Goal: Information Seeking & Learning: Learn about a topic

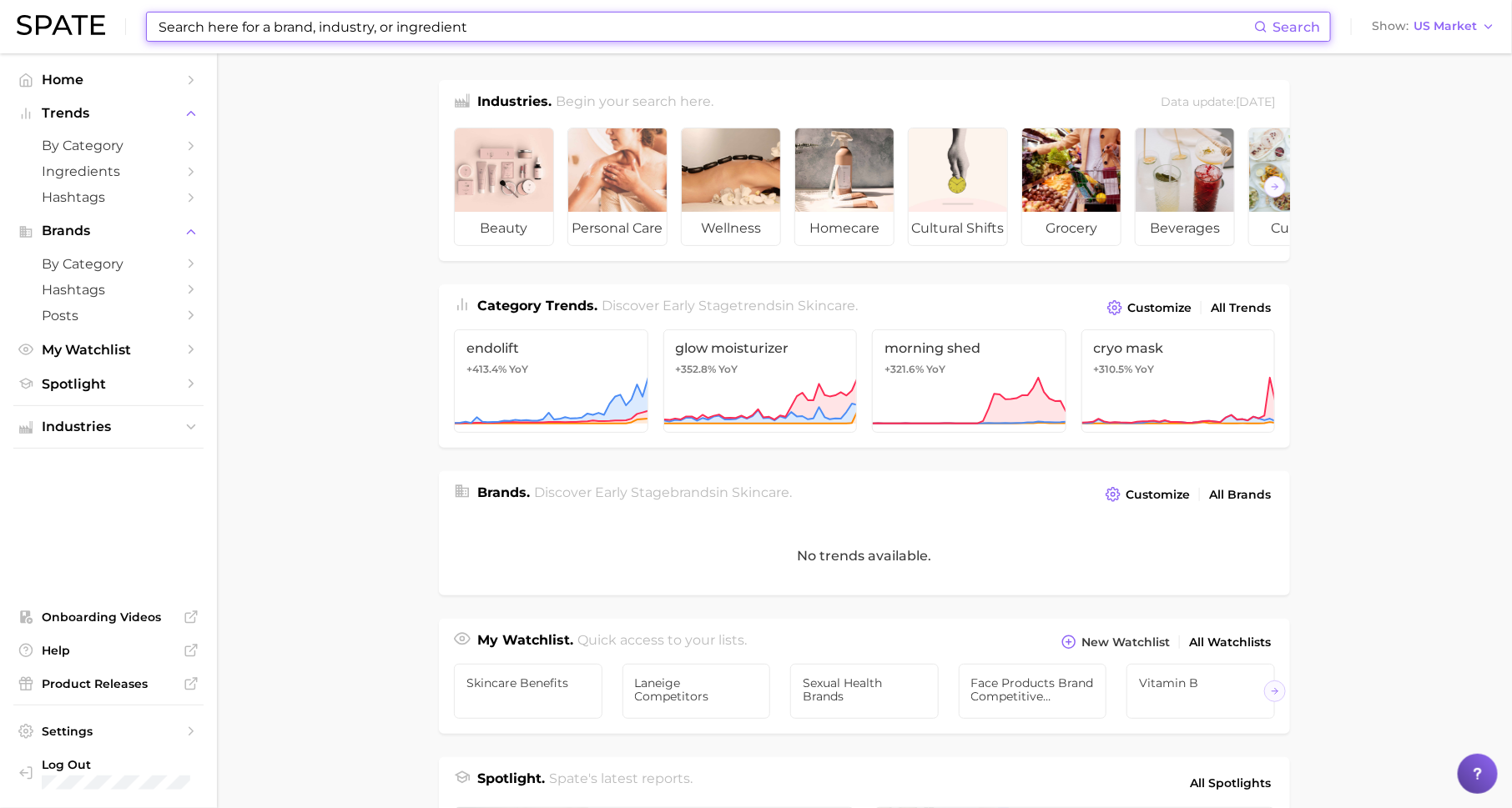
click at [333, 21] on input at bounding box center [705, 27] width 1098 height 29
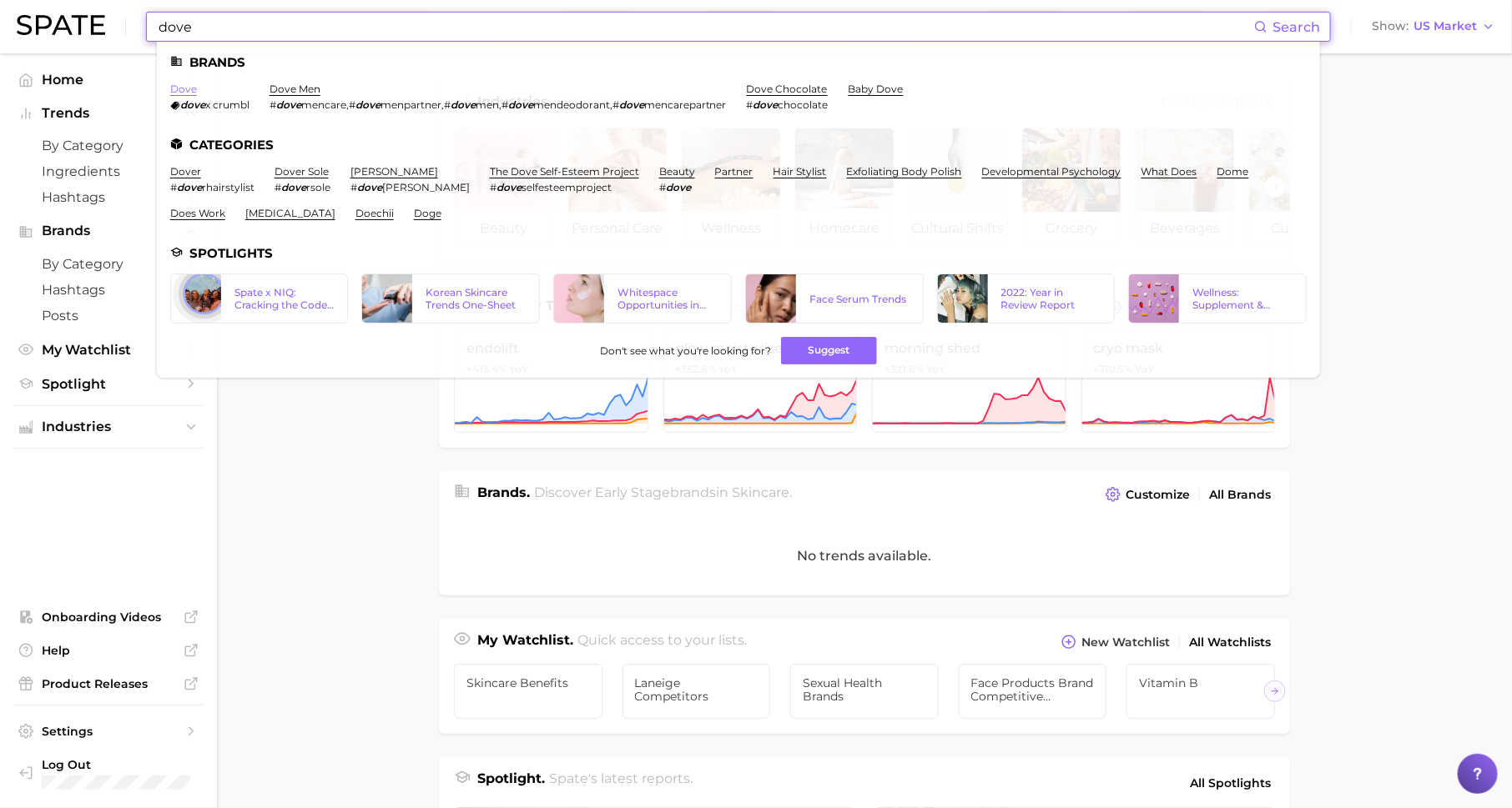
type input "dove"
click at [184, 88] on link "dove" at bounding box center [183, 89] width 27 height 13
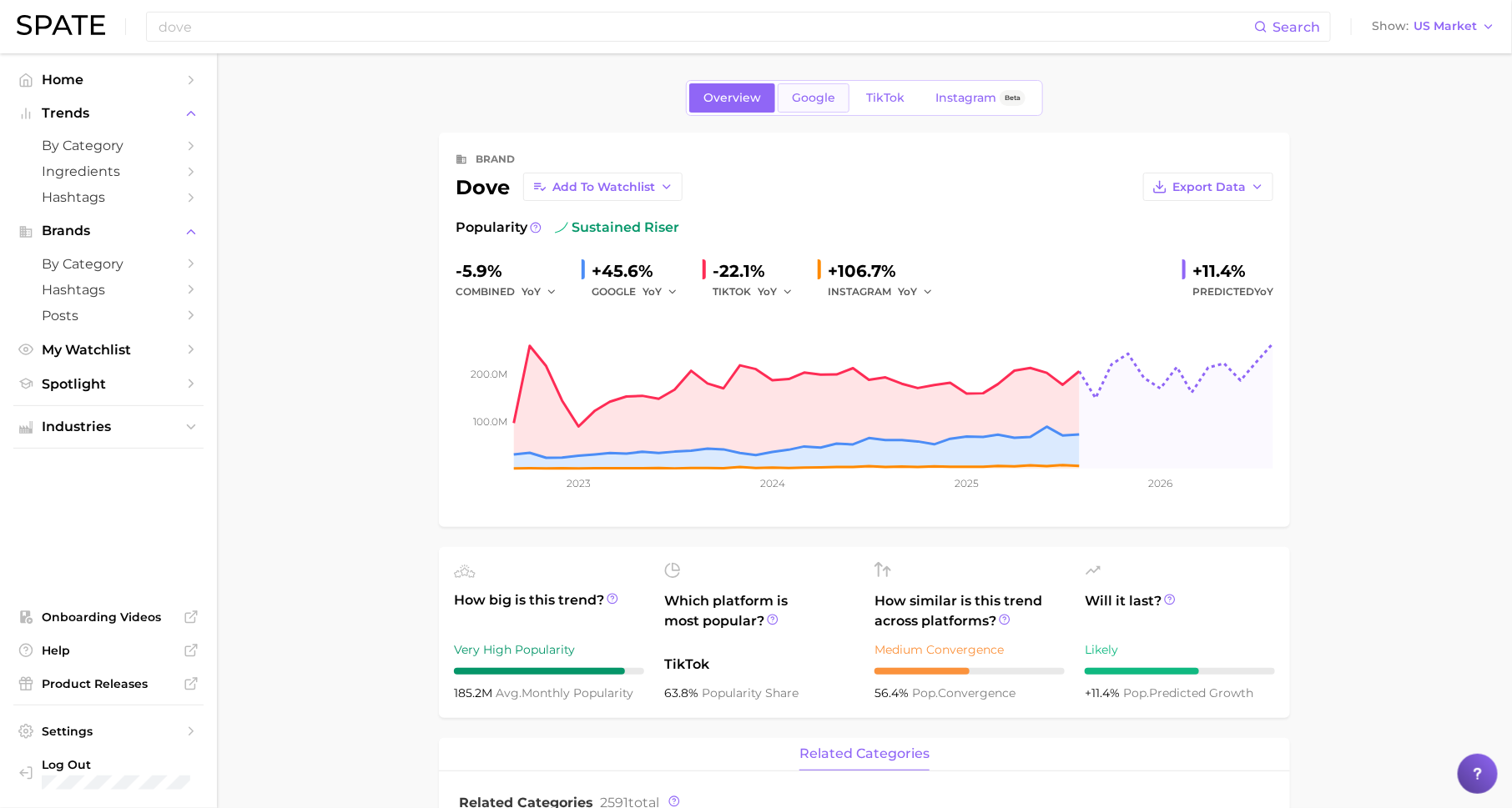
click at [816, 91] on span "Google" at bounding box center [813, 97] width 43 height 14
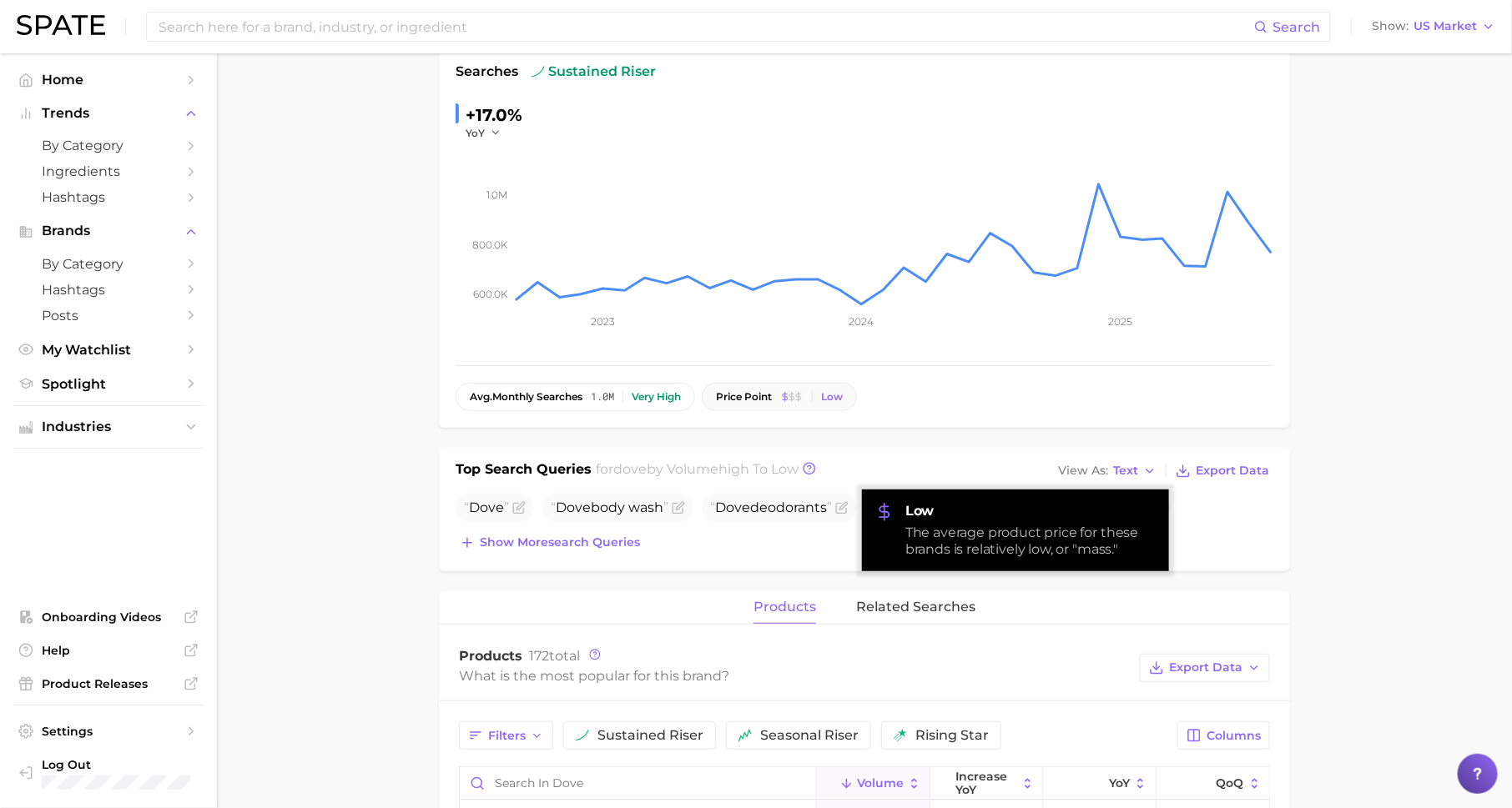
scroll to position [178, 0]
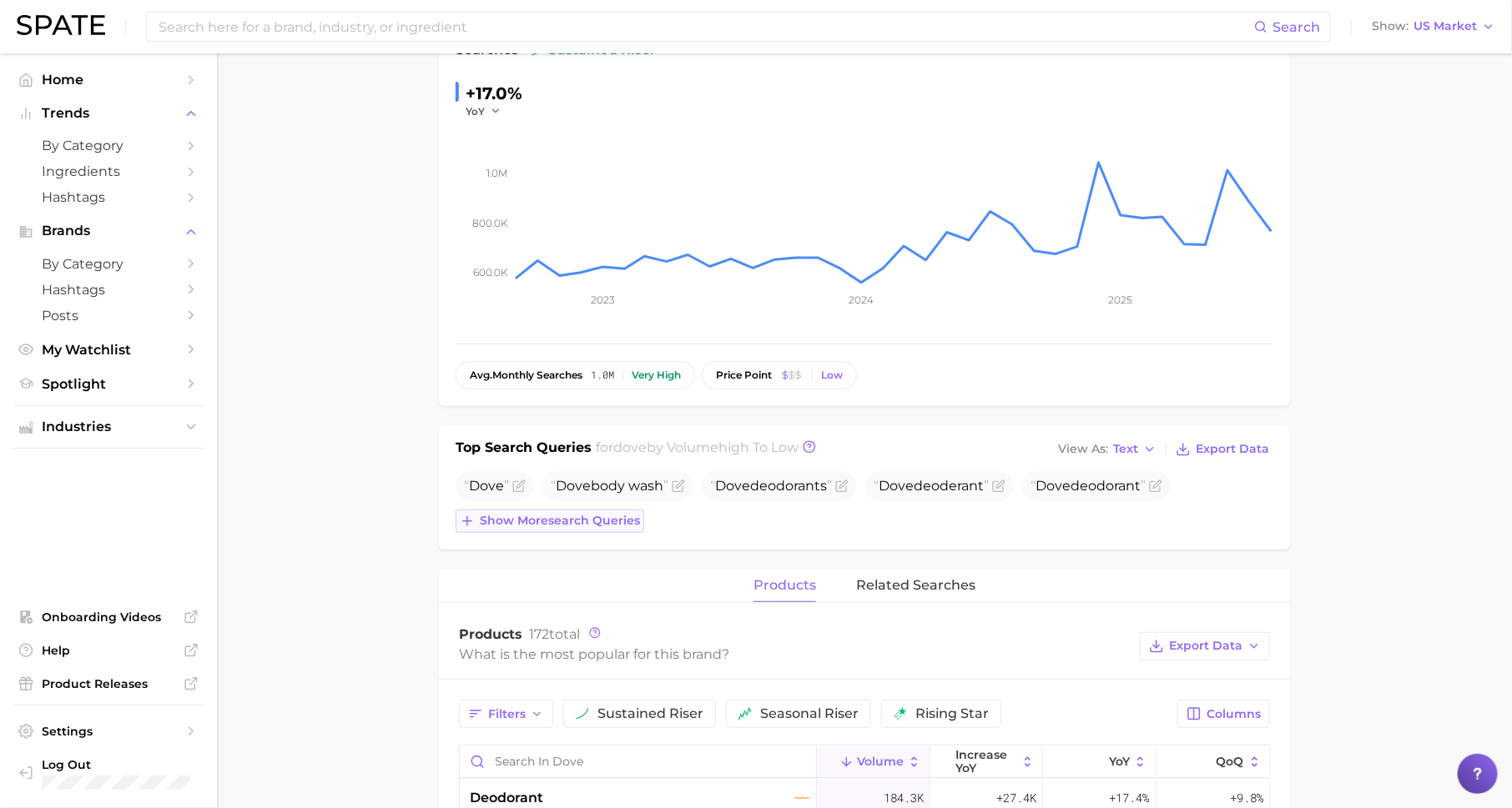
click at [615, 517] on span "Show more search queries" at bounding box center [559, 521] width 160 height 14
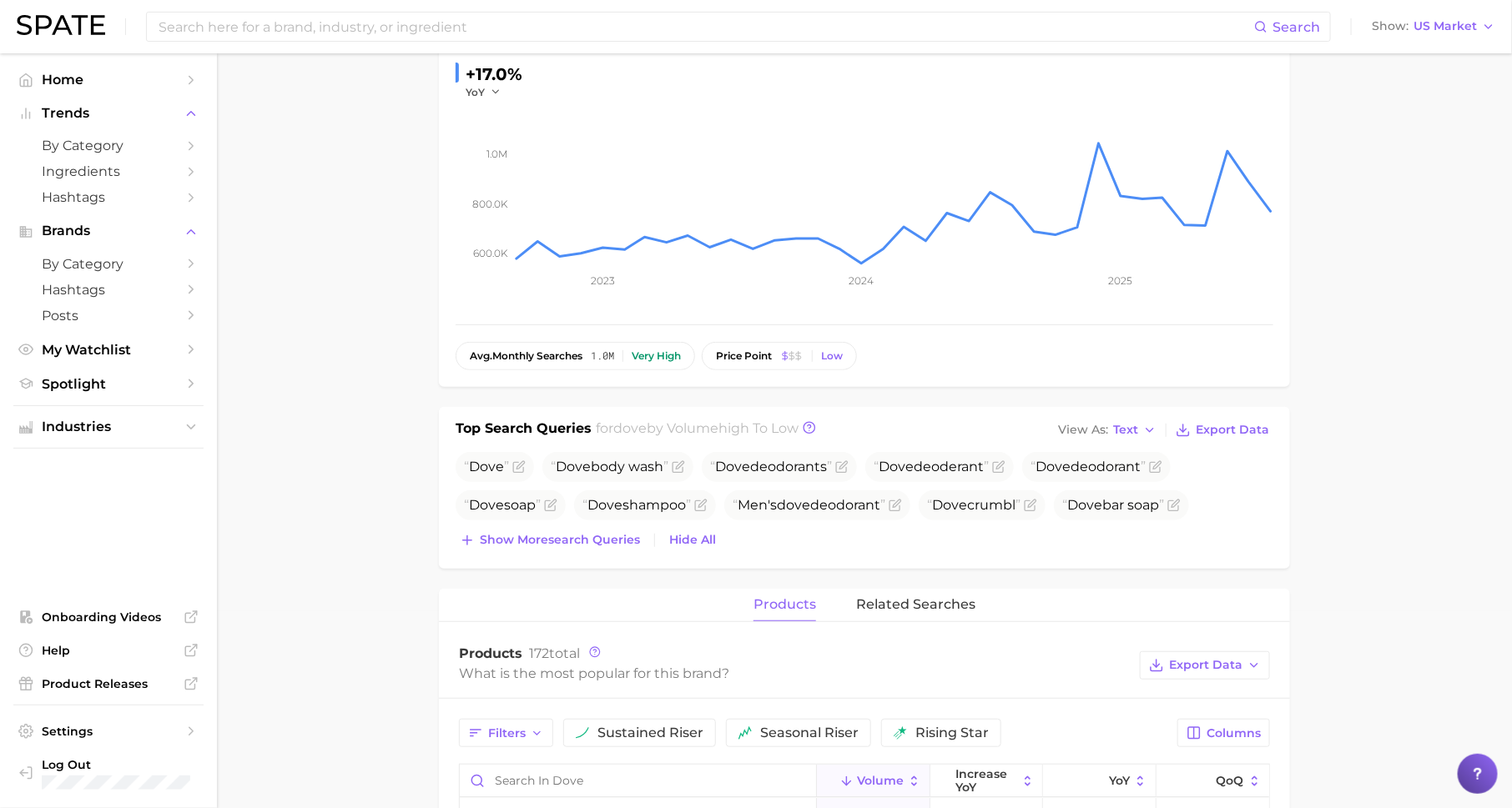
scroll to position [199, 0]
click at [594, 540] on span "Show more search queries" at bounding box center [559, 538] width 160 height 14
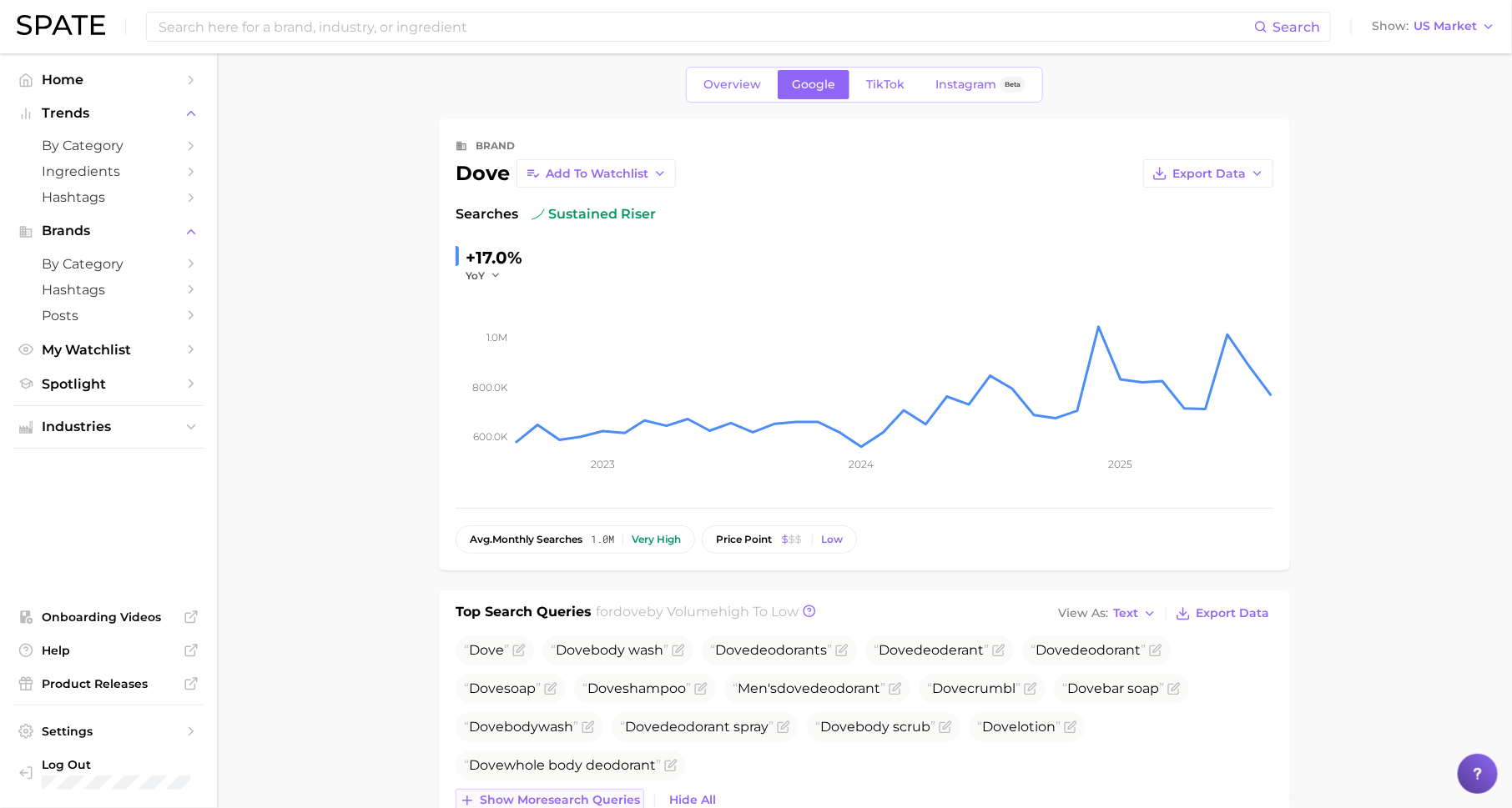
scroll to position [7, 0]
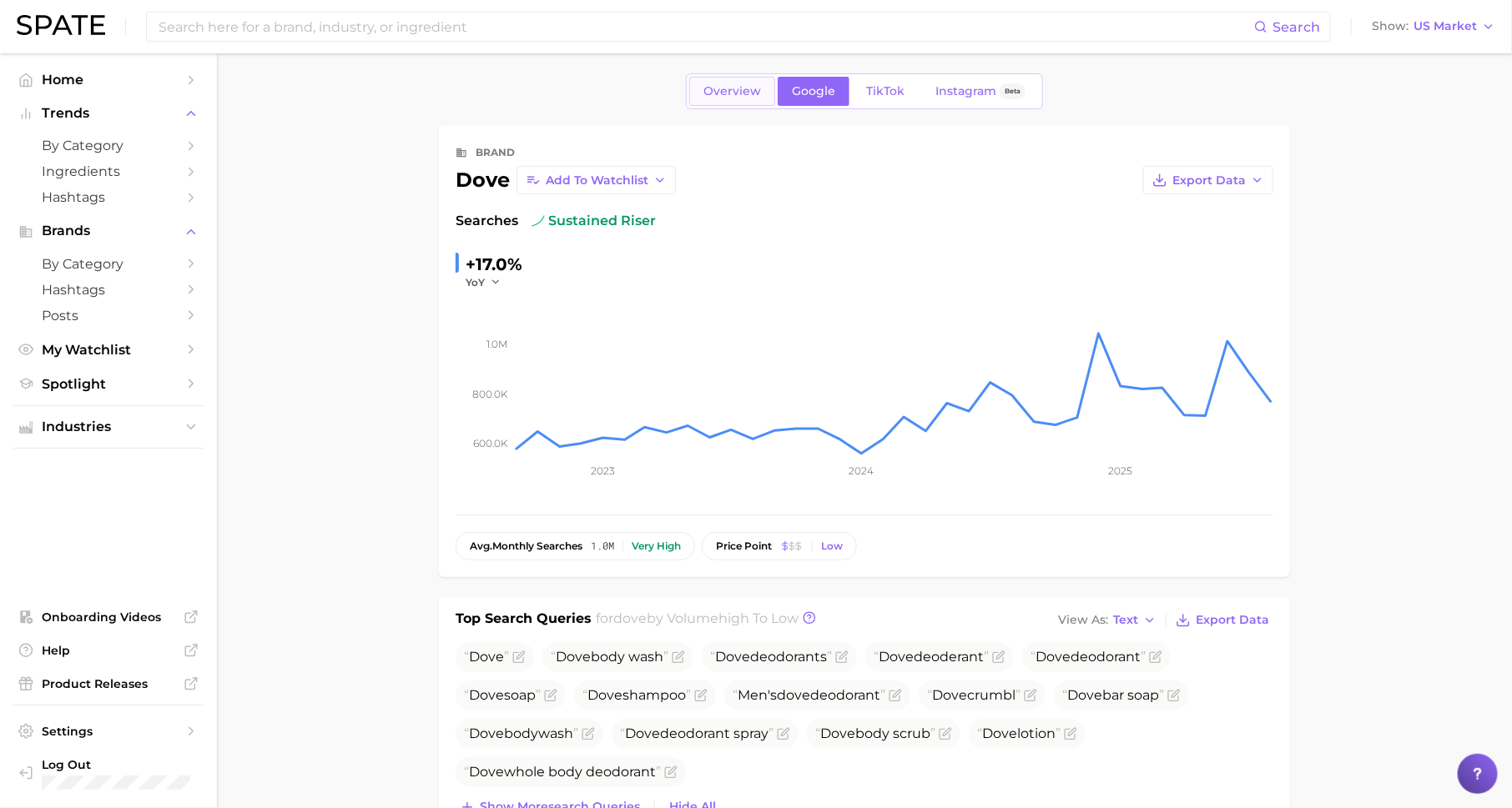
click at [738, 95] on span "Overview" at bounding box center [731, 92] width 57 height 14
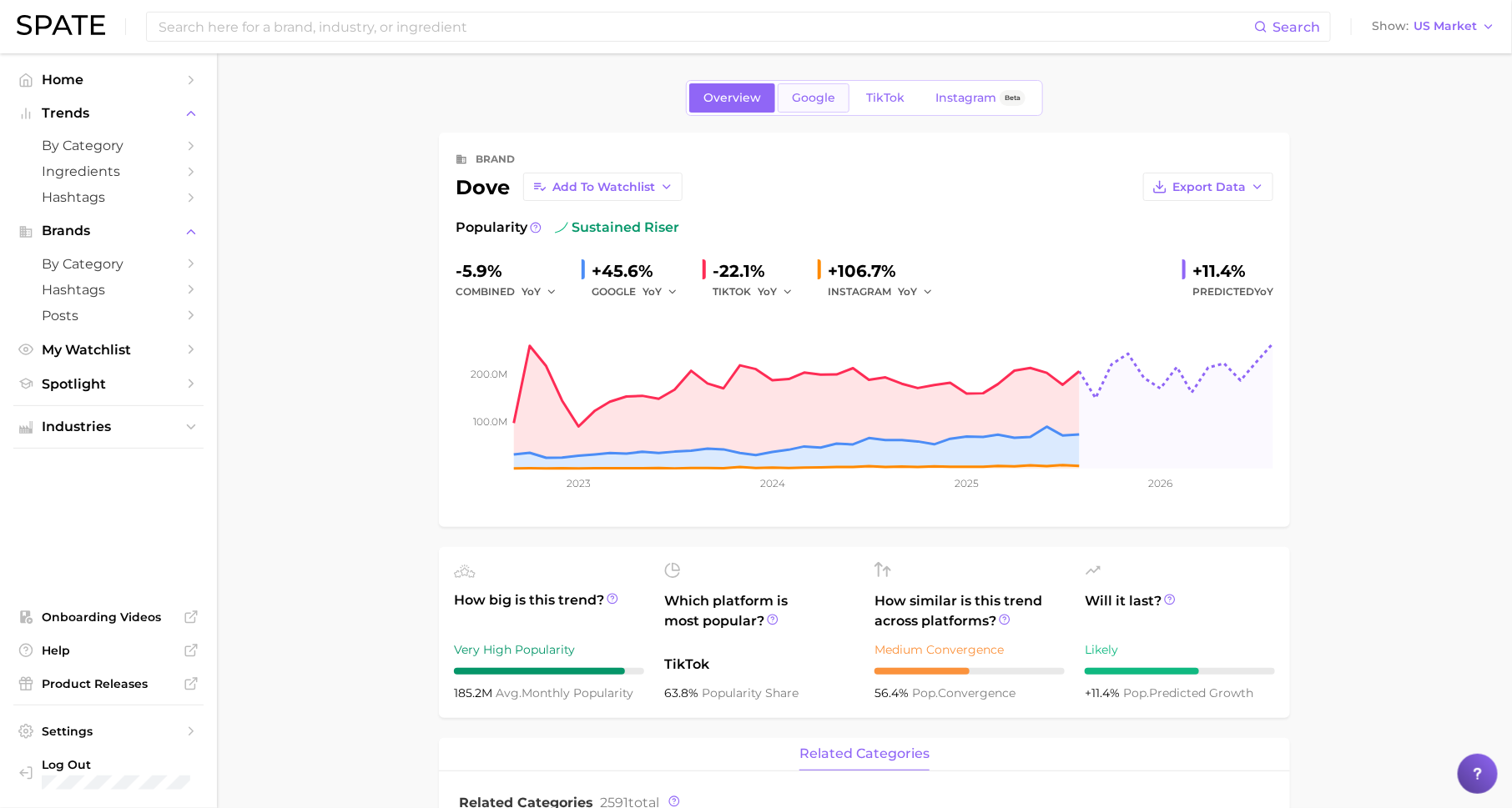
click at [809, 95] on span "Google" at bounding box center [813, 97] width 43 height 14
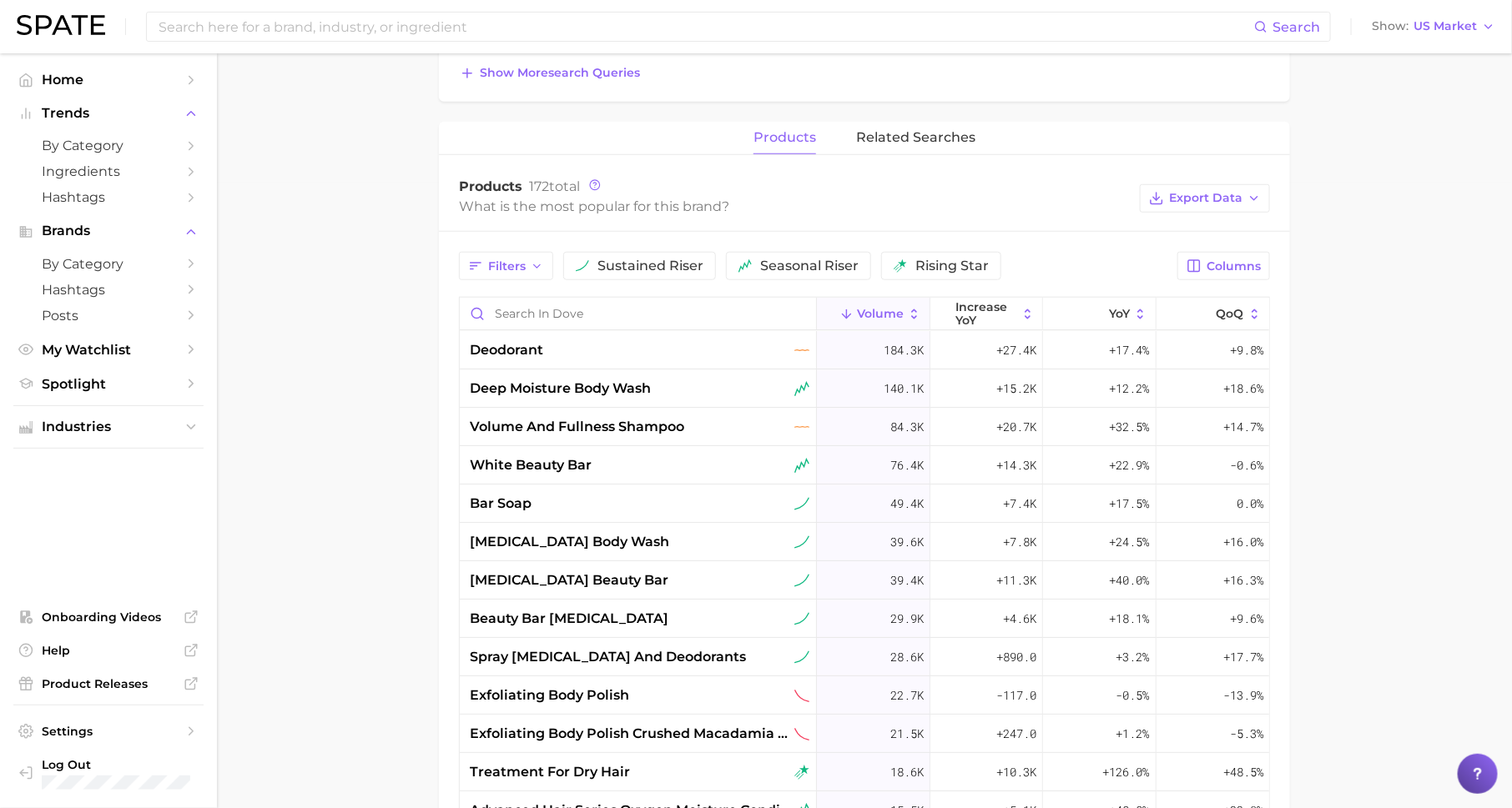
scroll to position [652, 0]
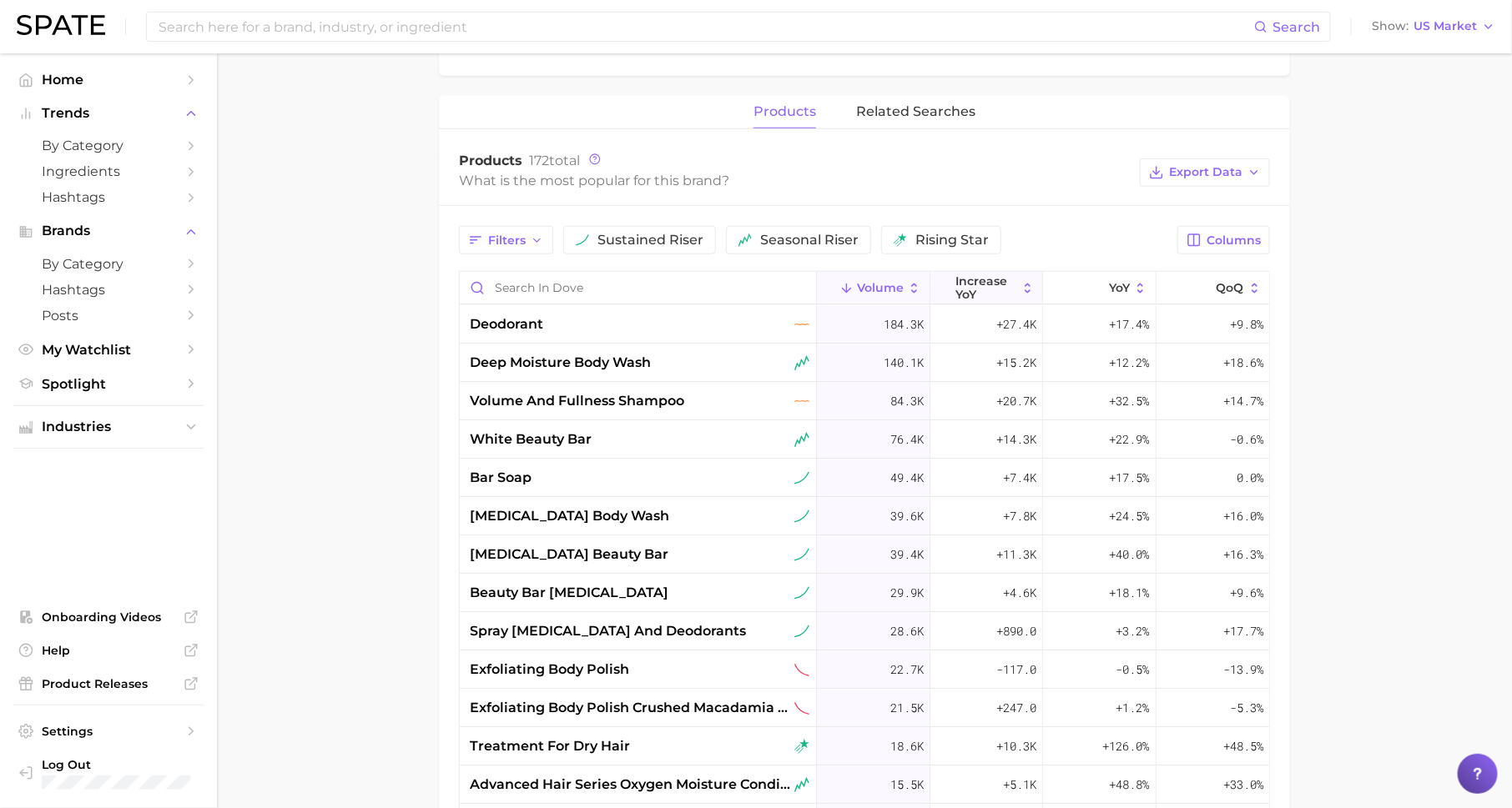
click at [959, 277] on span "increase YoY" at bounding box center [985, 287] width 62 height 27
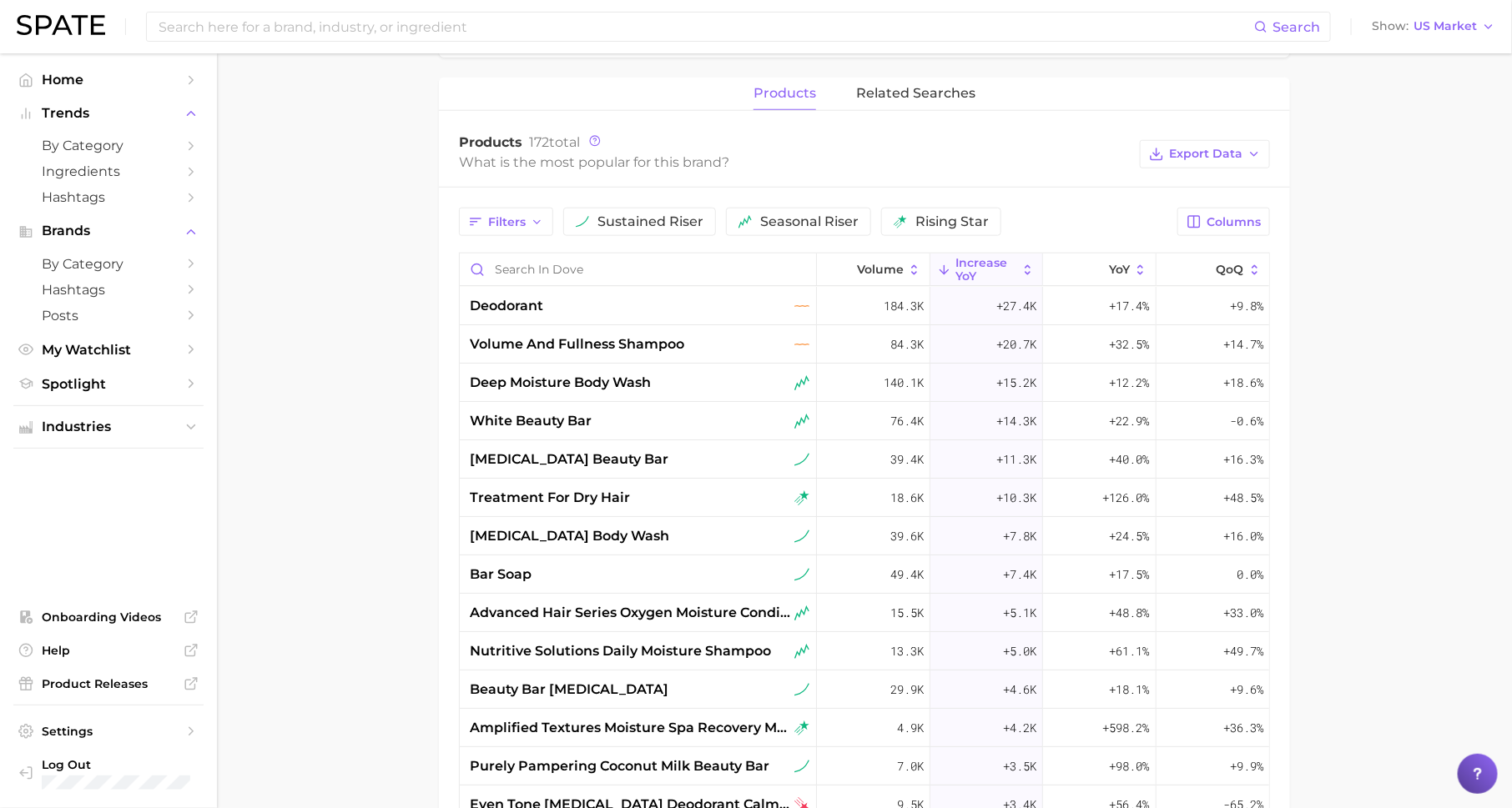
scroll to position [674, 0]
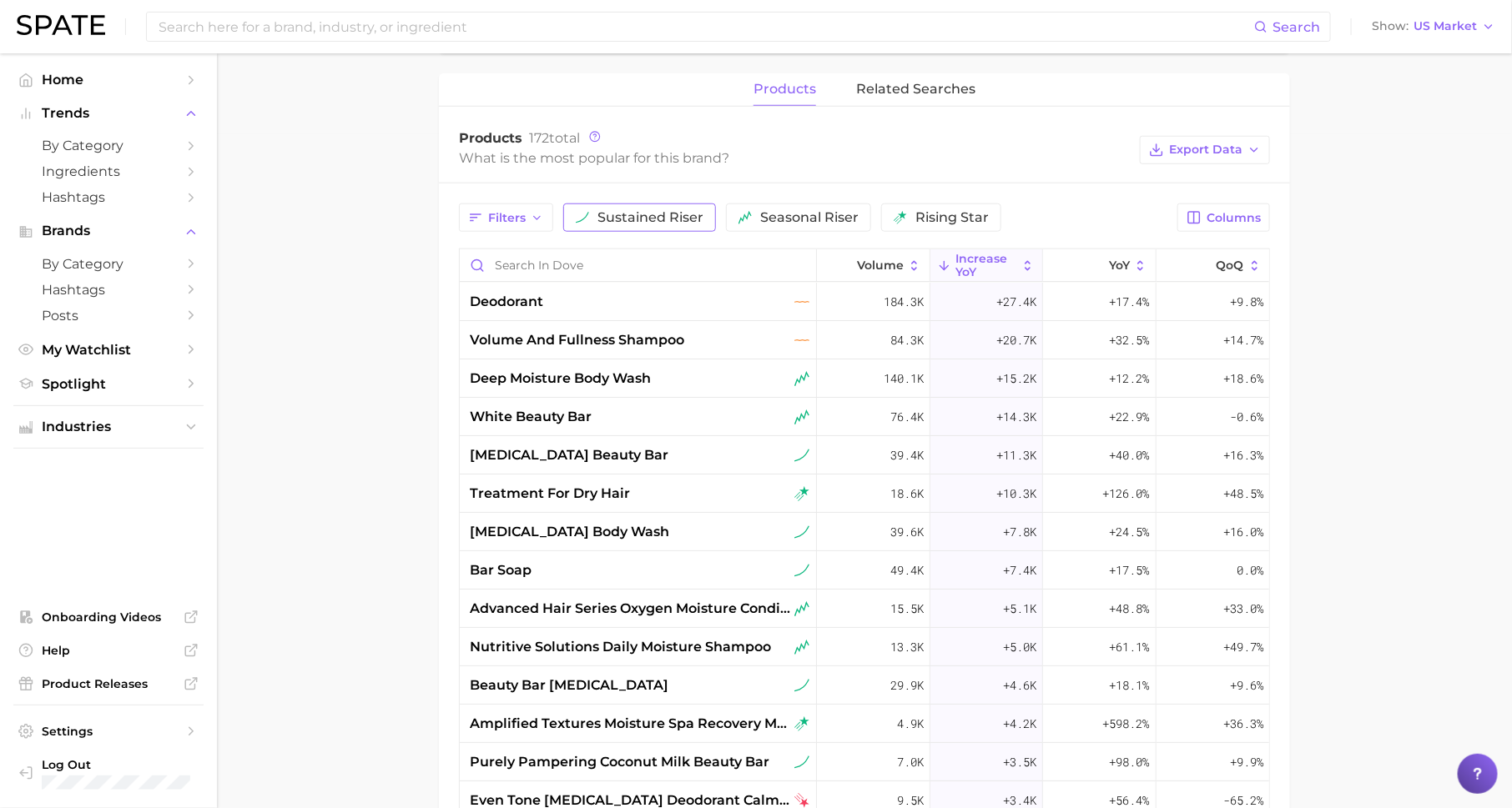
click at [676, 217] on span "sustained riser" at bounding box center [651, 218] width 106 height 14
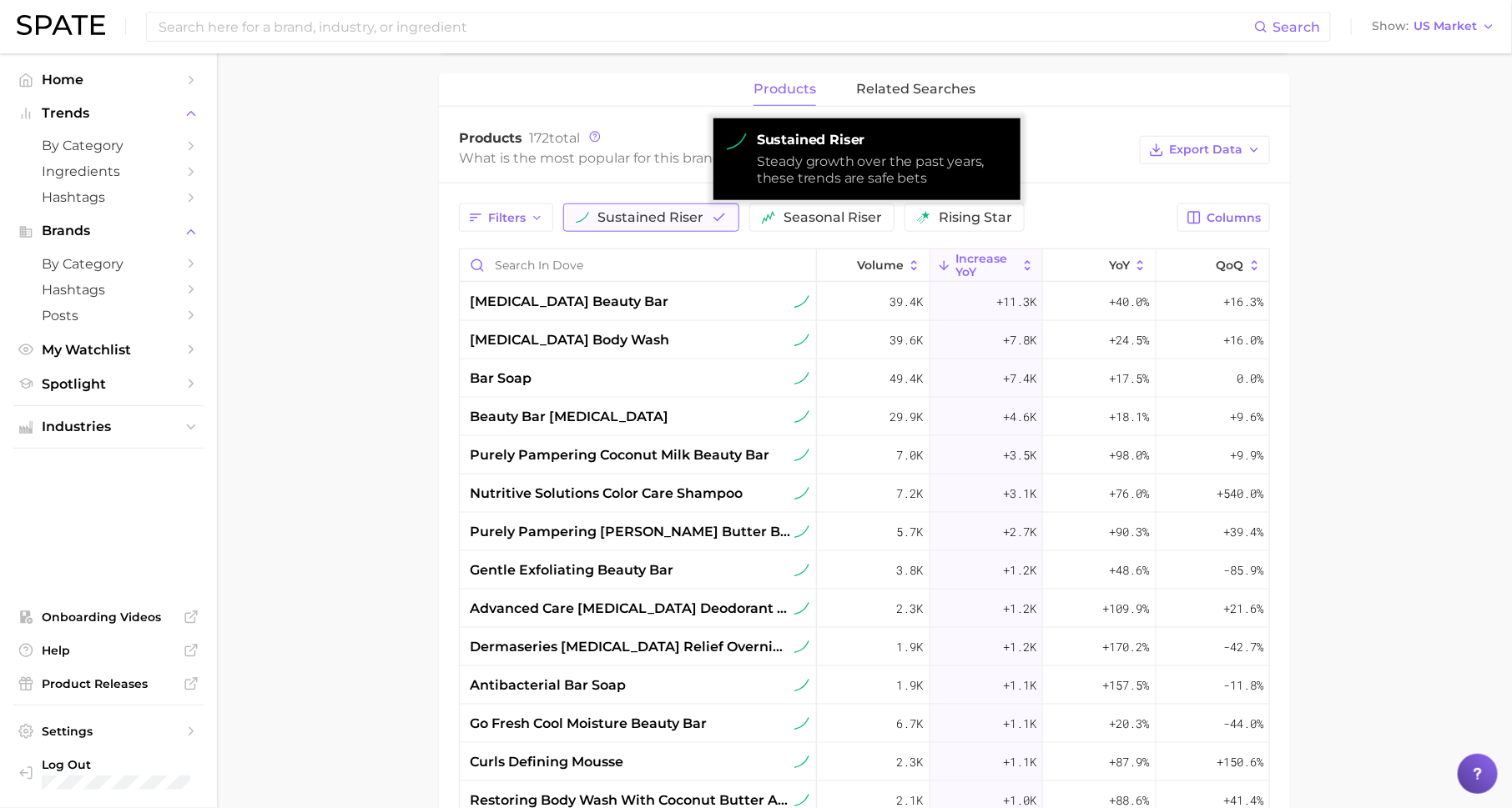
click at [676, 217] on span "sustained riser" at bounding box center [651, 218] width 106 height 14
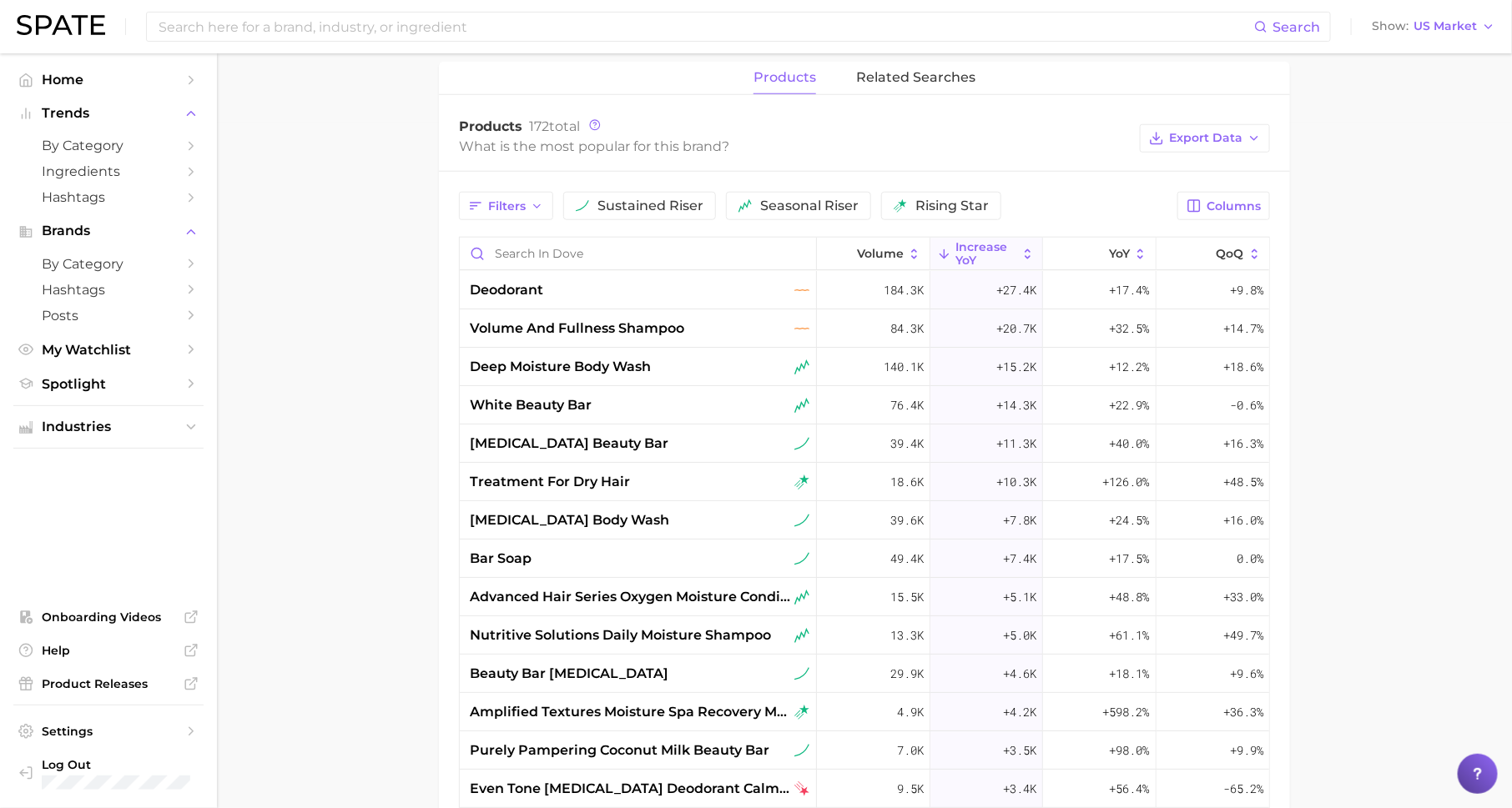
scroll to position [688, 0]
click at [927, 72] on span "related searches" at bounding box center [915, 75] width 119 height 15
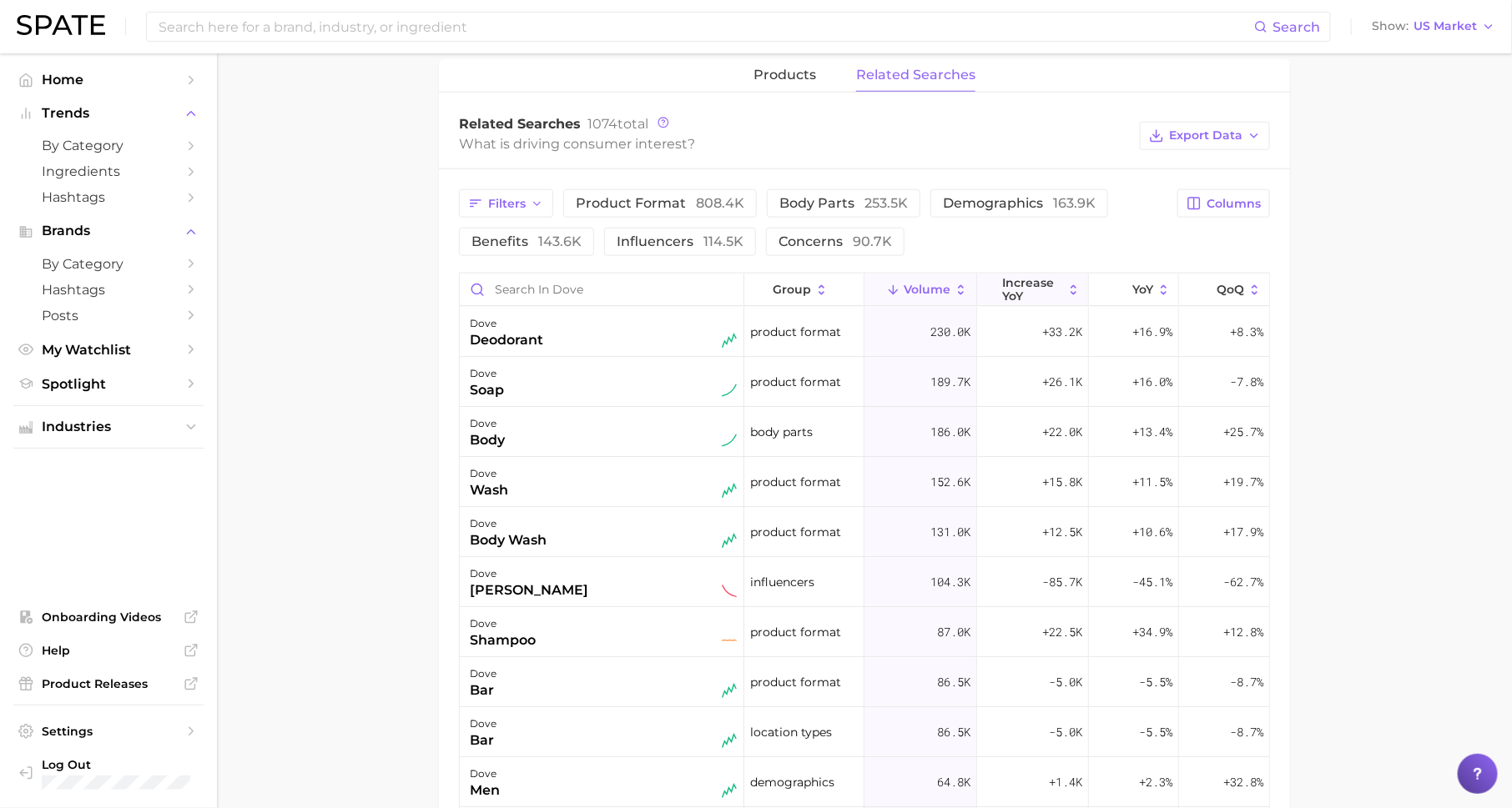
click at [1021, 297] on span "increase YoY" at bounding box center [1033, 289] width 61 height 27
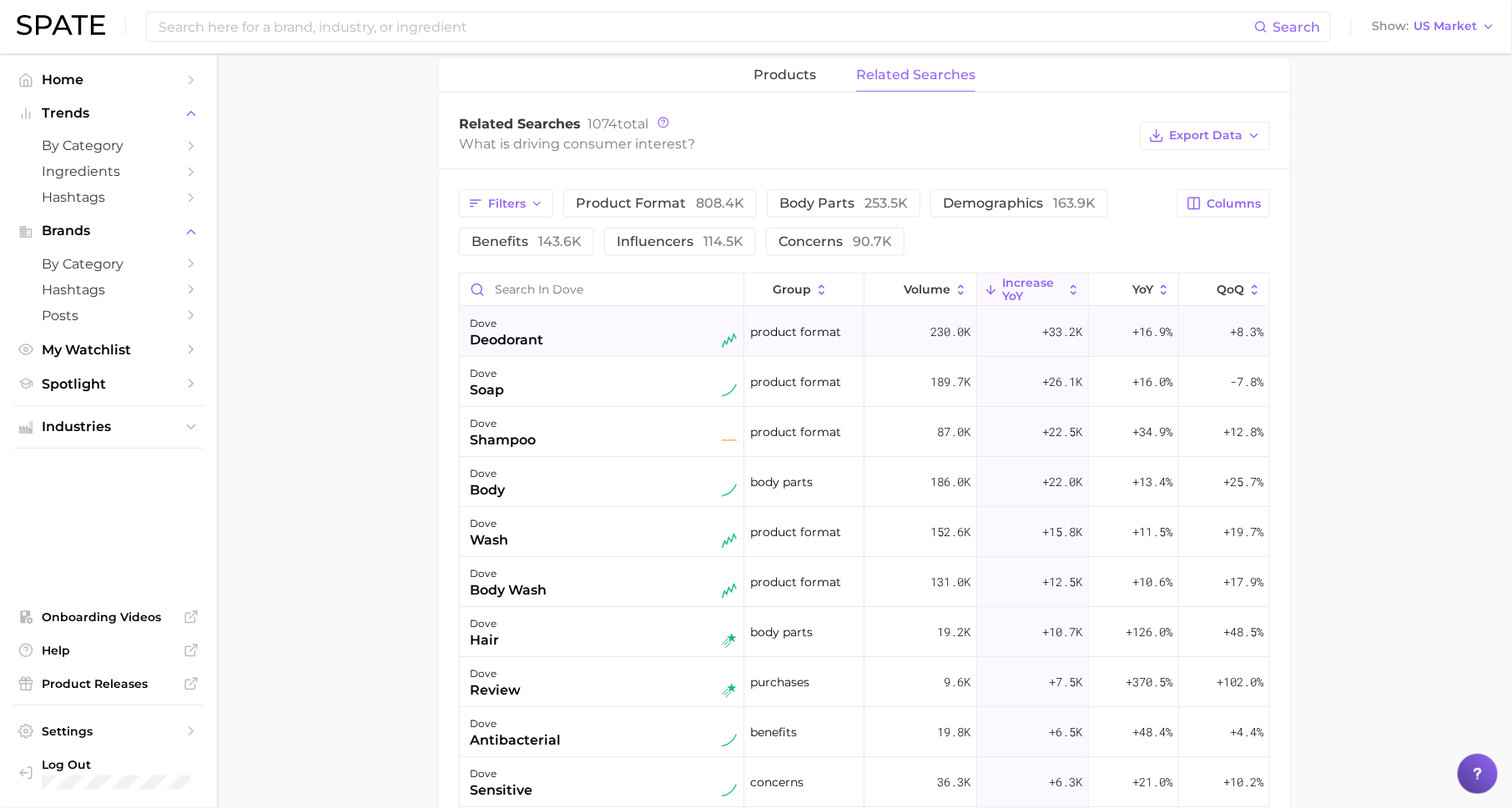
click at [561, 337] on div "dove deodorant" at bounding box center [602, 332] width 267 height 36
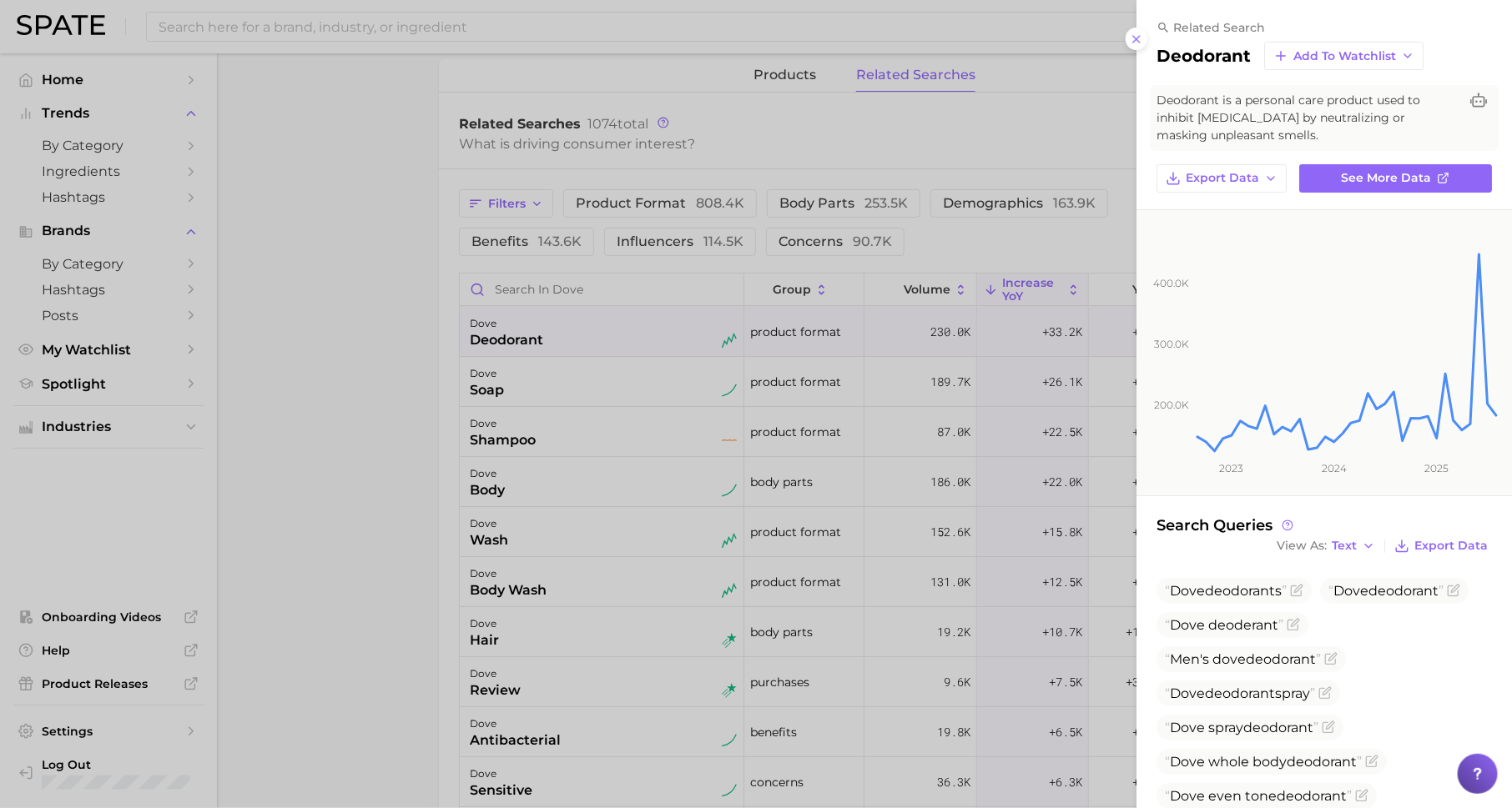
scroll to position [130, 0]
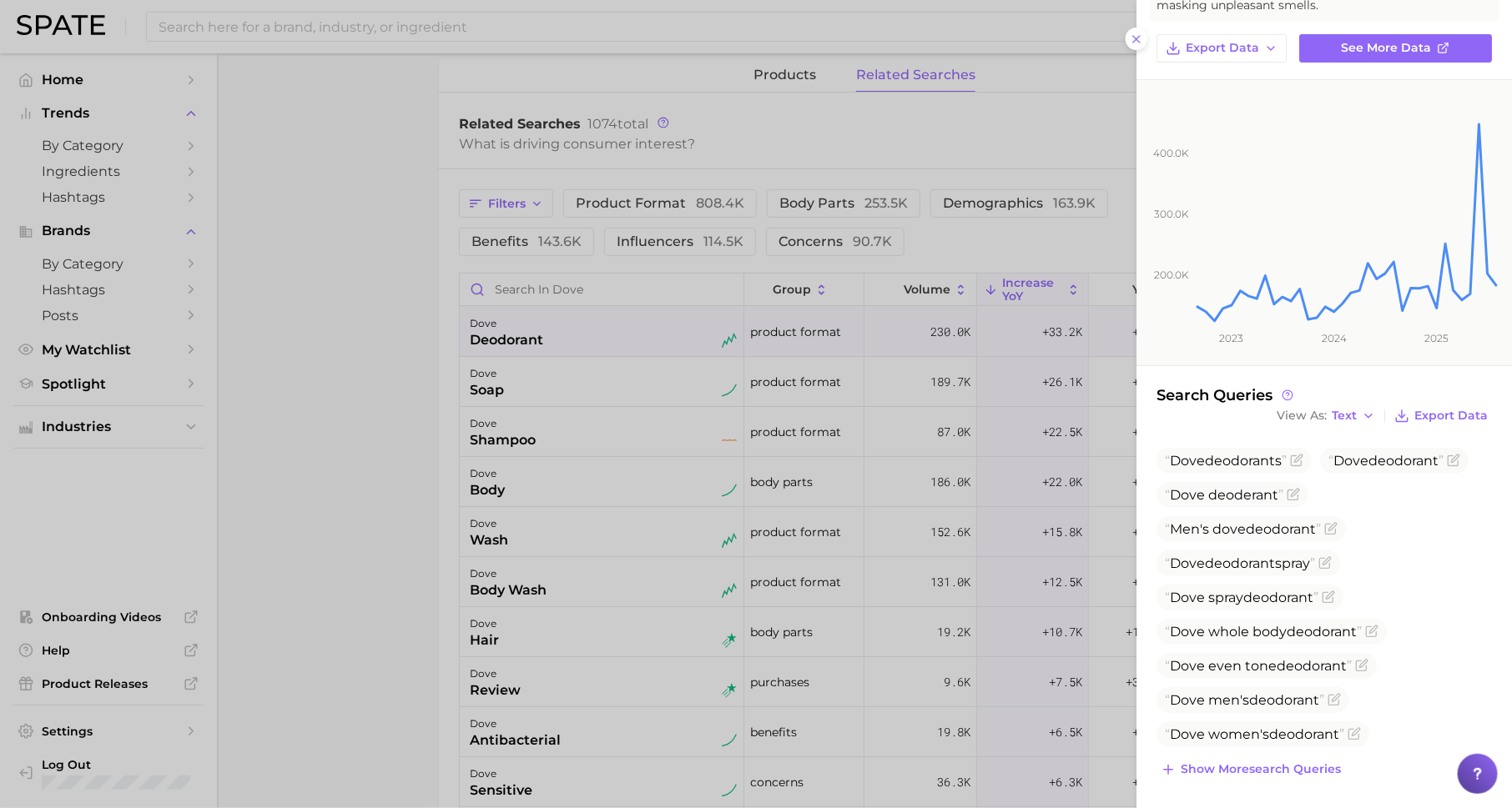
click at [789, 574] on div at bounding box center [756, 404] width 1512 height 808
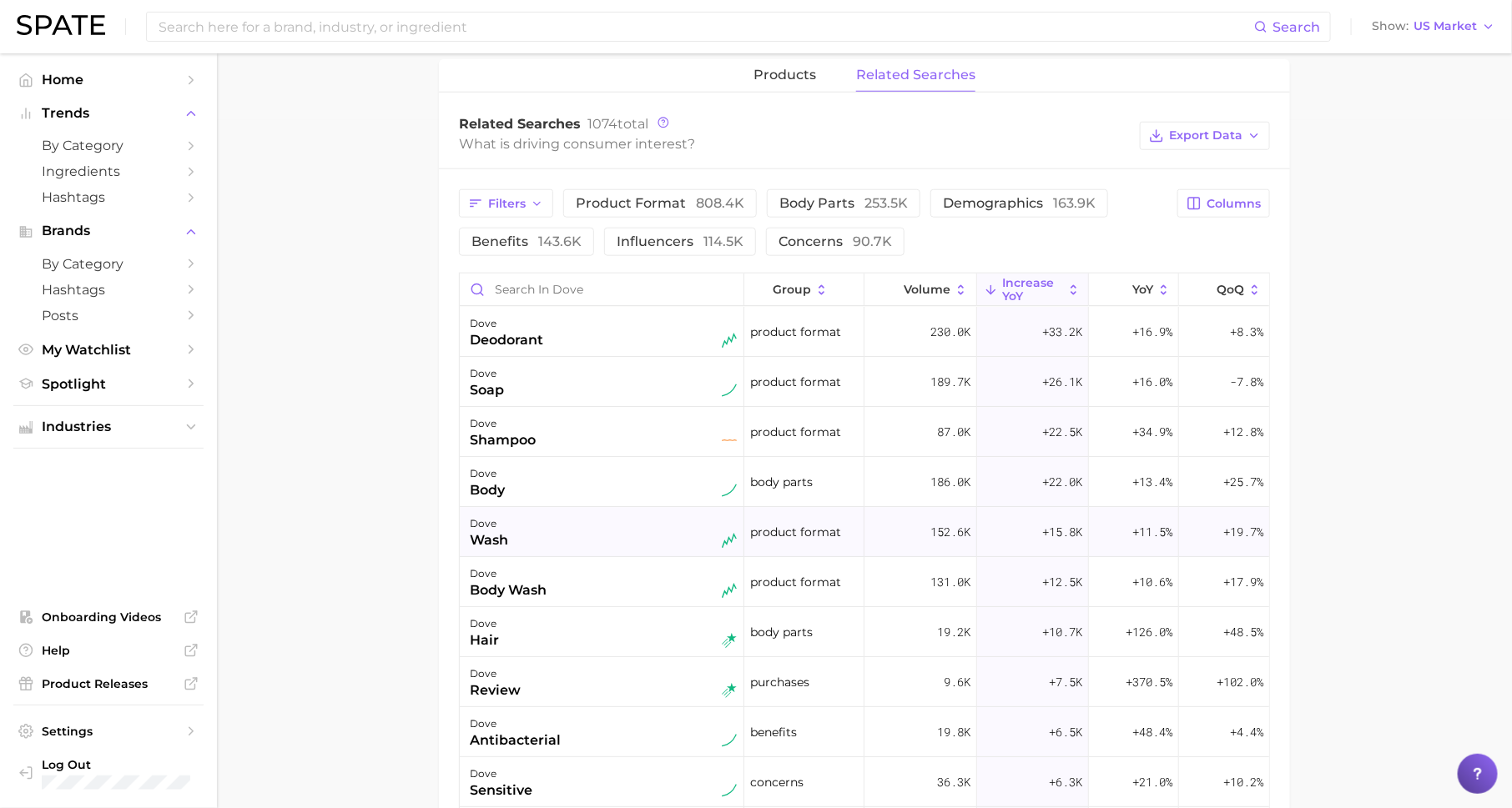
click at [513, 542] on div "dove wash" at bounding box center [602, 531] width 267 height 36
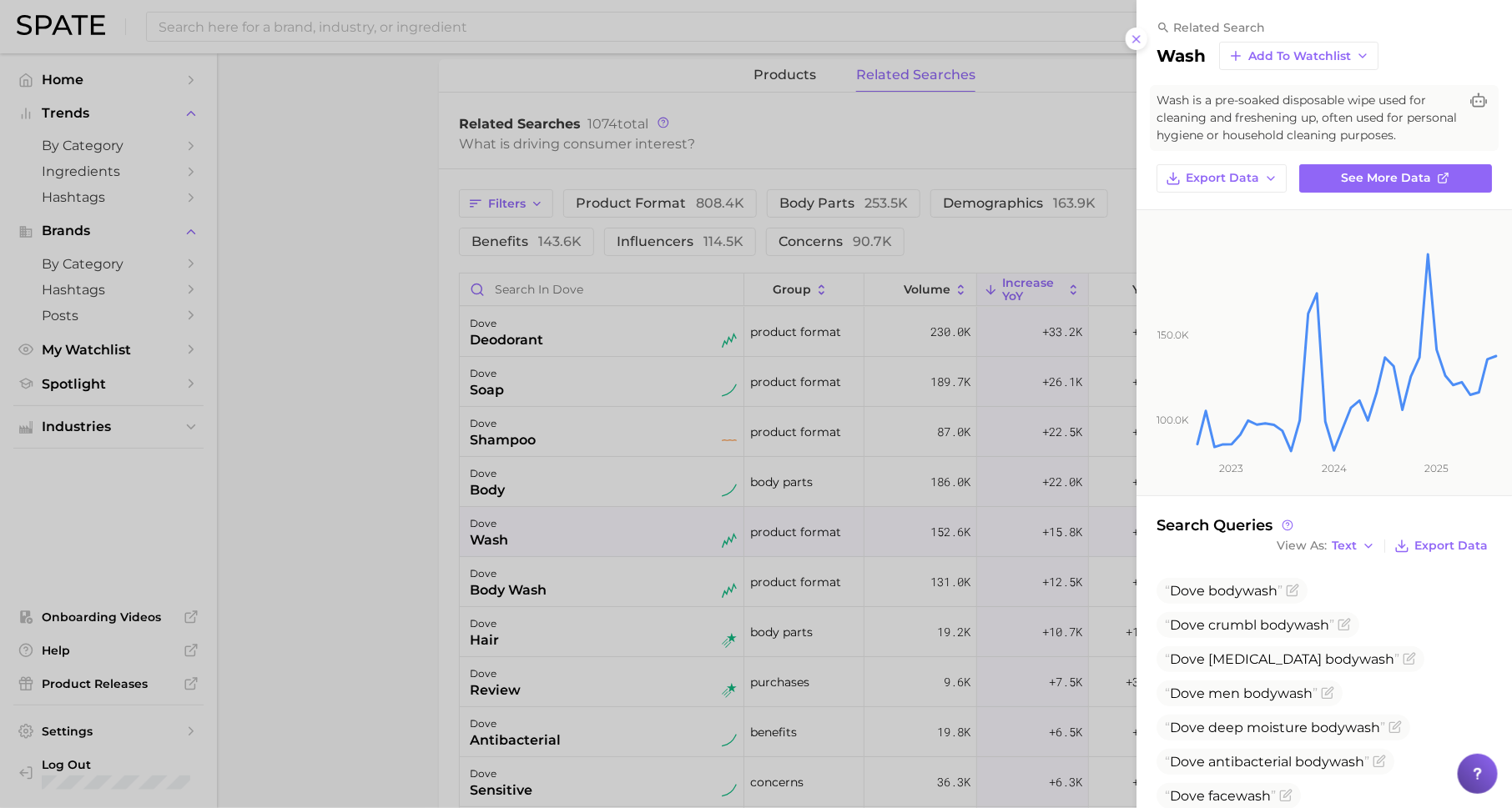
click at [514, 541] on div at bounding box center [756, 404] width 1512 height 808
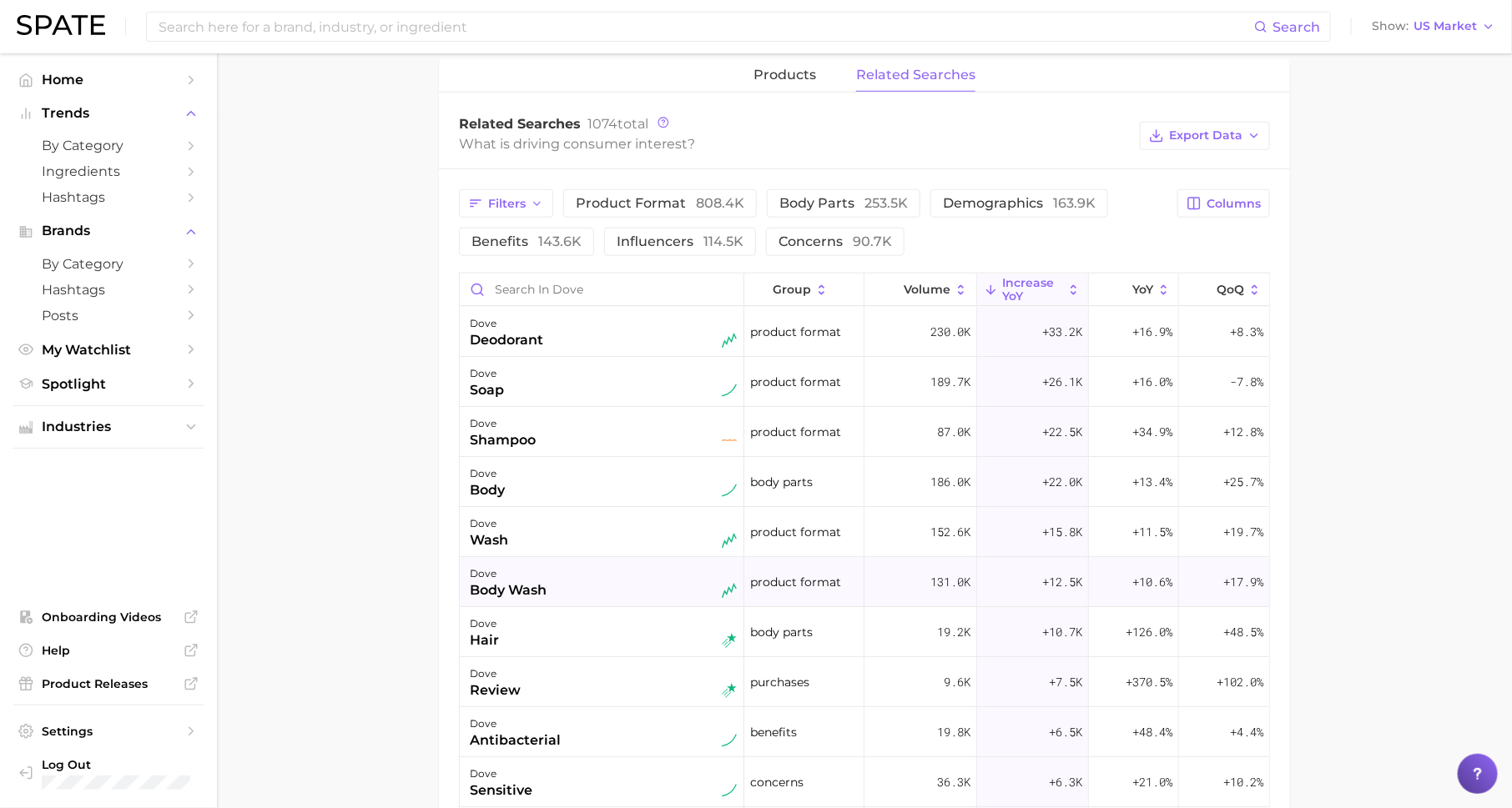
click at [517, 581] on div "body wash" at bounding box center [508, 590] width 77 height 20
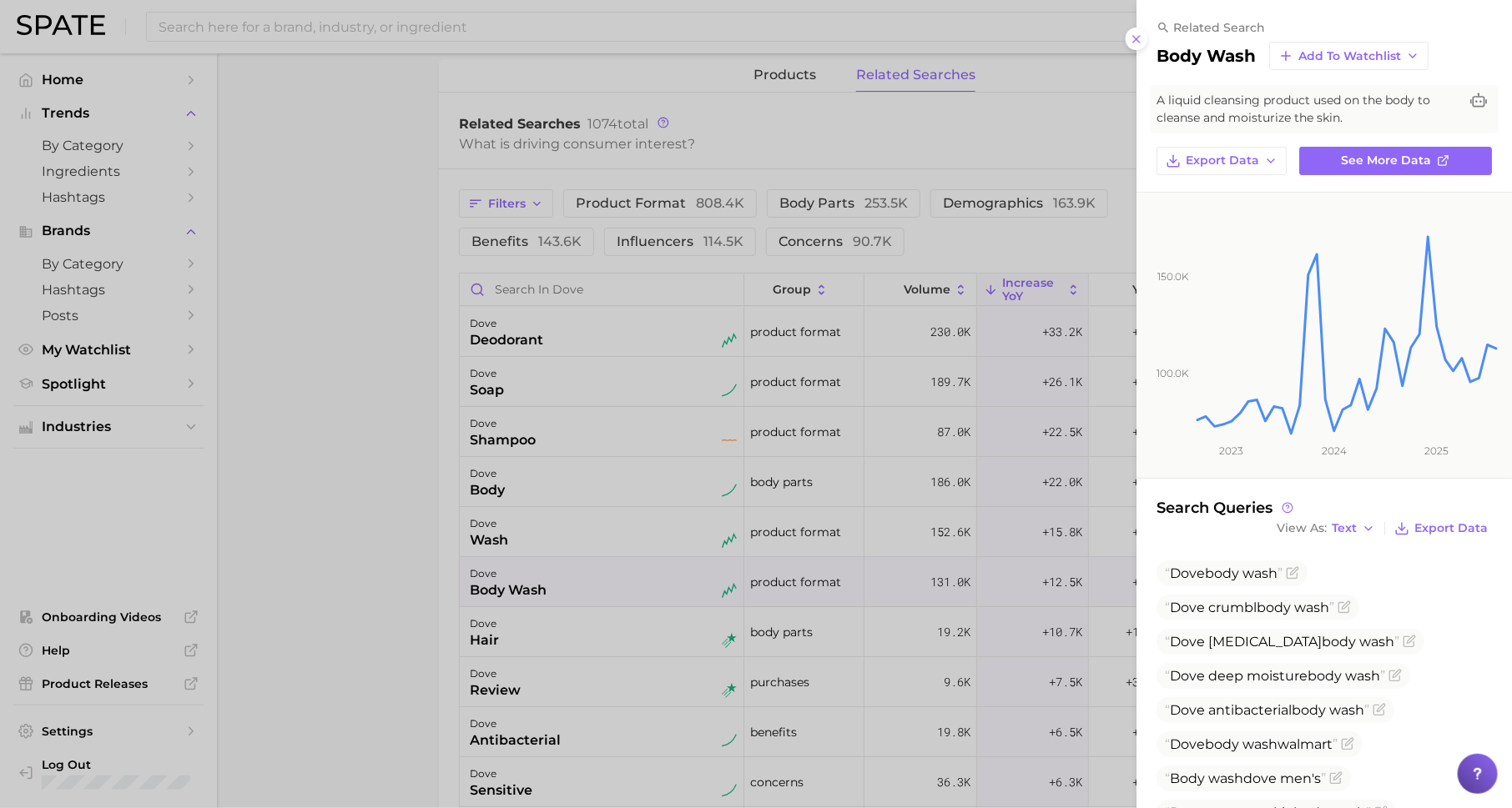
click at [518, 544] on div at bounding box center [756, 404] width 1512 height 808
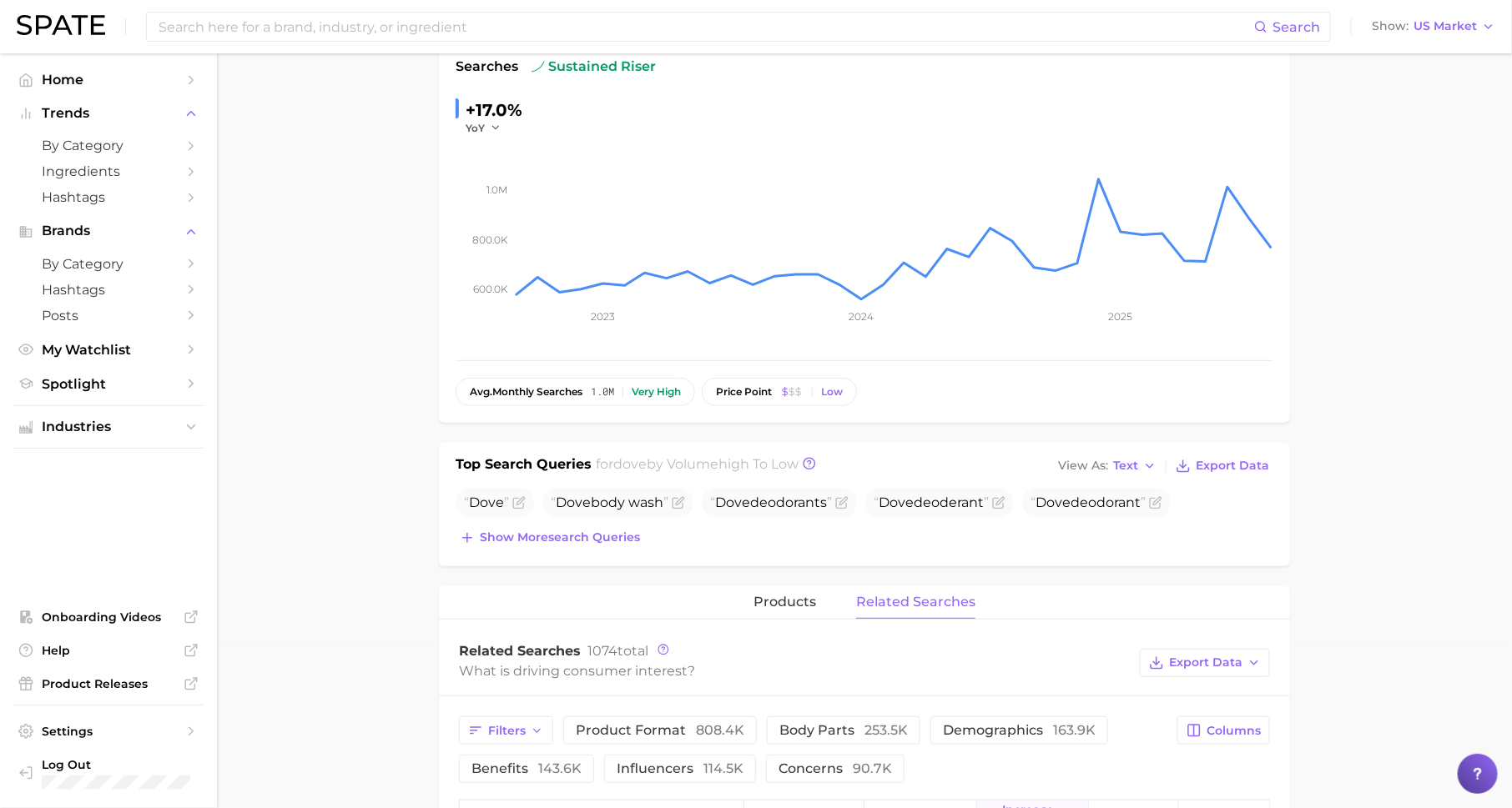
scroll to position [0, 0]
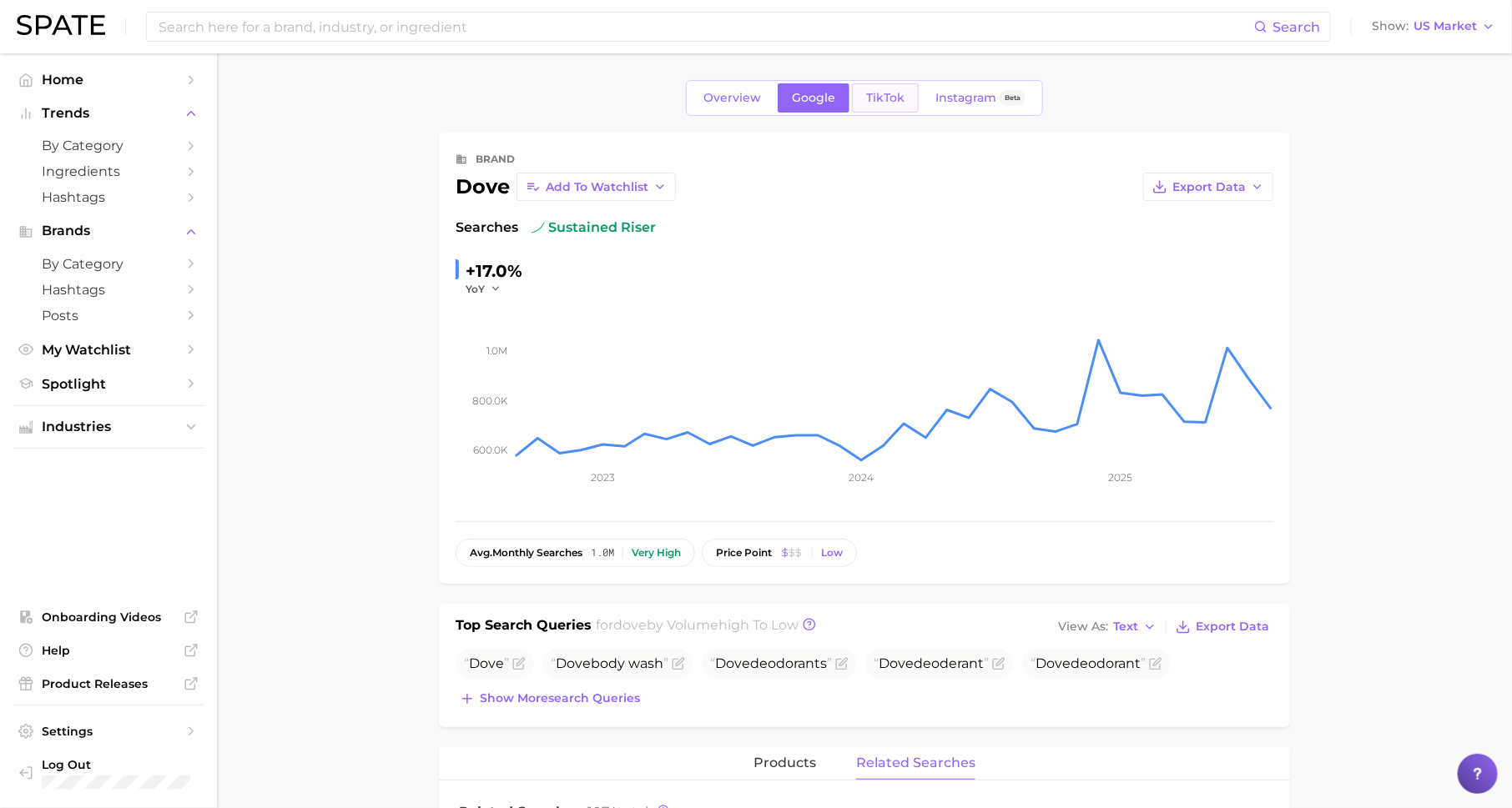
click at [878, 95] on span "TikTok" at bounding box center [885, 97] width 38 height 14
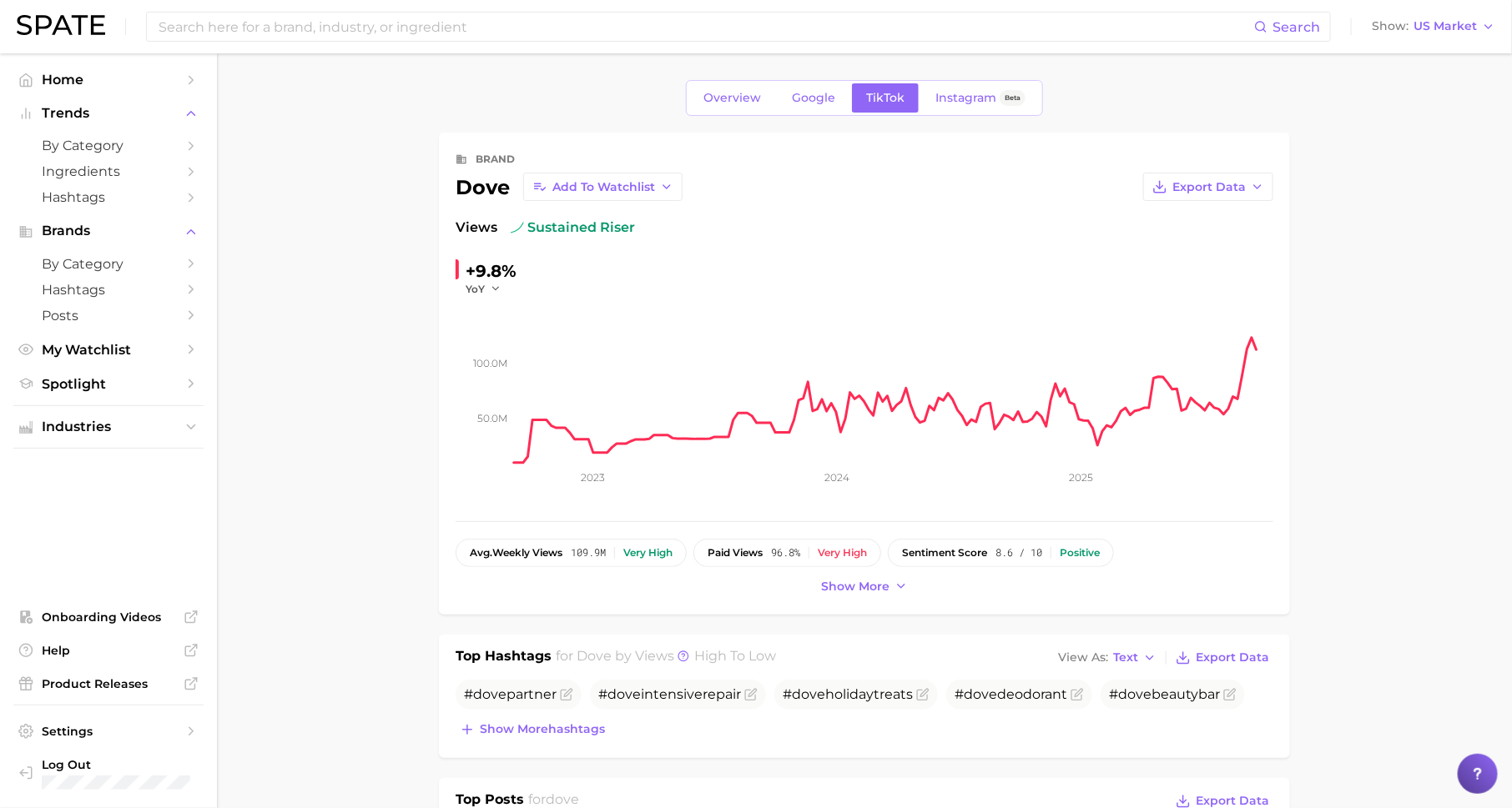
scroll to position [19, 0]
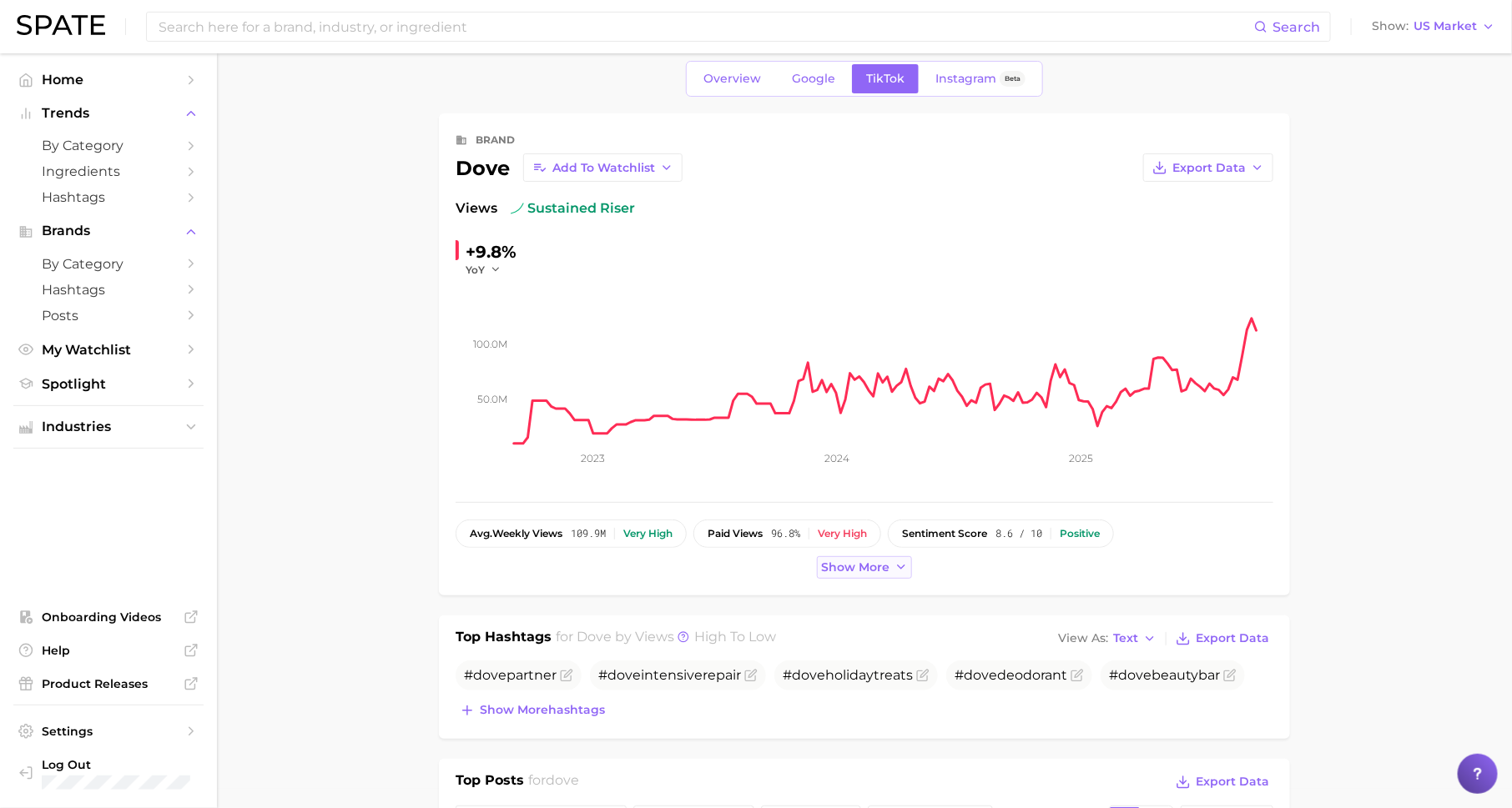
click at [848, 574] on button "Show more" at bounding box center [864, 567] width 95 height 23
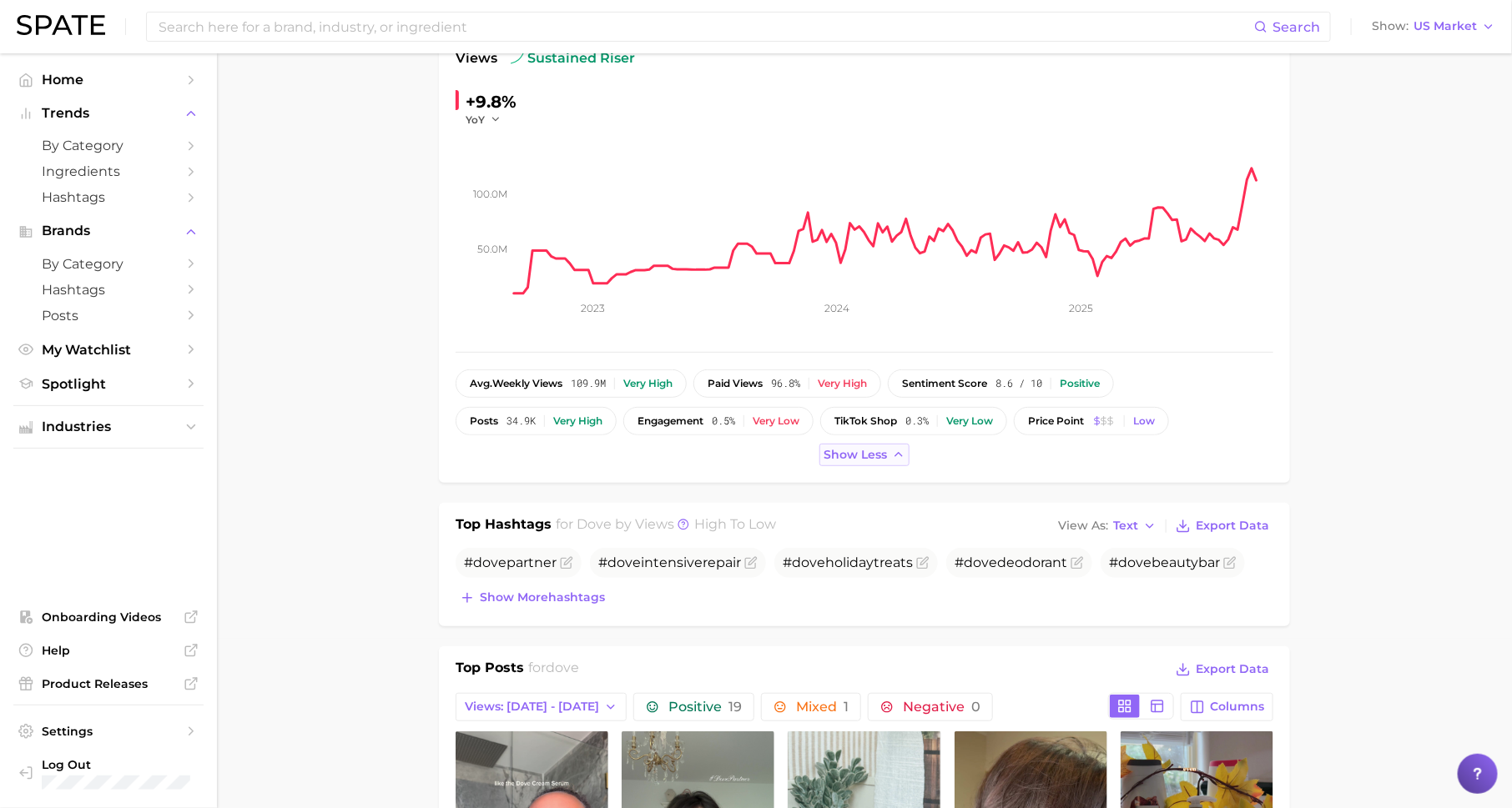
scroll to position [215, 0]
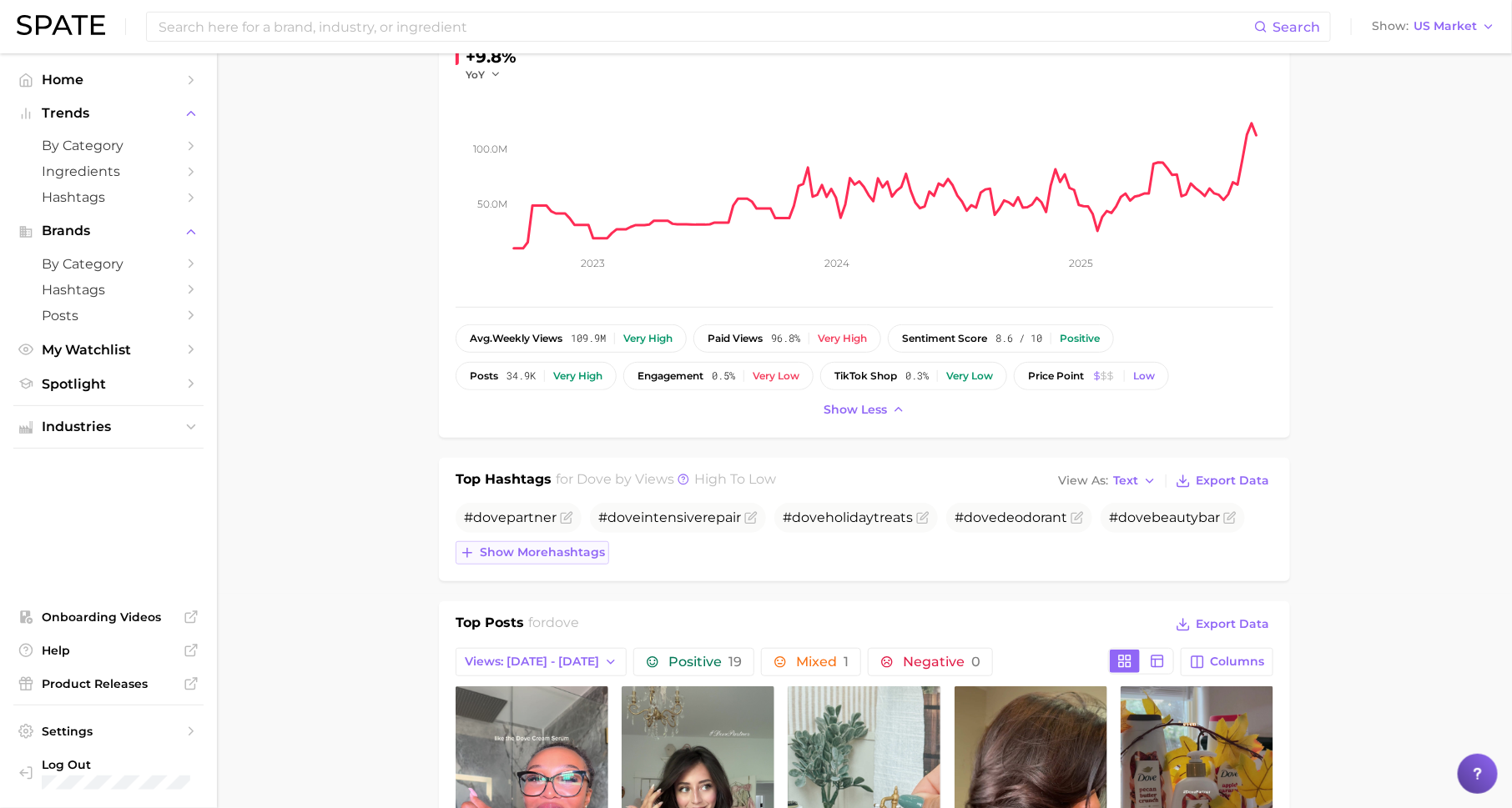
click at [557, 555] on span "Show more hashtags" at bounding box center [541, 552] width 125 height 14
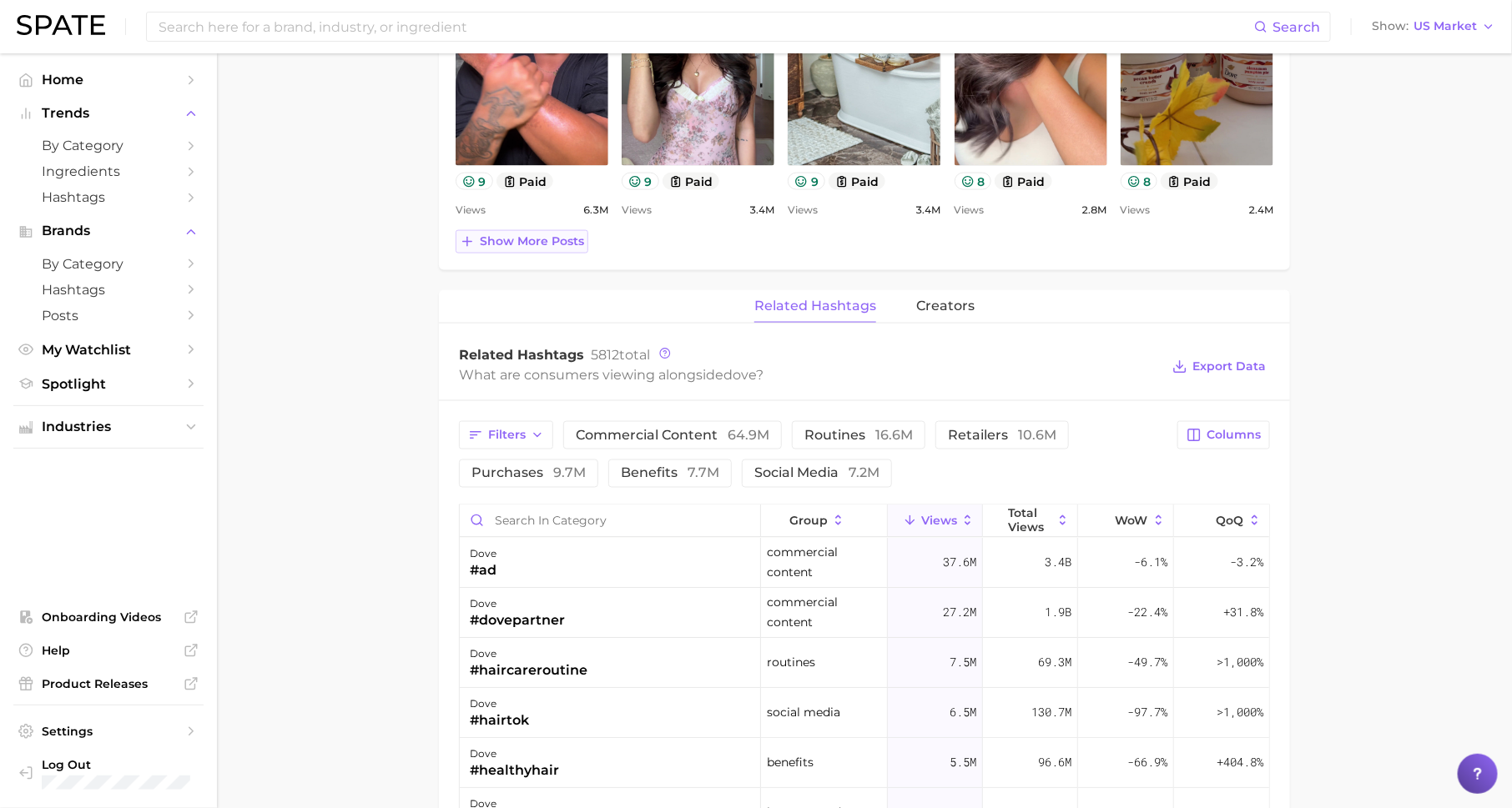
scroll to position [1194, 0]
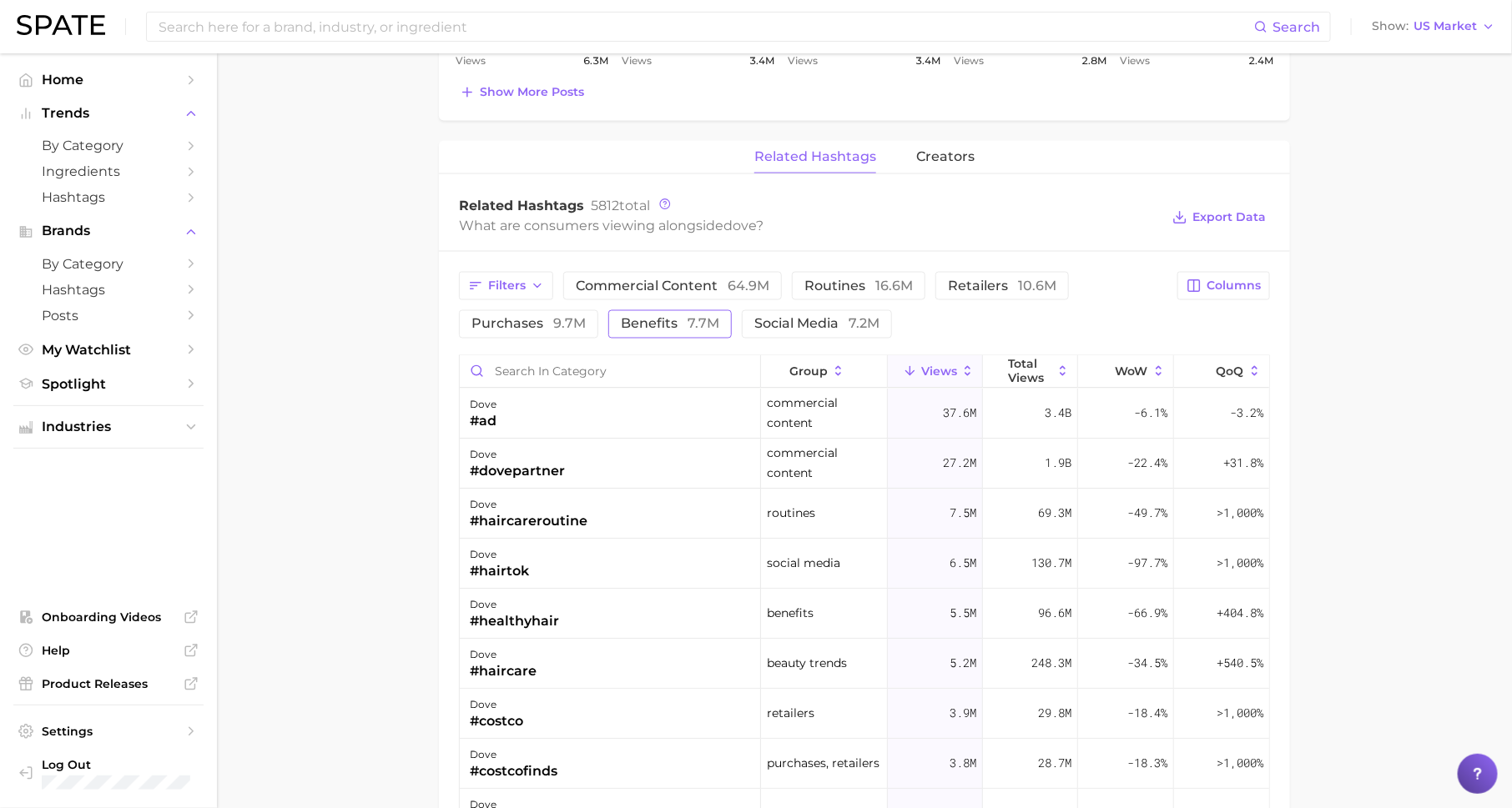
click at [687, 316] on span "7.7m" at bounding box center [703, 324] width 32 height 16
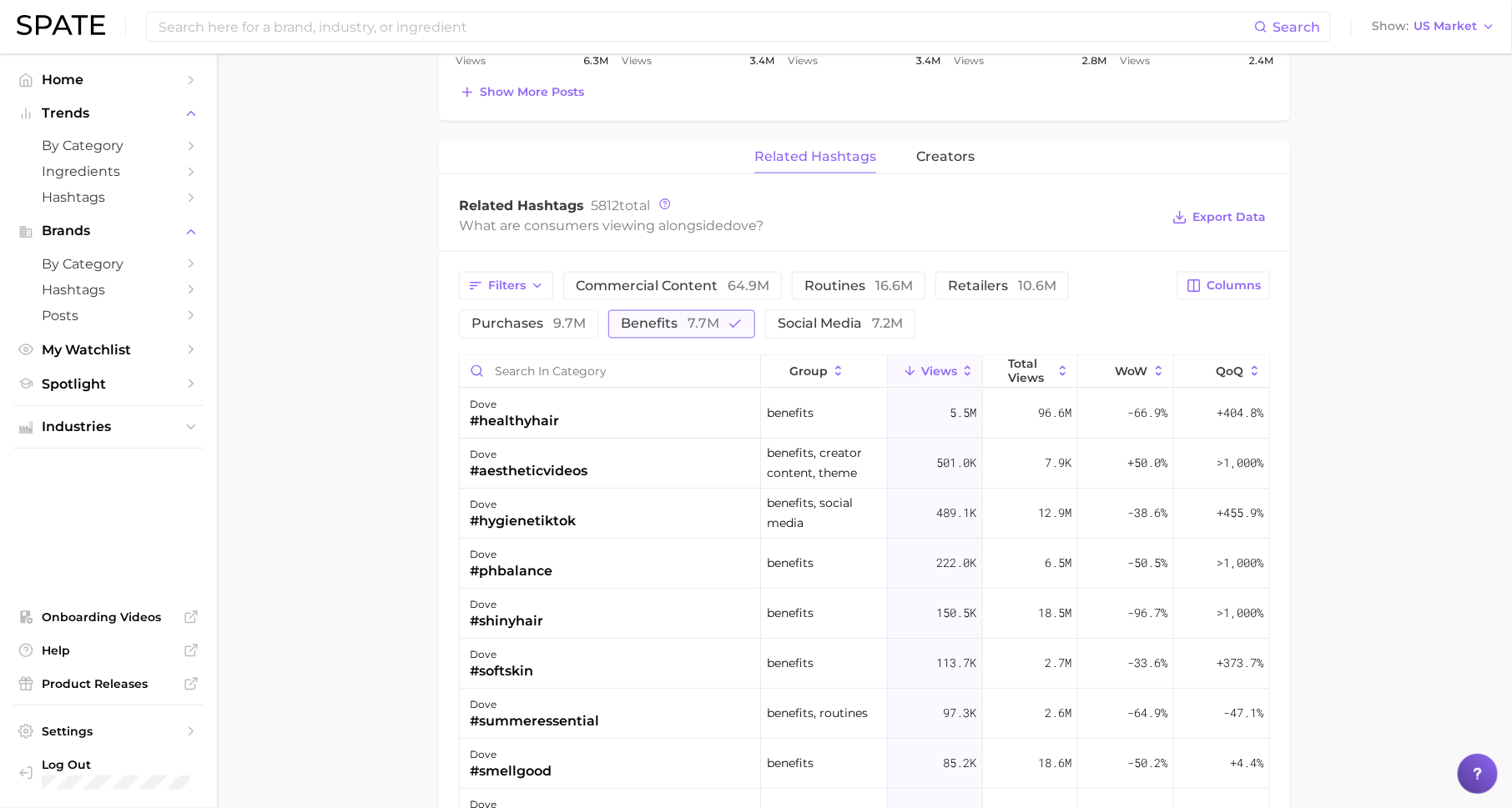
click at [687, 316] on span "7.7m" at bounding box center [703, 324] width 32 height 16
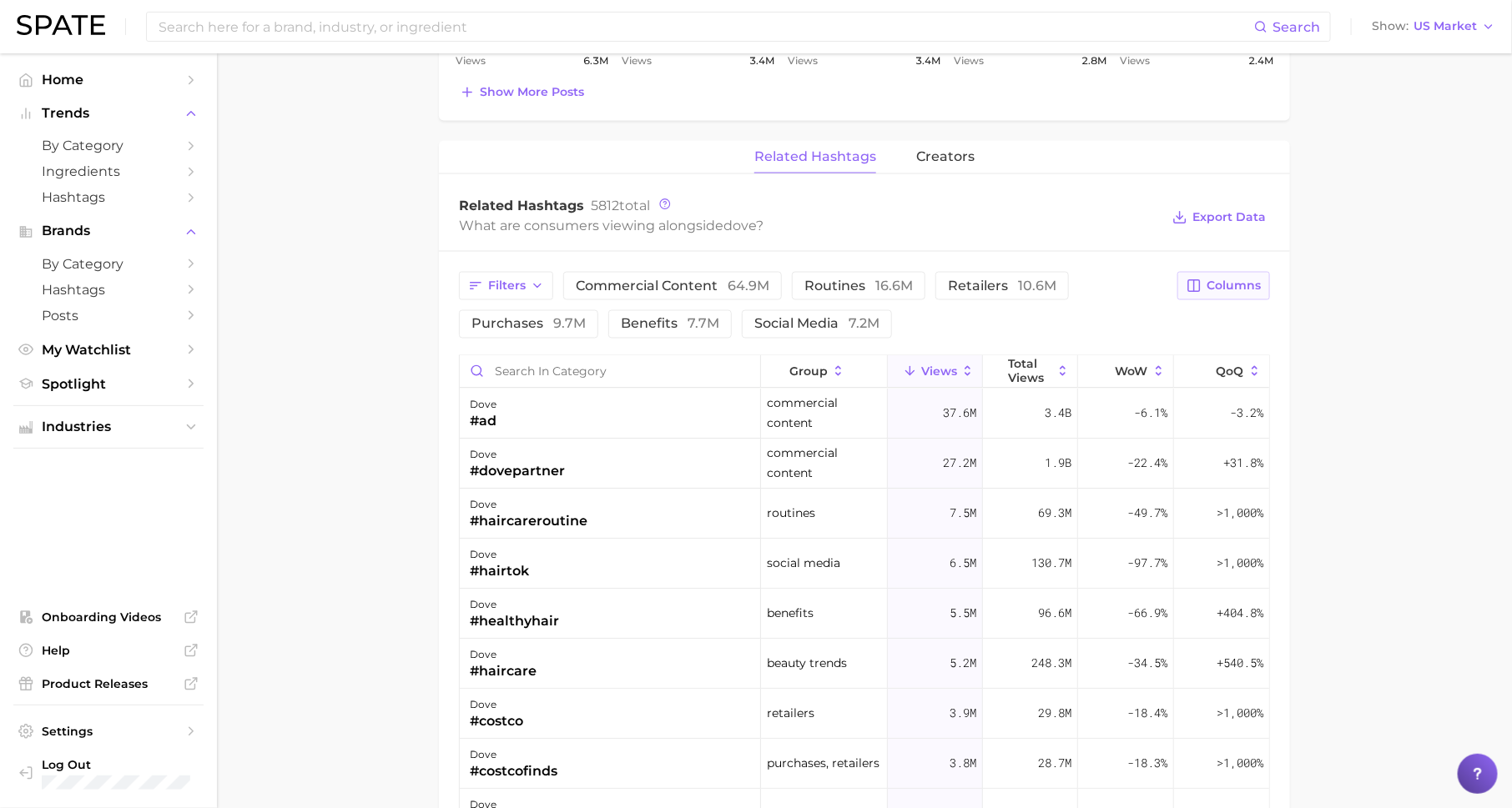
click at [1206, 272] on button "Columns" at bounding box center [1224, 285] width 93 height 29
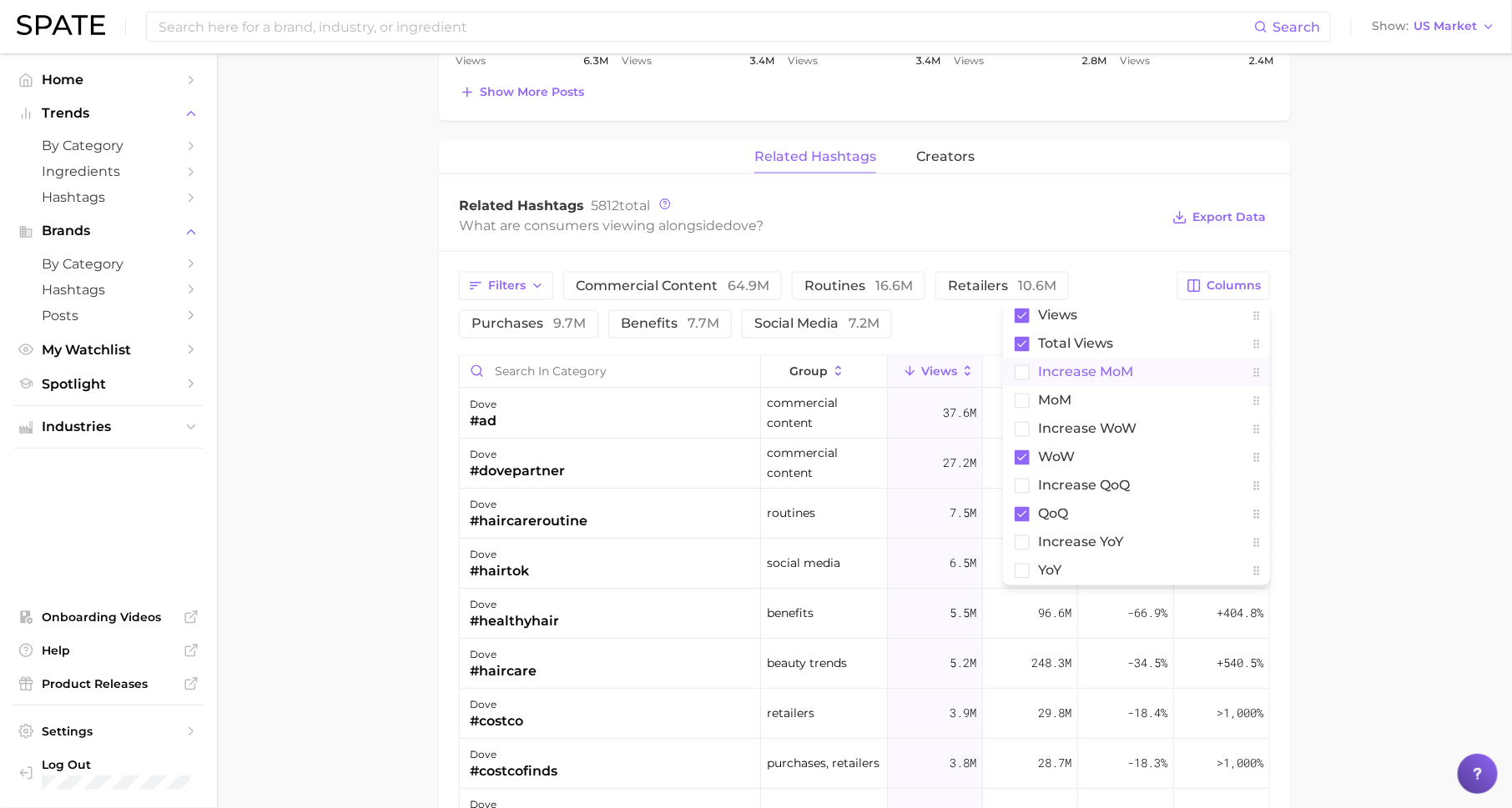
click at [1158, 364] on button "increase MoM" at bounding box center [1136, 372] width 267 height 29
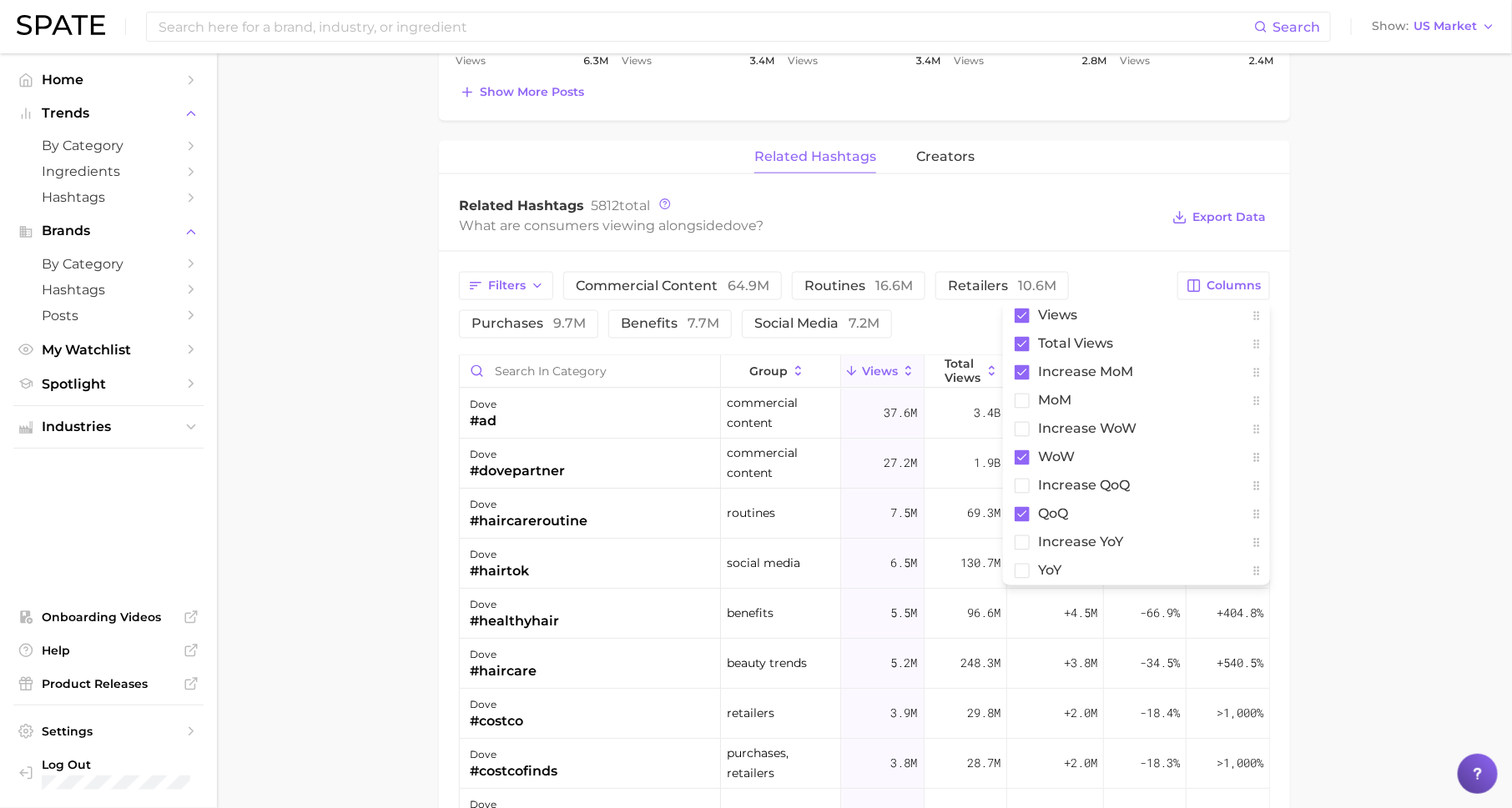
click at [1385, 377] on main "Overview Google TikTok Instagram Beta brand dove Add to Watchlist Export Data V…" at bounding box center [863, 63] width 1294 height 2407
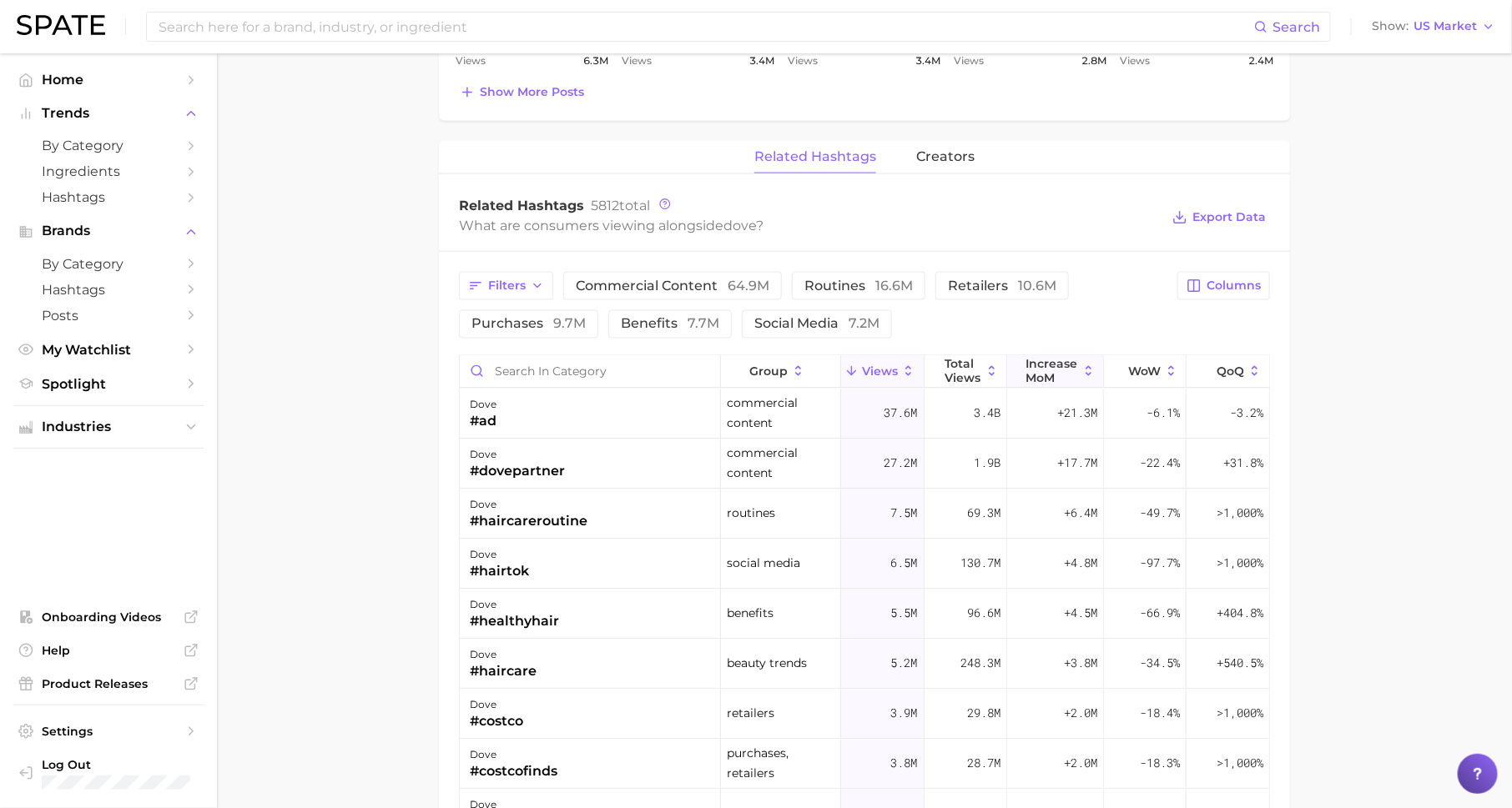
click at [1059, 358] on span "increase MoM" at bounding box center [1052, 371] width 52 height 27
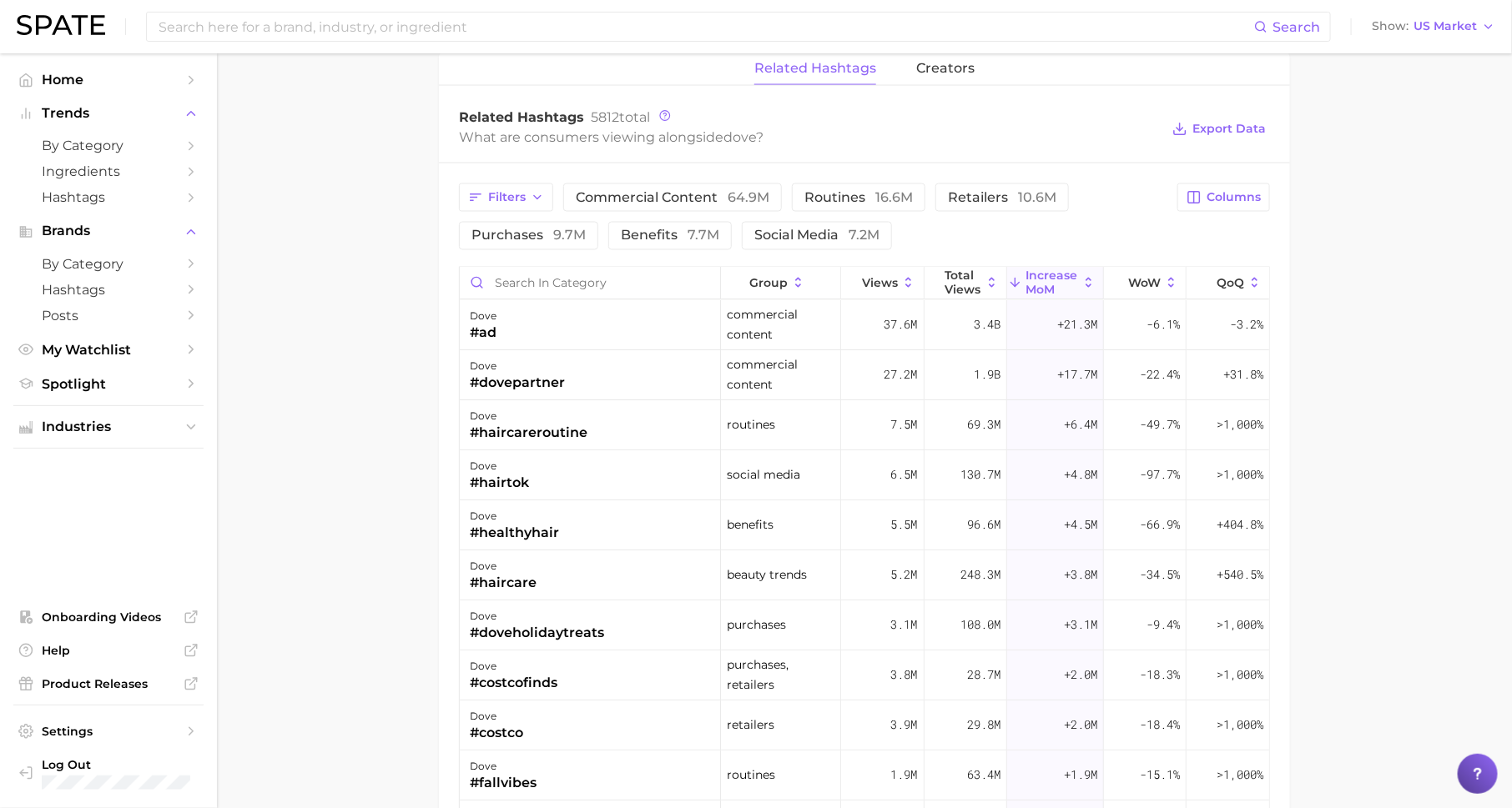
scroll to position [1299, 0]
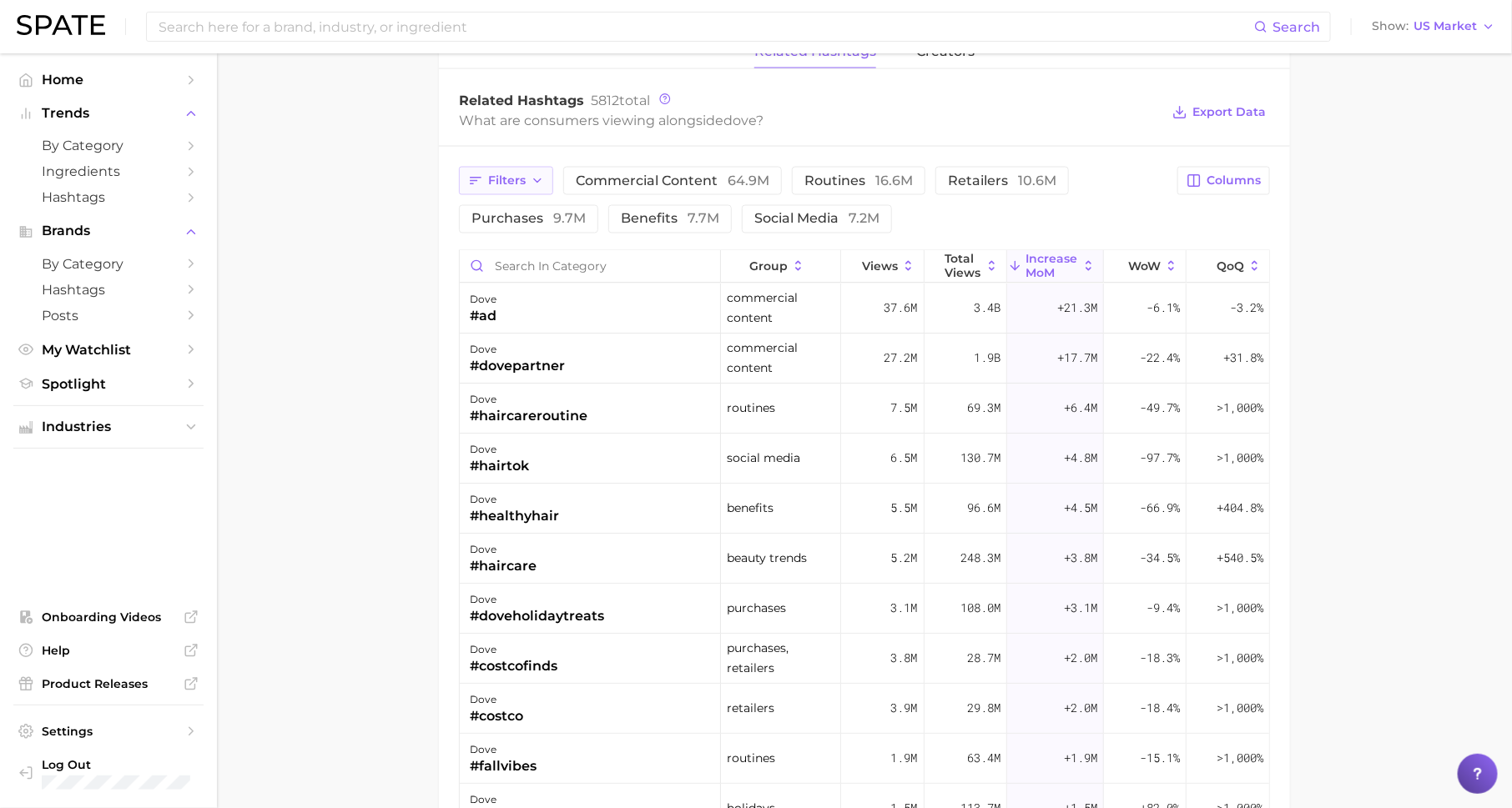
click at [498, 167] on button "Filters" at bounding box center [506, 181] width 94 height 29
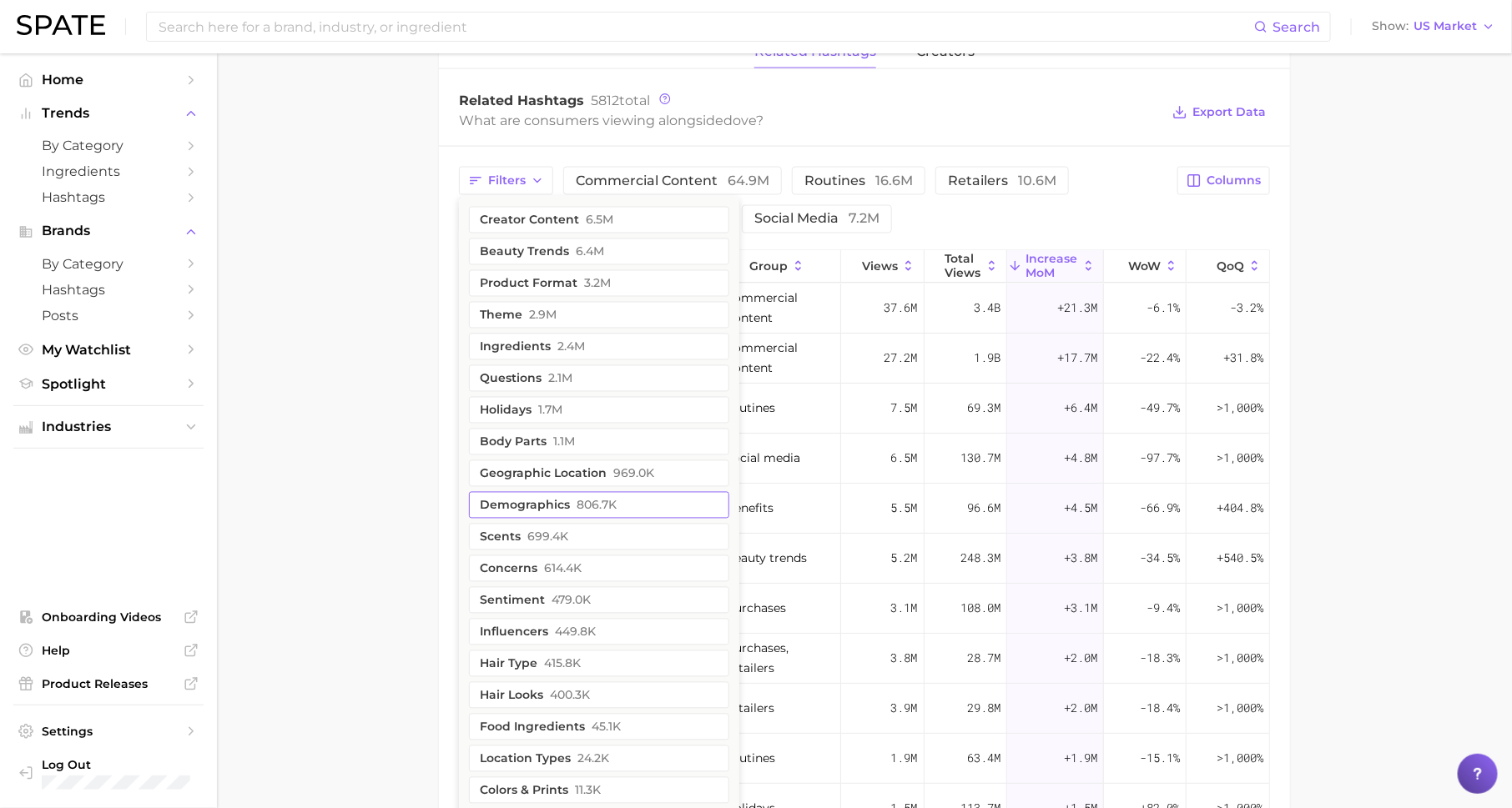
click at [587, 499] on span "806.7k" at bounding box center [597, 506] width 40 height 14
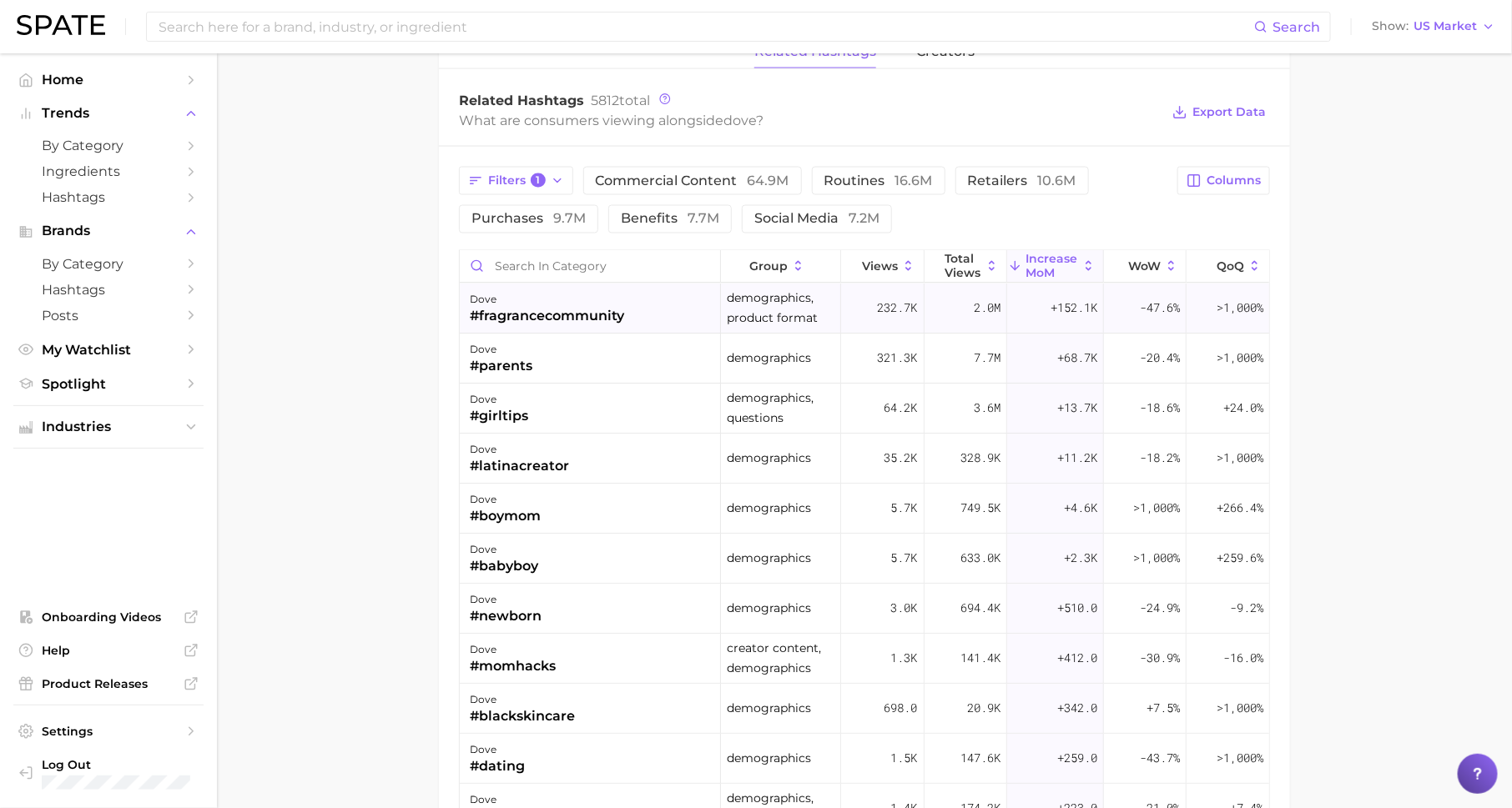
click at [542, 317] on div "#fragrancecommunity" at bounding box center [546, 317] width 155 height 20
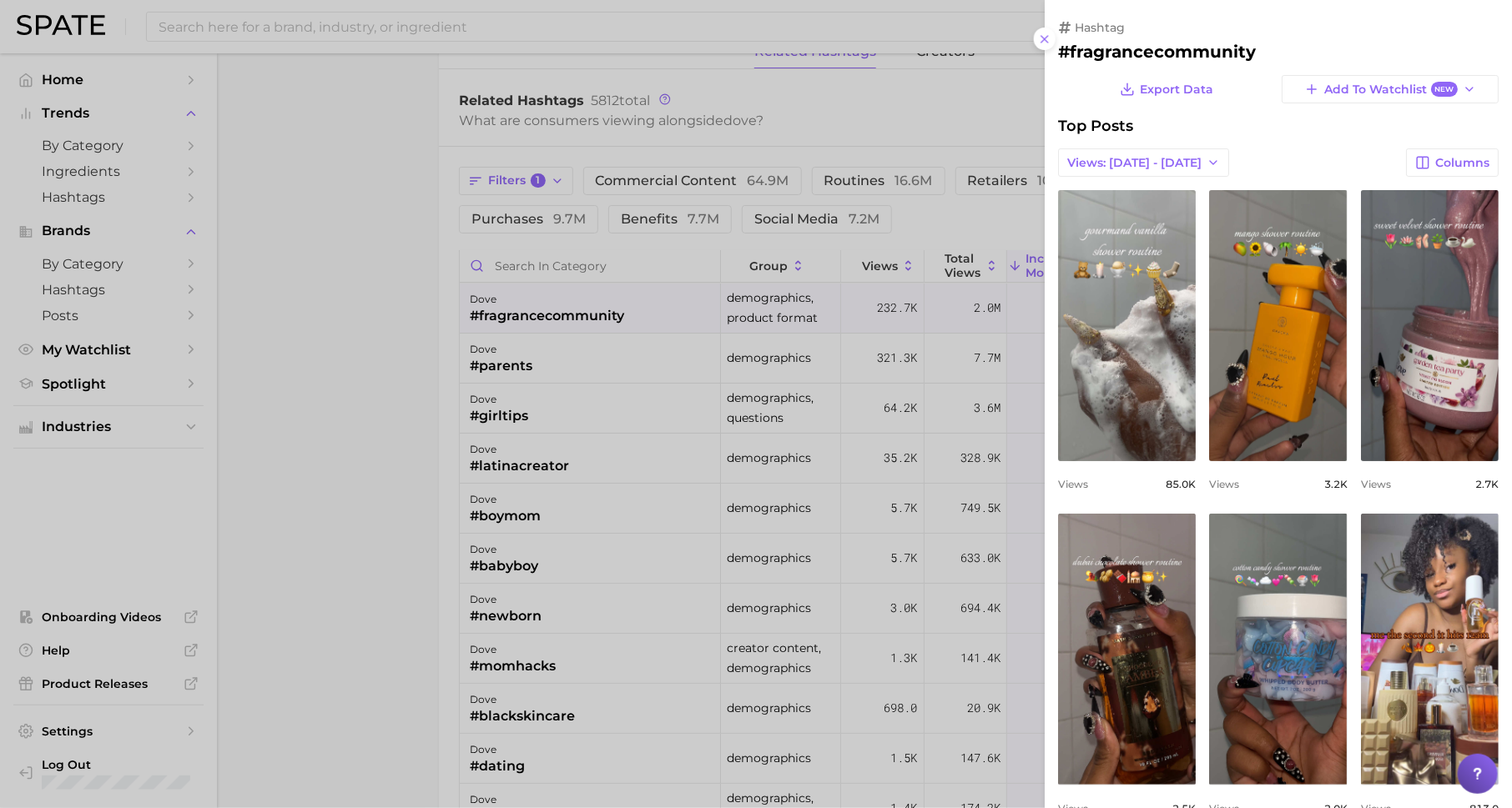
scroll to position [0, 0]
click at [358, 433] on div at bounding box center [756, 404] width 1512 height 808
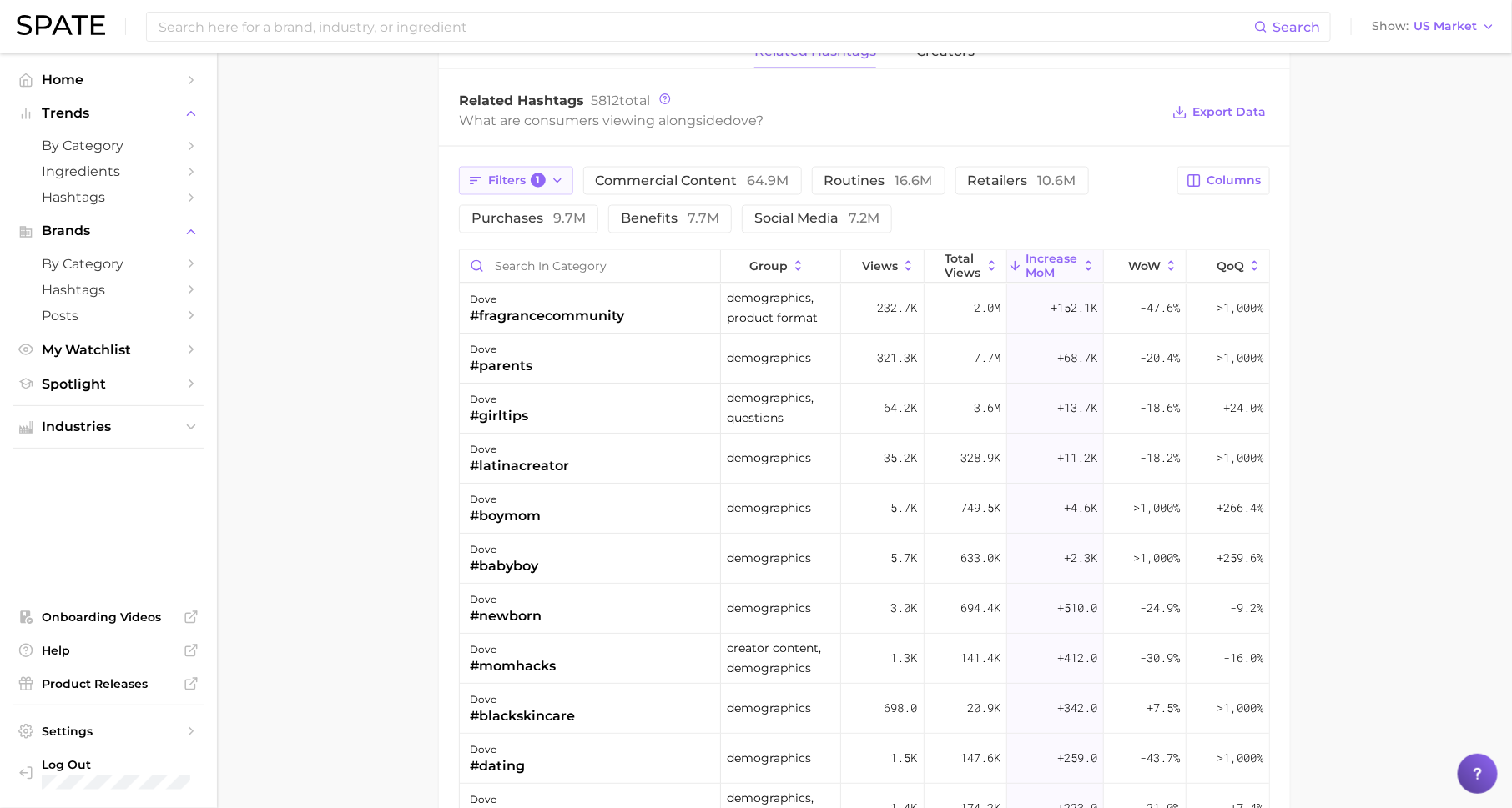
click at [518, 184] on button "Filters 1" at bounding box center [516, 181] width 114 height 29
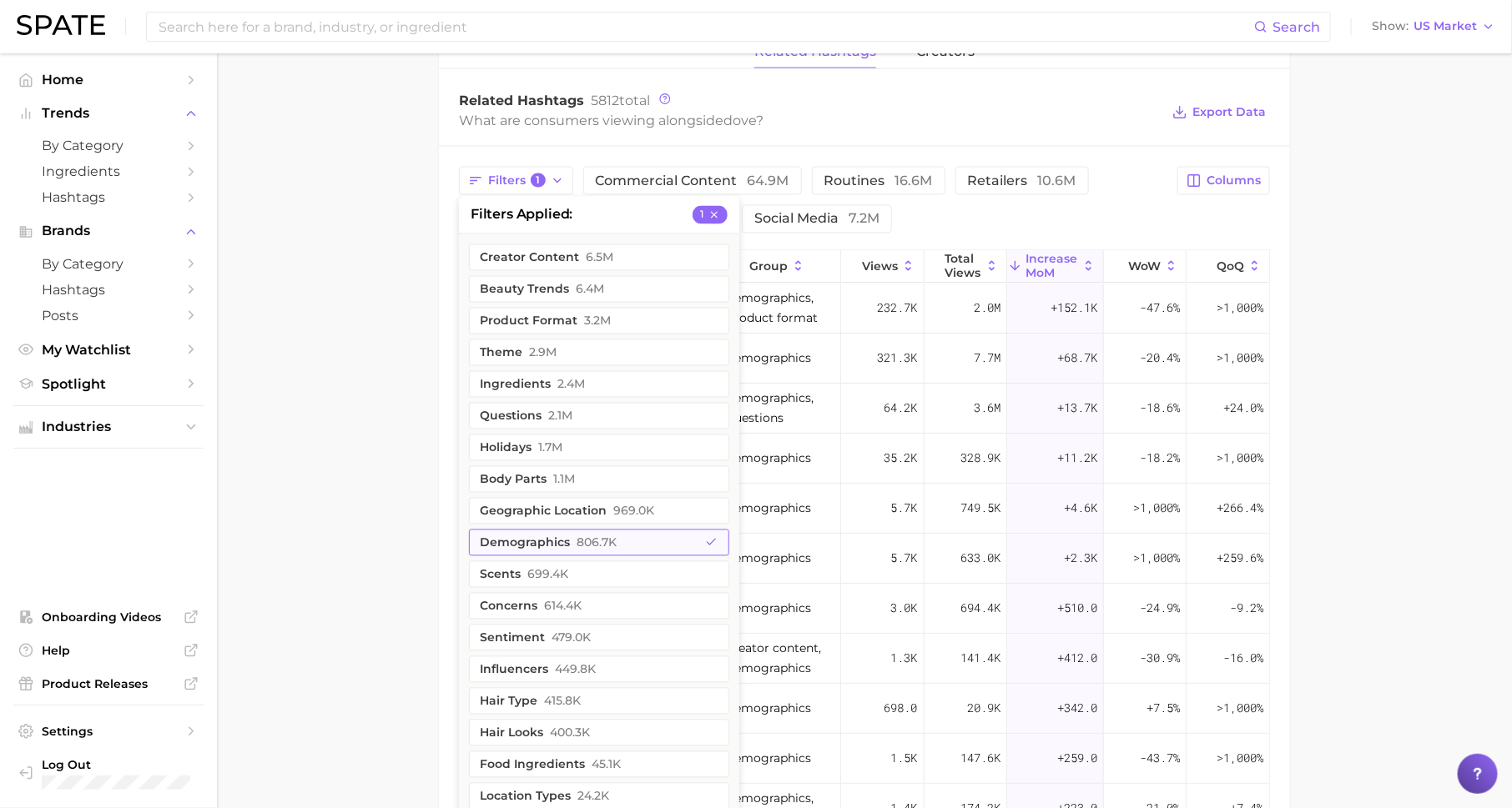
click at [587, 539] on span "806.7k" at bounding box center [597, 543] width 40 height 14
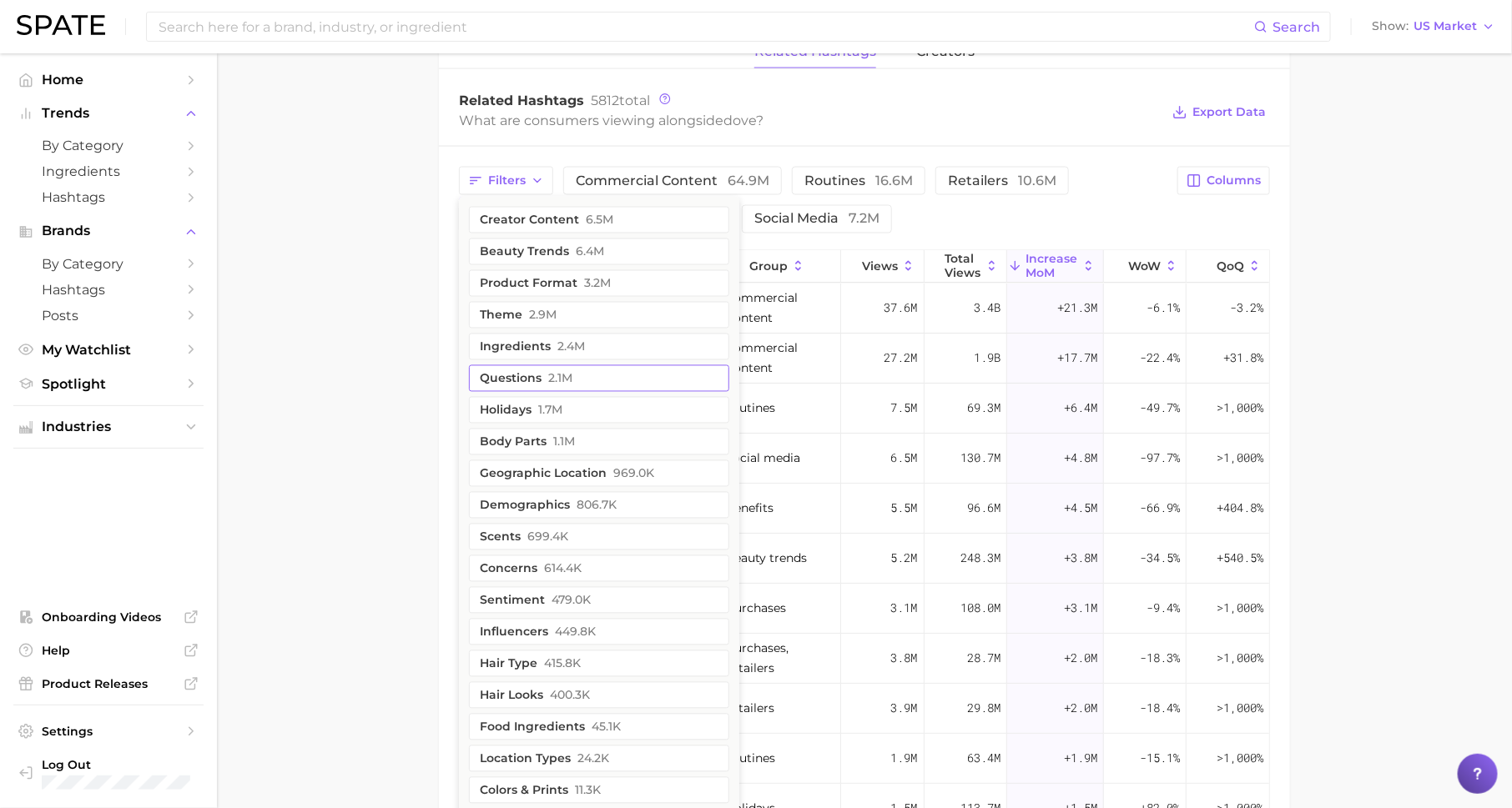
click at [566, 373] on span "2.1m" at bounding box center [560, 379] width 25 height 14
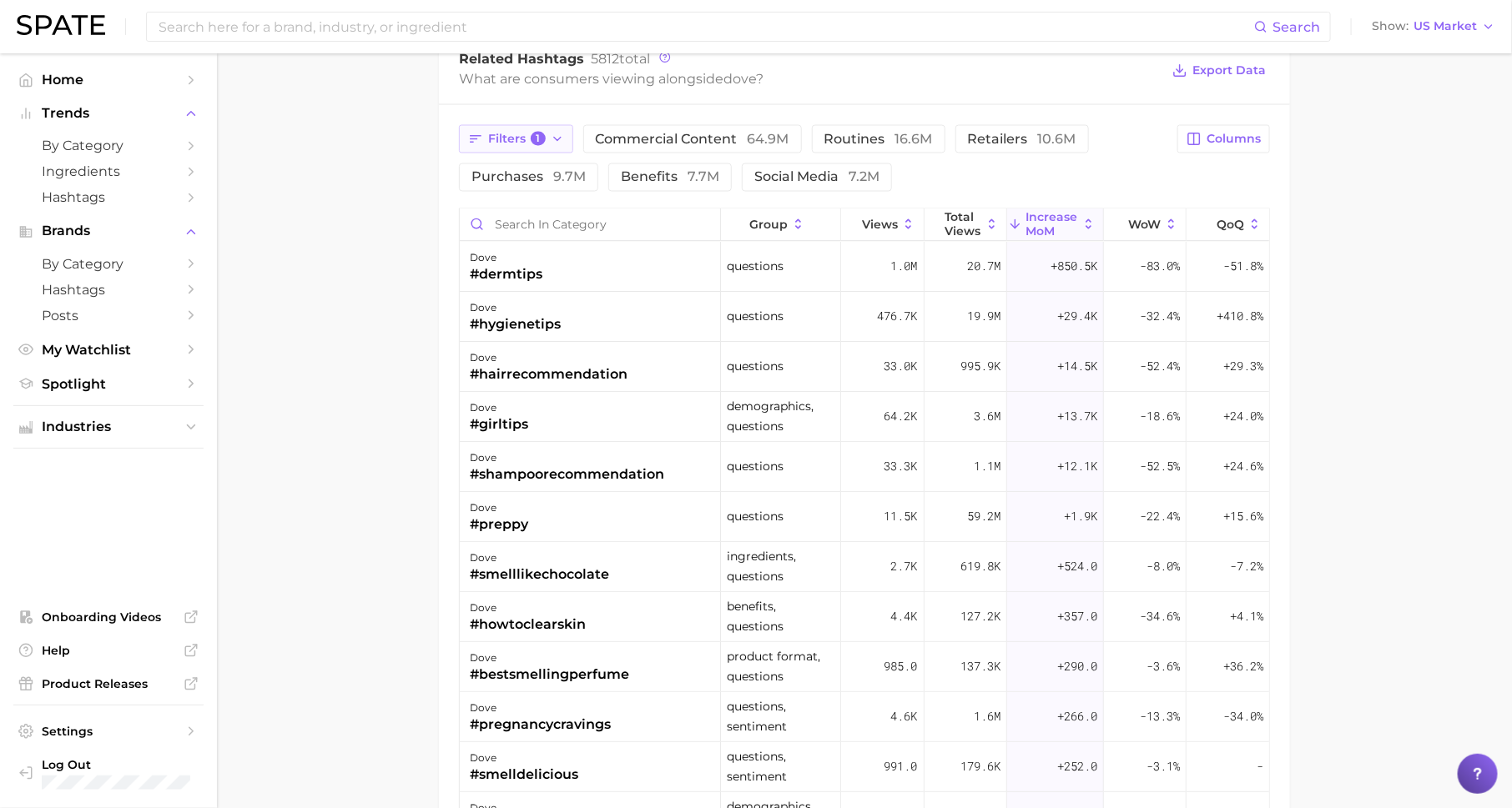
click at [536, 134] on span "1" at bounding box center [537, 139] width 15 height 15
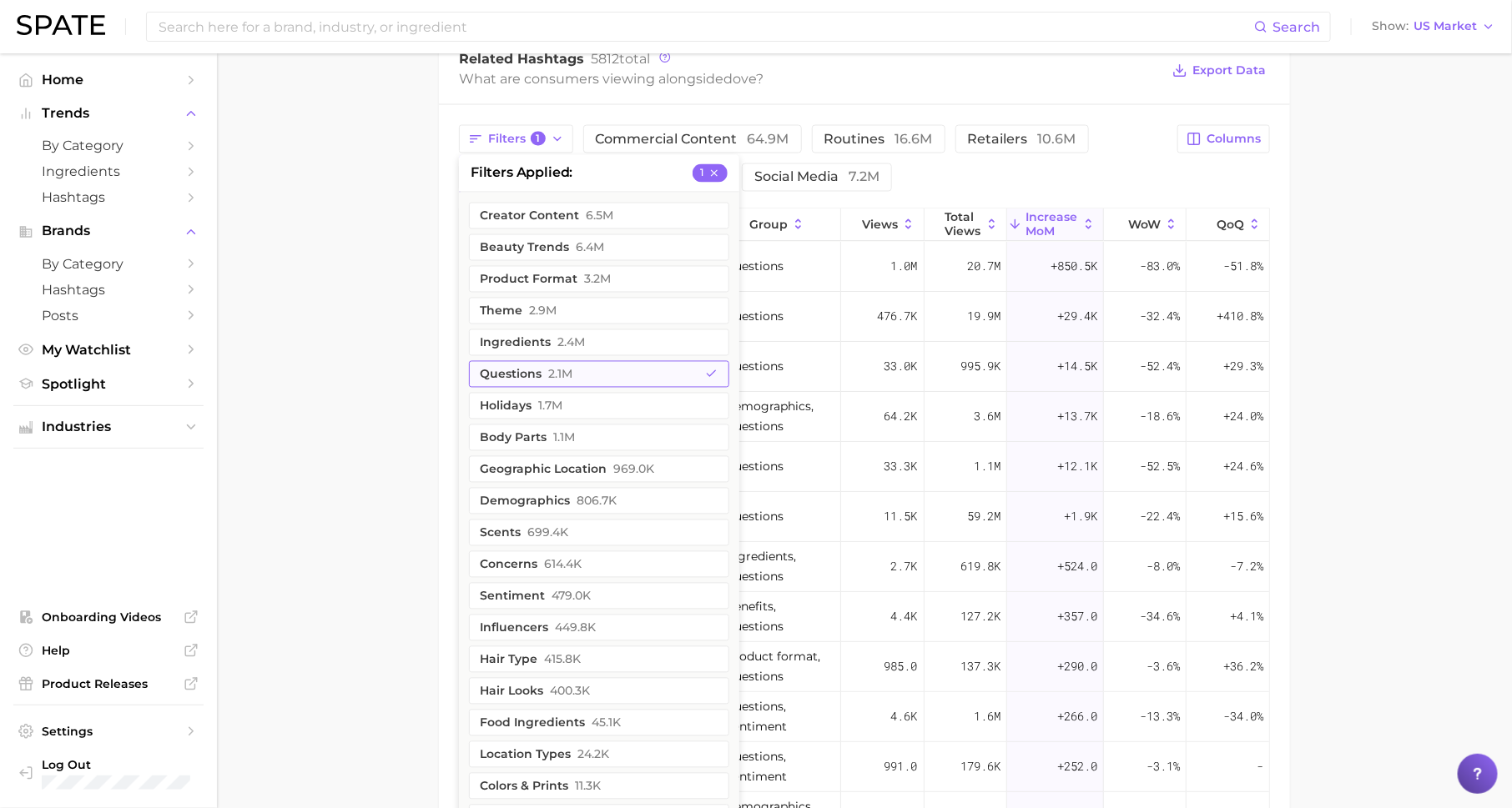
click at [574, 370] on button "questions 2.1m" at bounding box center [598, 374] width 260 height 27
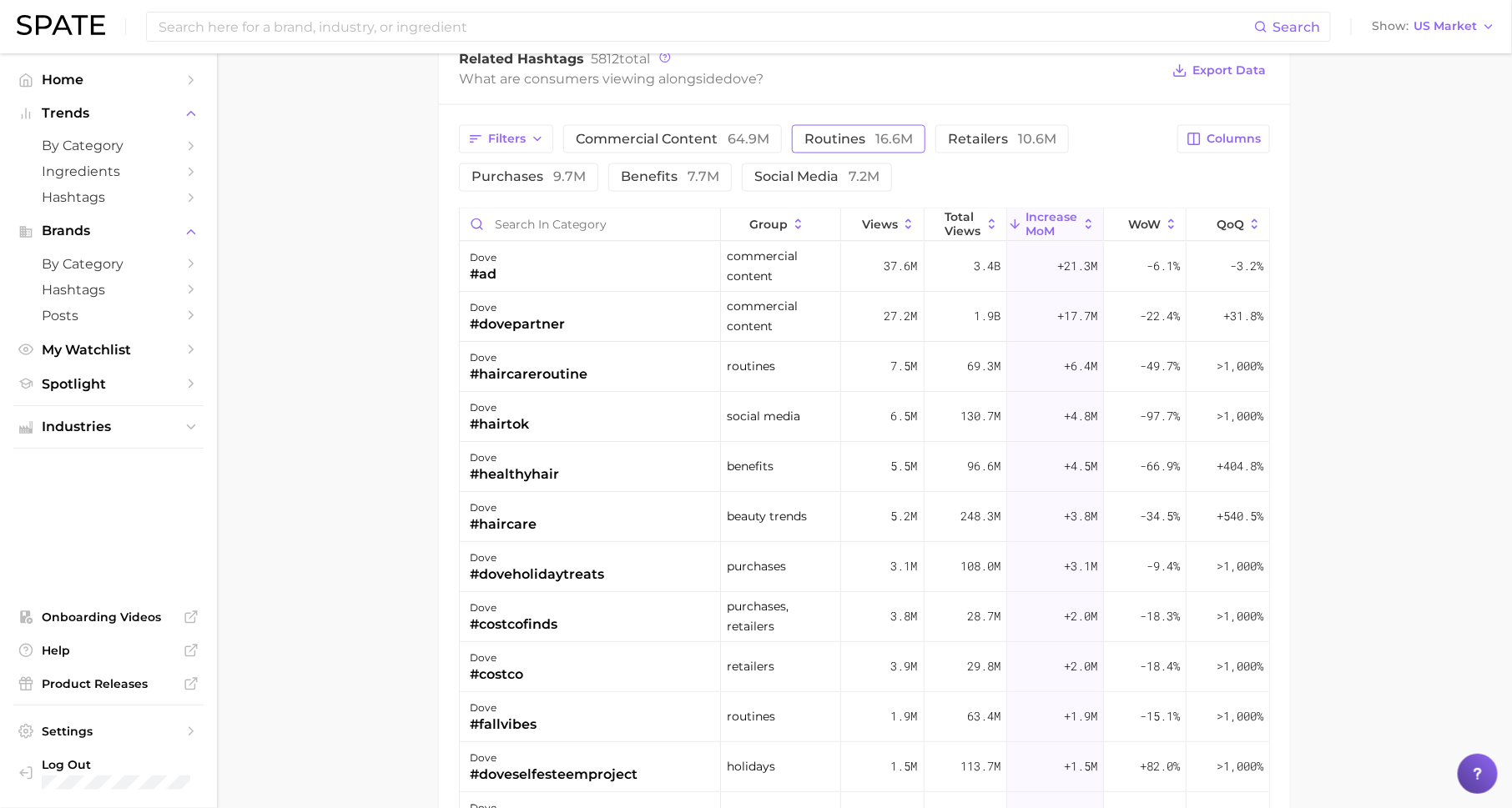
click at [840, 133] on span "routines 16.6m" at bounding box center [858, 140] width 108 height 14
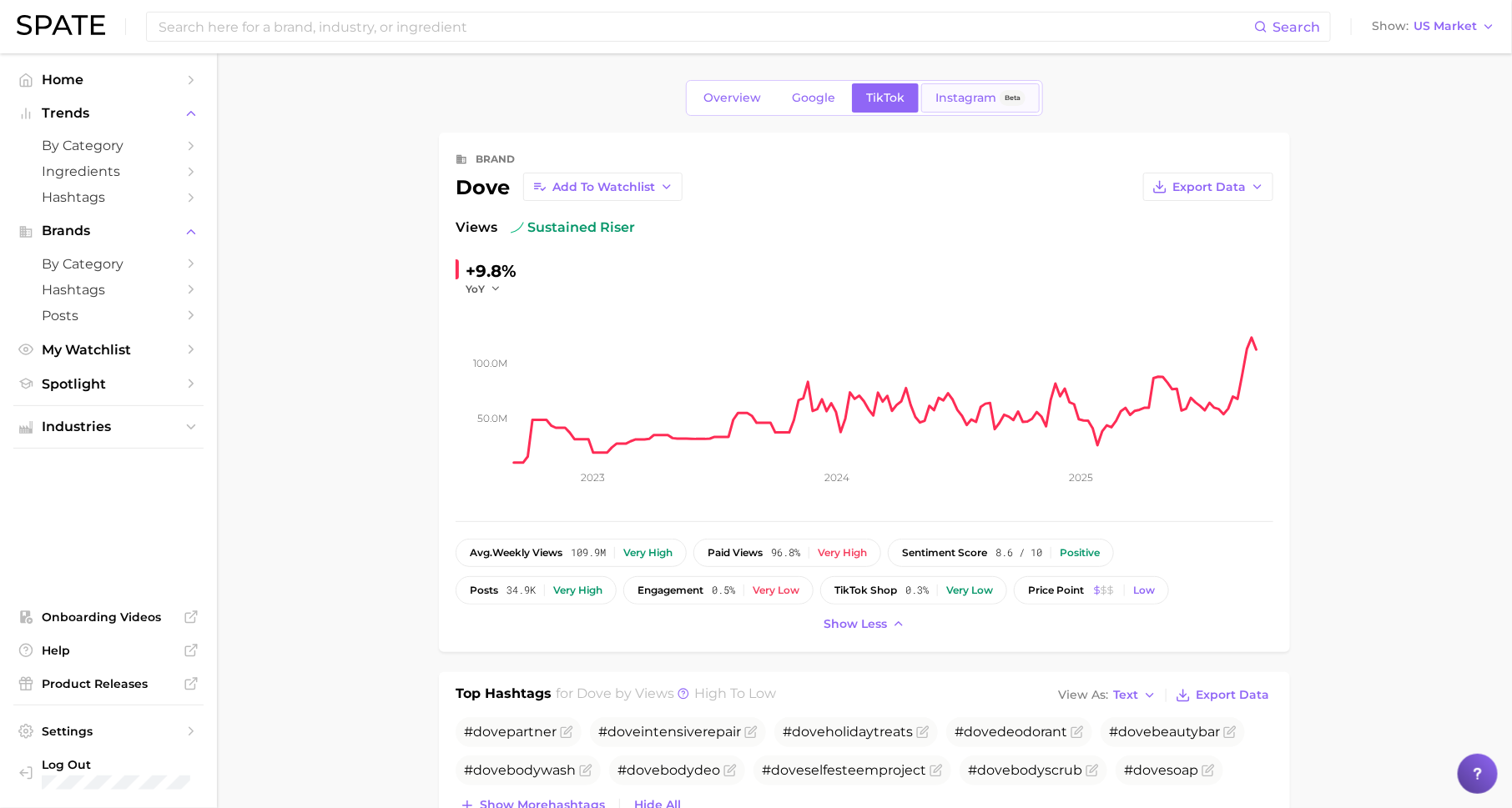
click at [998, 88] on link "Instagram Beta" at bounding box center [980, 98] width 118 height 30
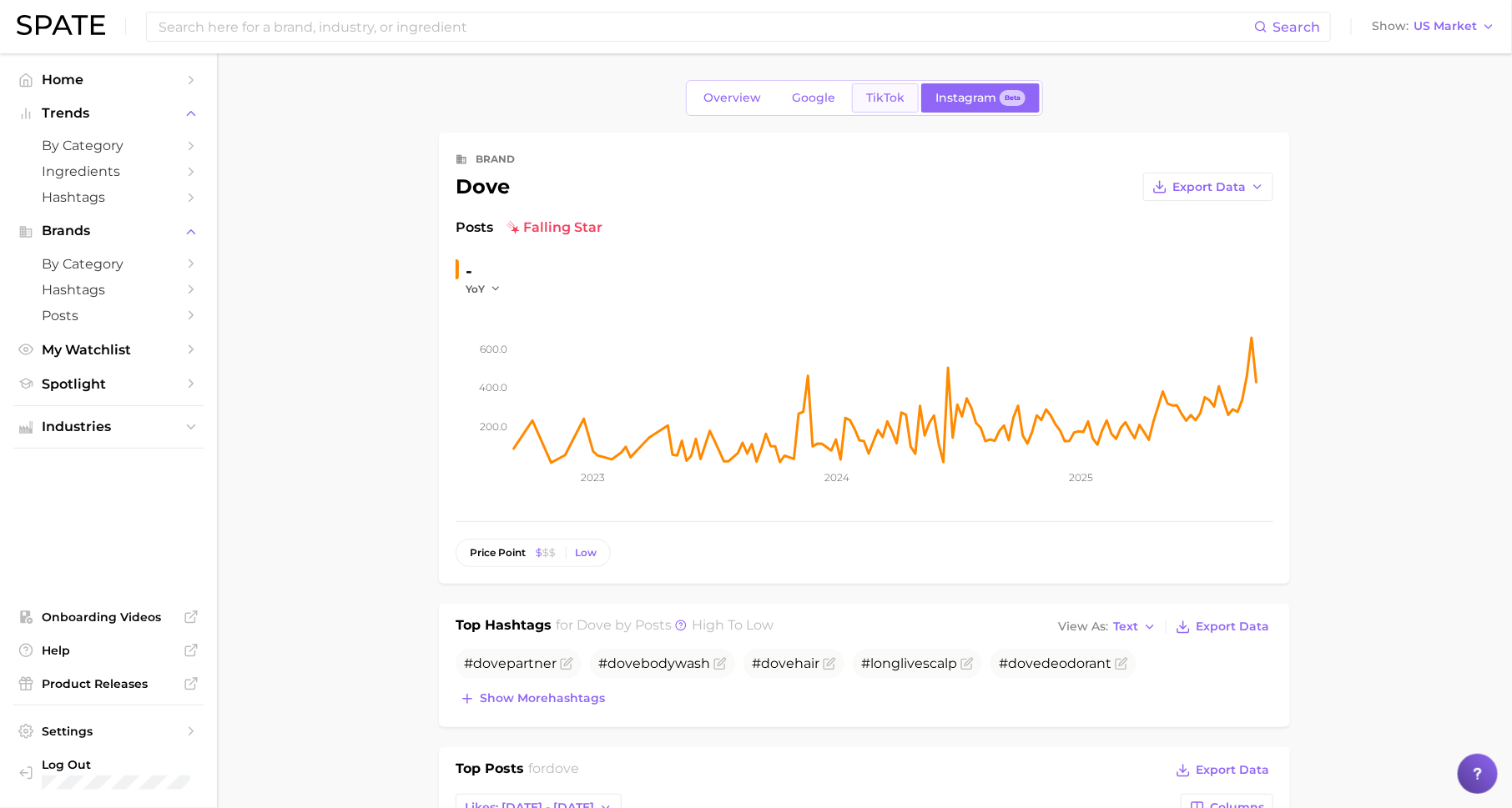
click at [873, 95] on span "TikTok" at bounding box center [885, 97] width 38 height 14
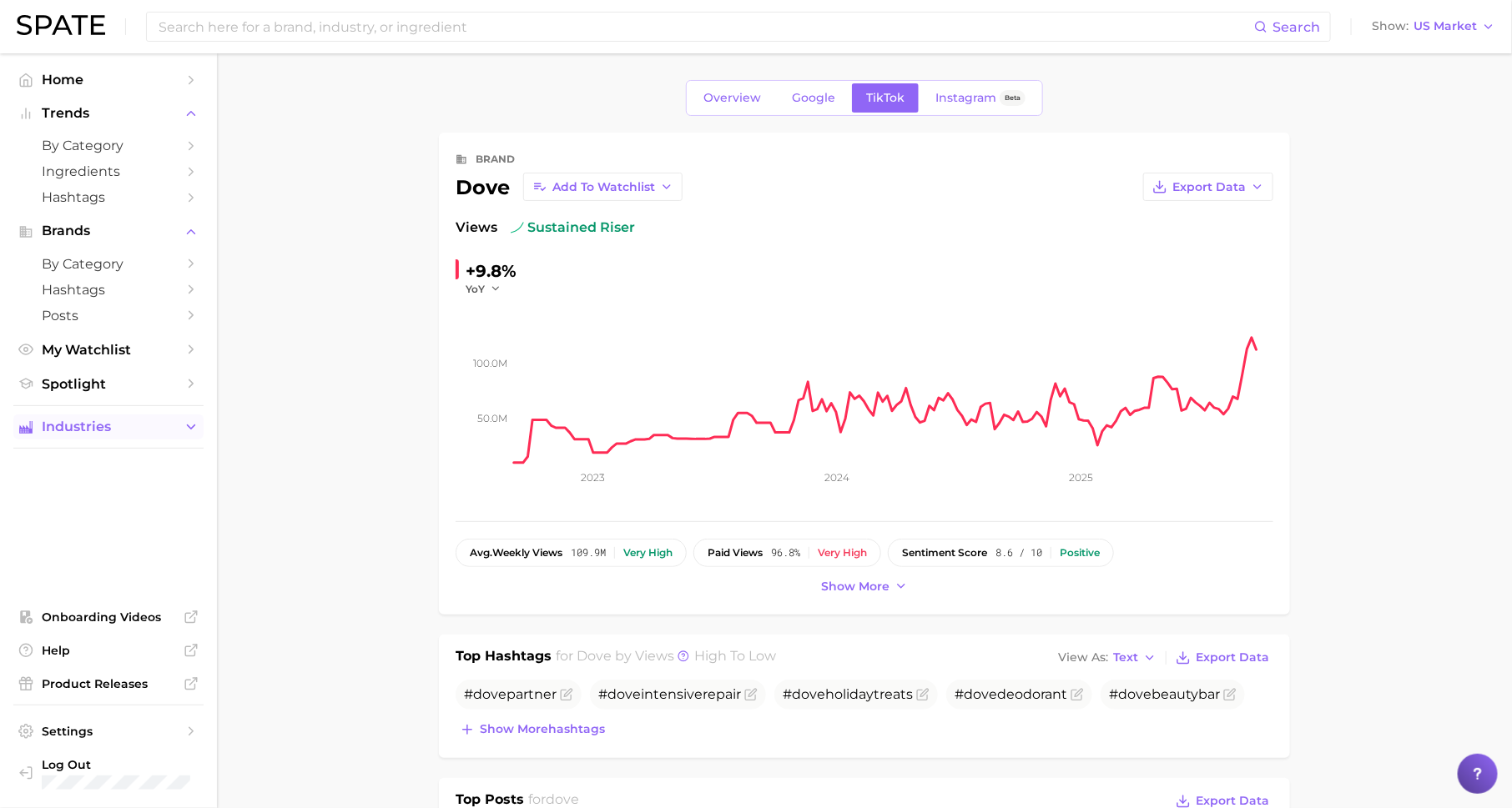
click at [148, 431] on span "Industries" at bounding box center [108, 426] width 134 height 15
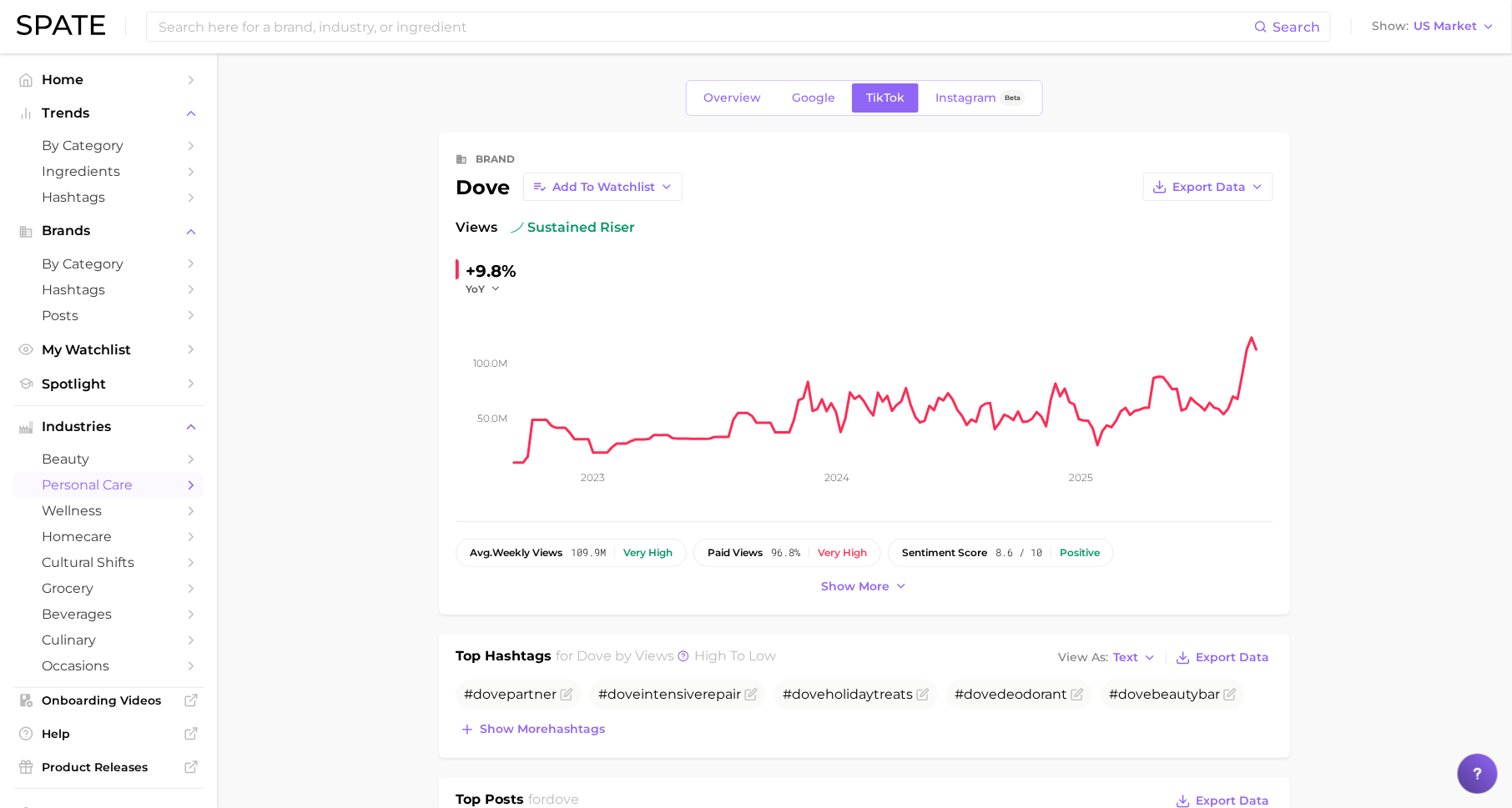
click at [141, 484] on span "personal care" at bounding box center [108, 485] width 134 height 16
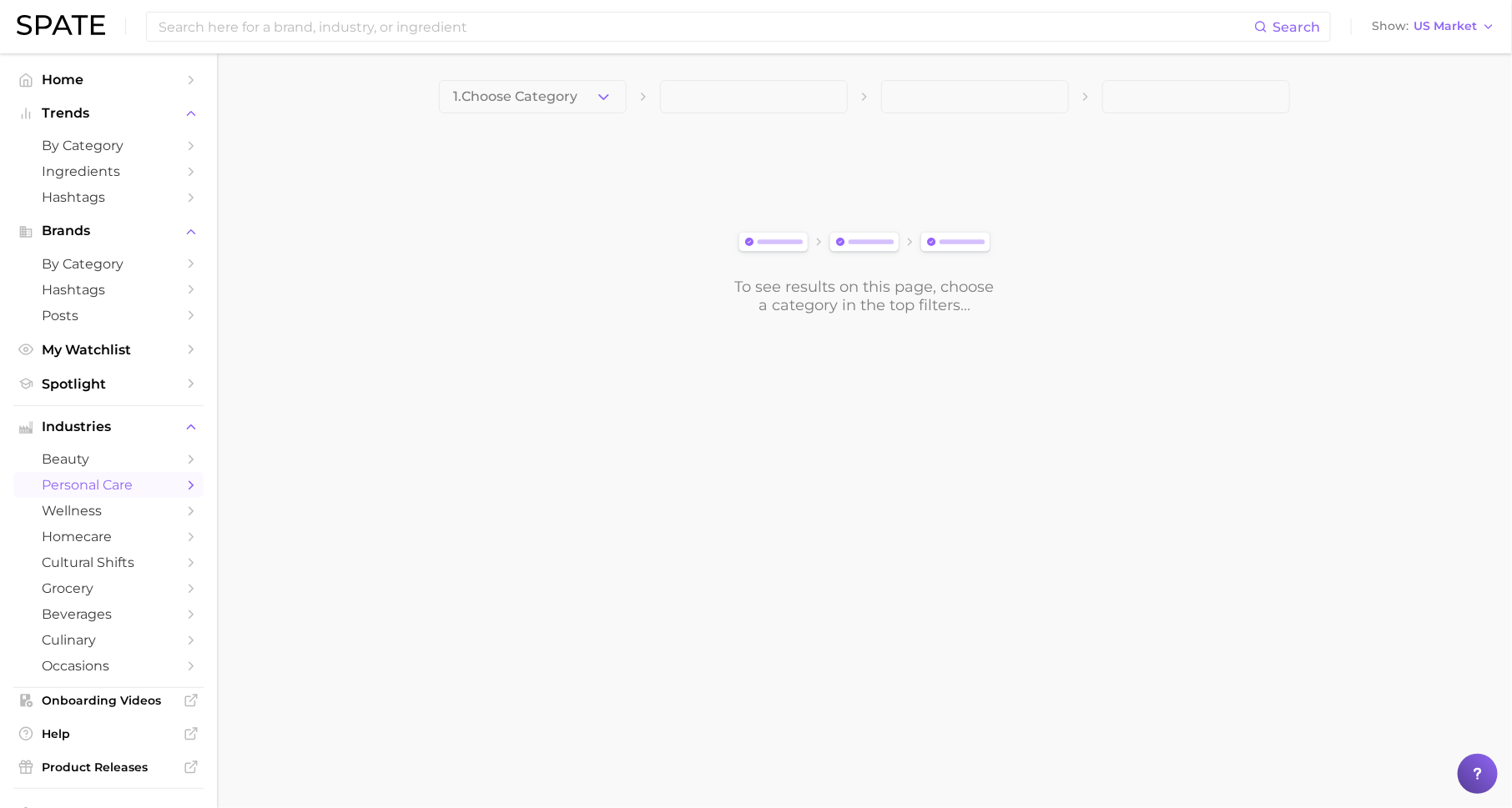
click at [578, 96] on span "1. Choose Category" at bounding box center [515, 96] width 124 height 15
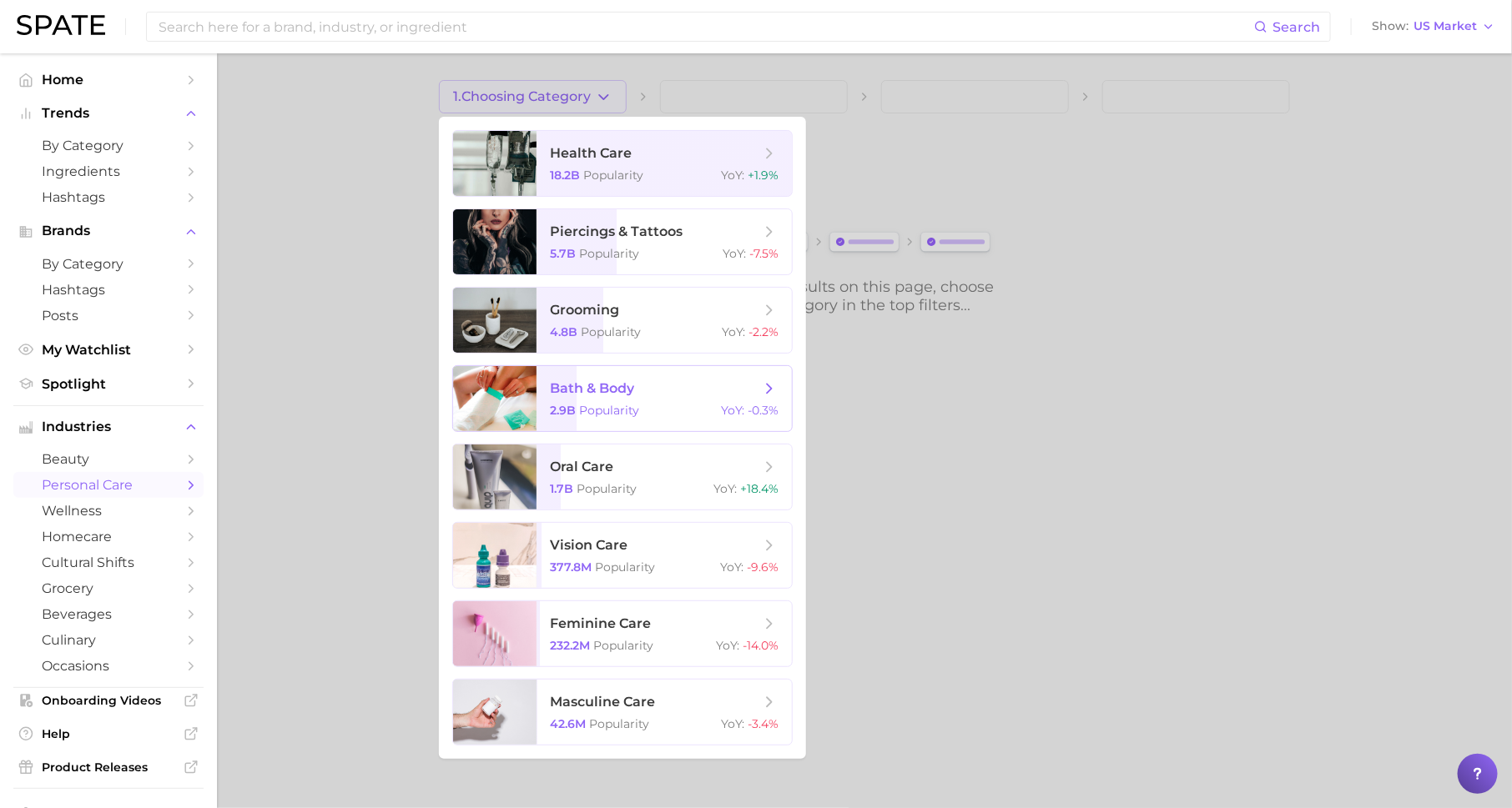
click at [638, 385] on span "bath & body" at bounding box center [656, 389] width 211 height 19
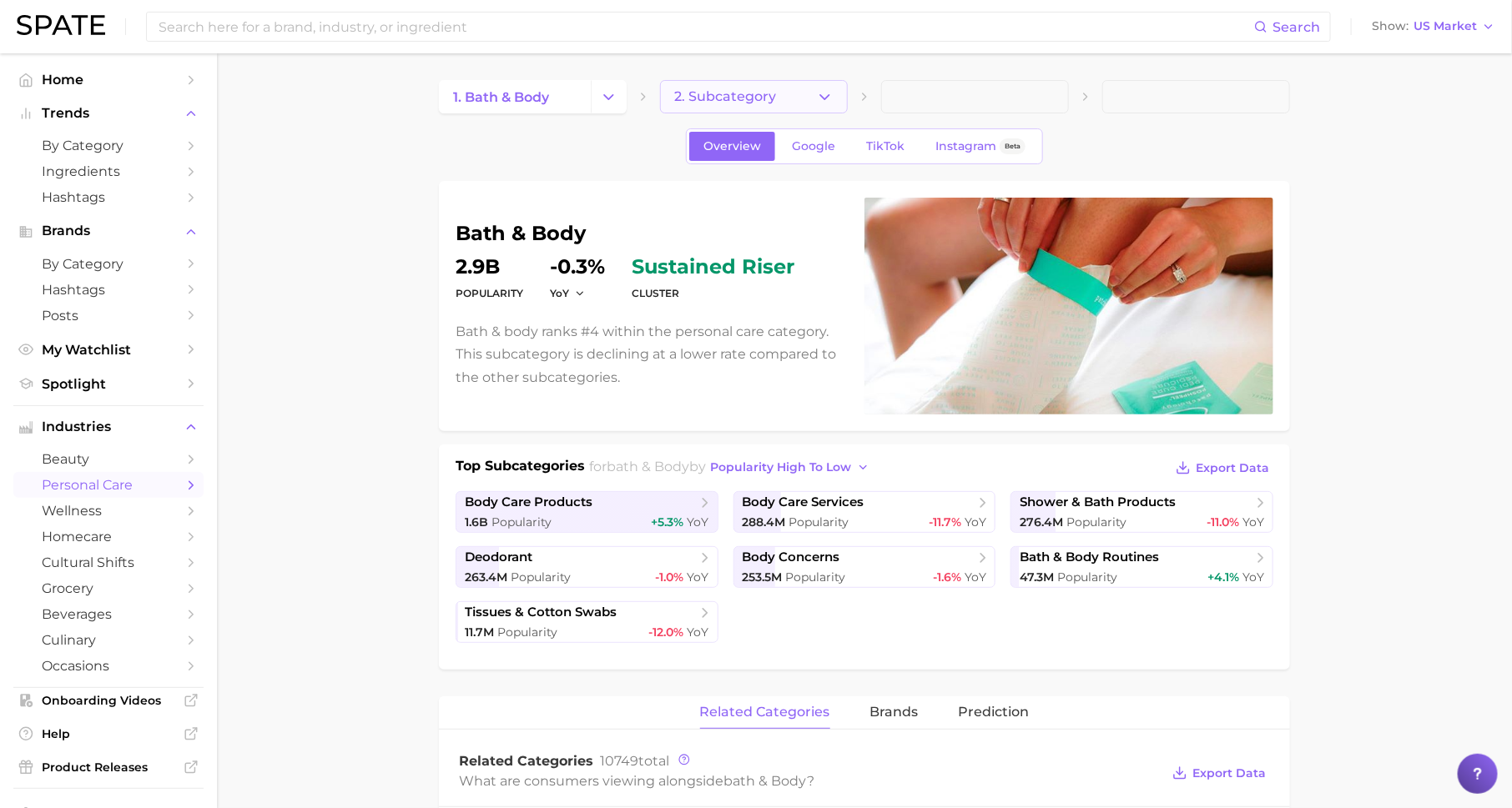
click at [812, 98] on button "2. Subcategory" at bounding box center [753, 96] width 188 height 33
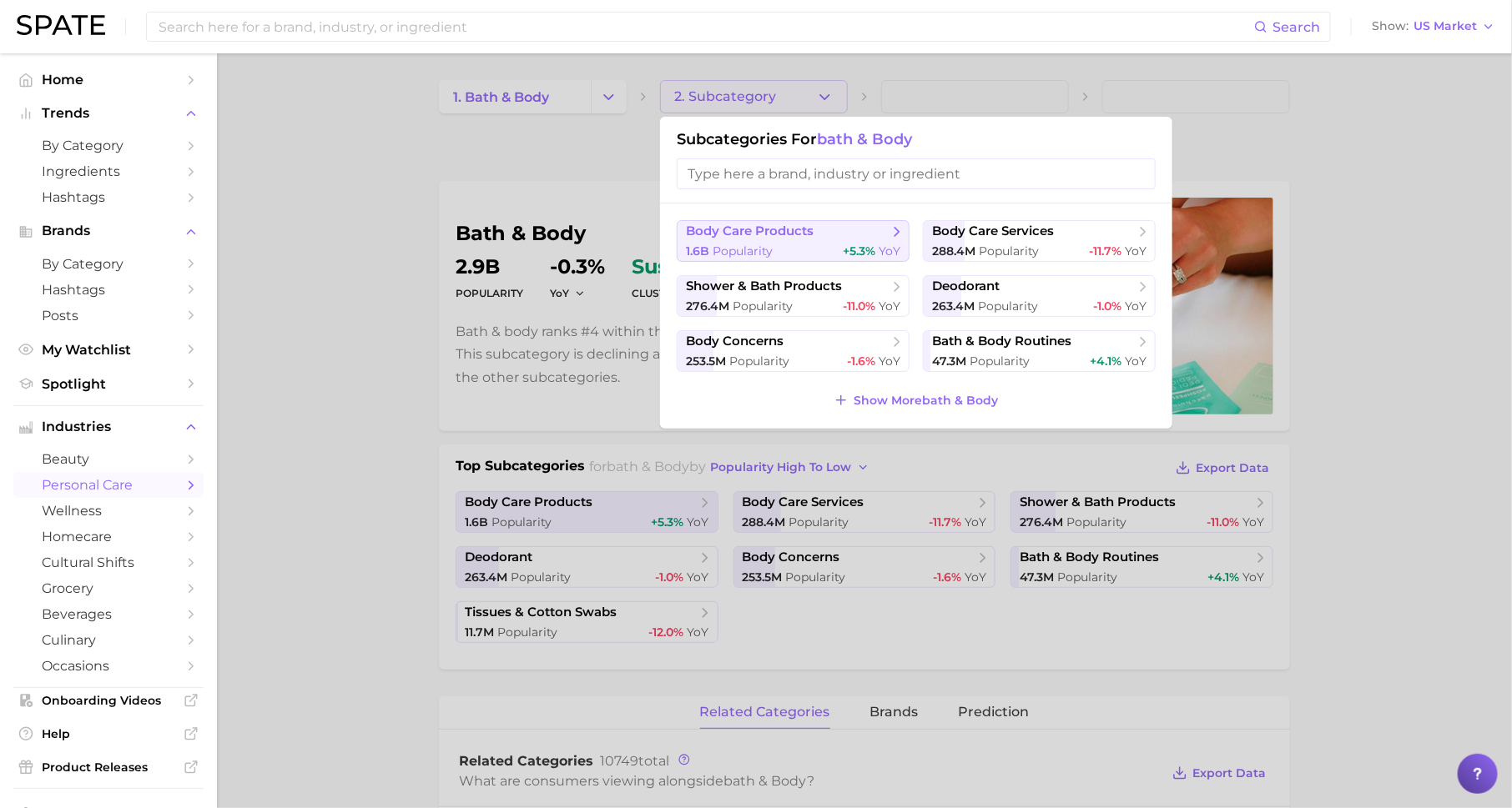
click at [852, 228] on span "body care products" at bounding box center [788, 231] width 203 height 17
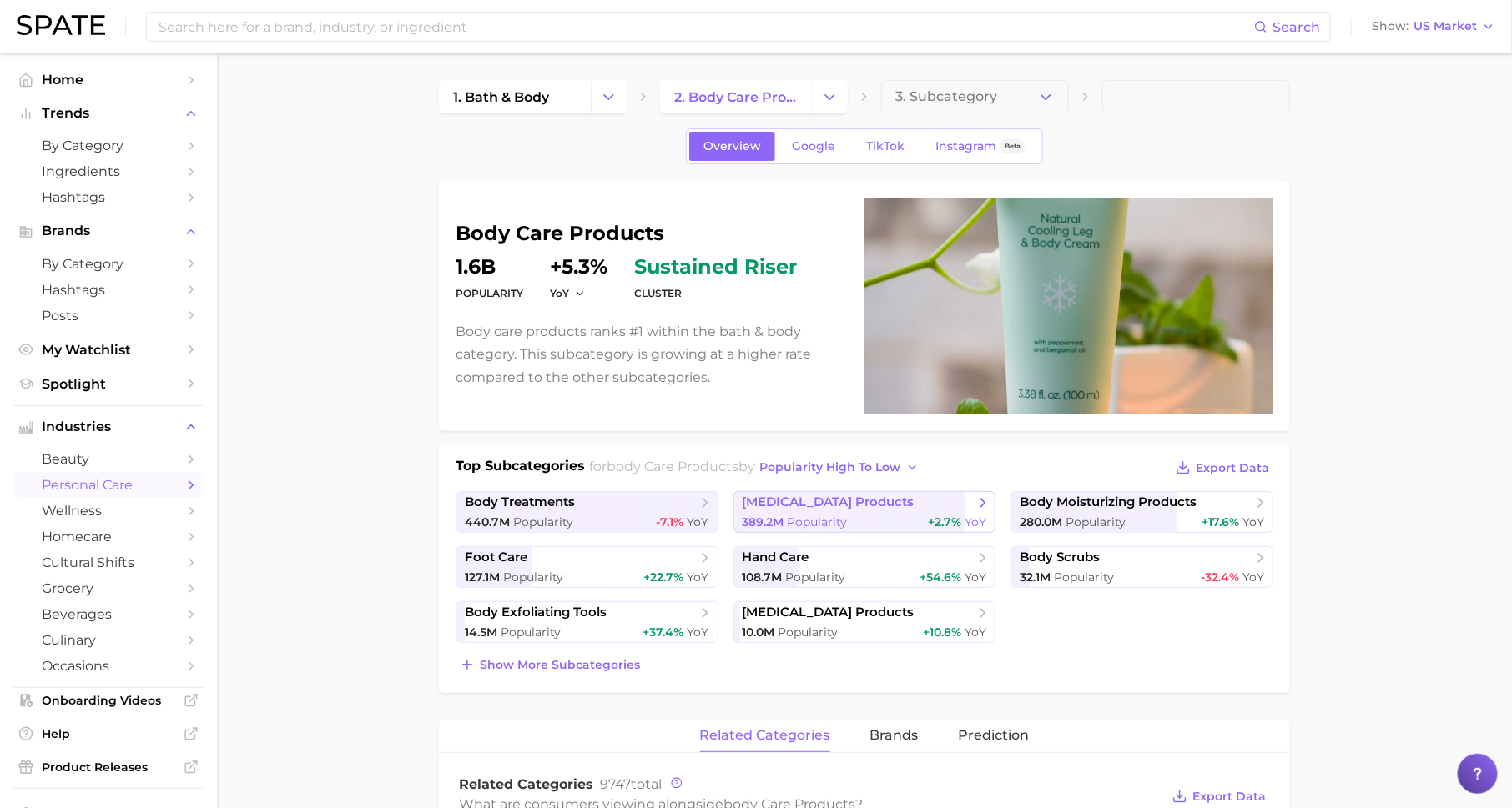
click at [784, 515] on span "389.2m" at bounding box center [763, 522] width 41 height 15
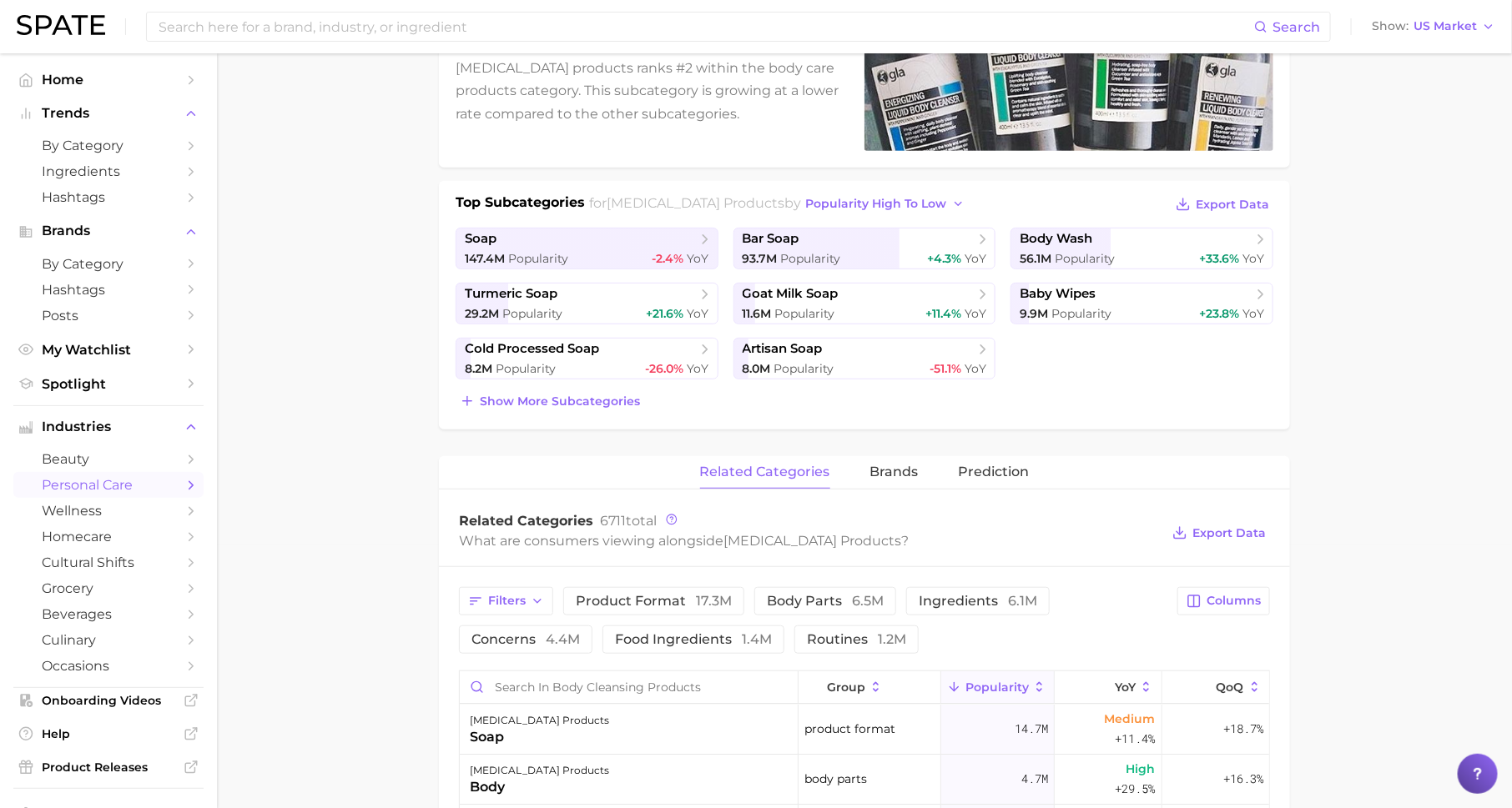
scroll to position [266, 0]
click at [883, 472] on span "brands" at bounding box center [894, 469] width 48 height 15
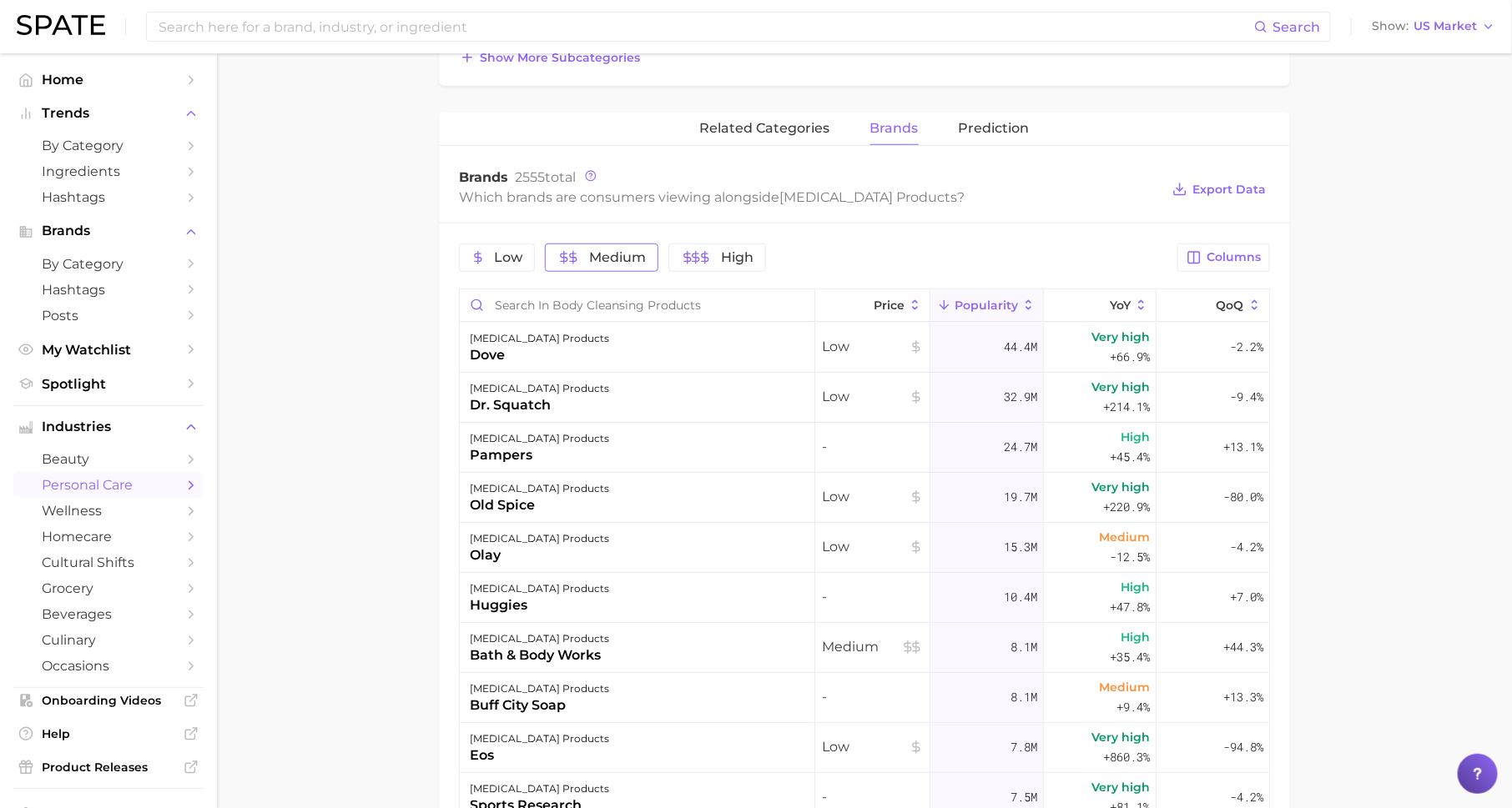
scroll to position [623, 0]
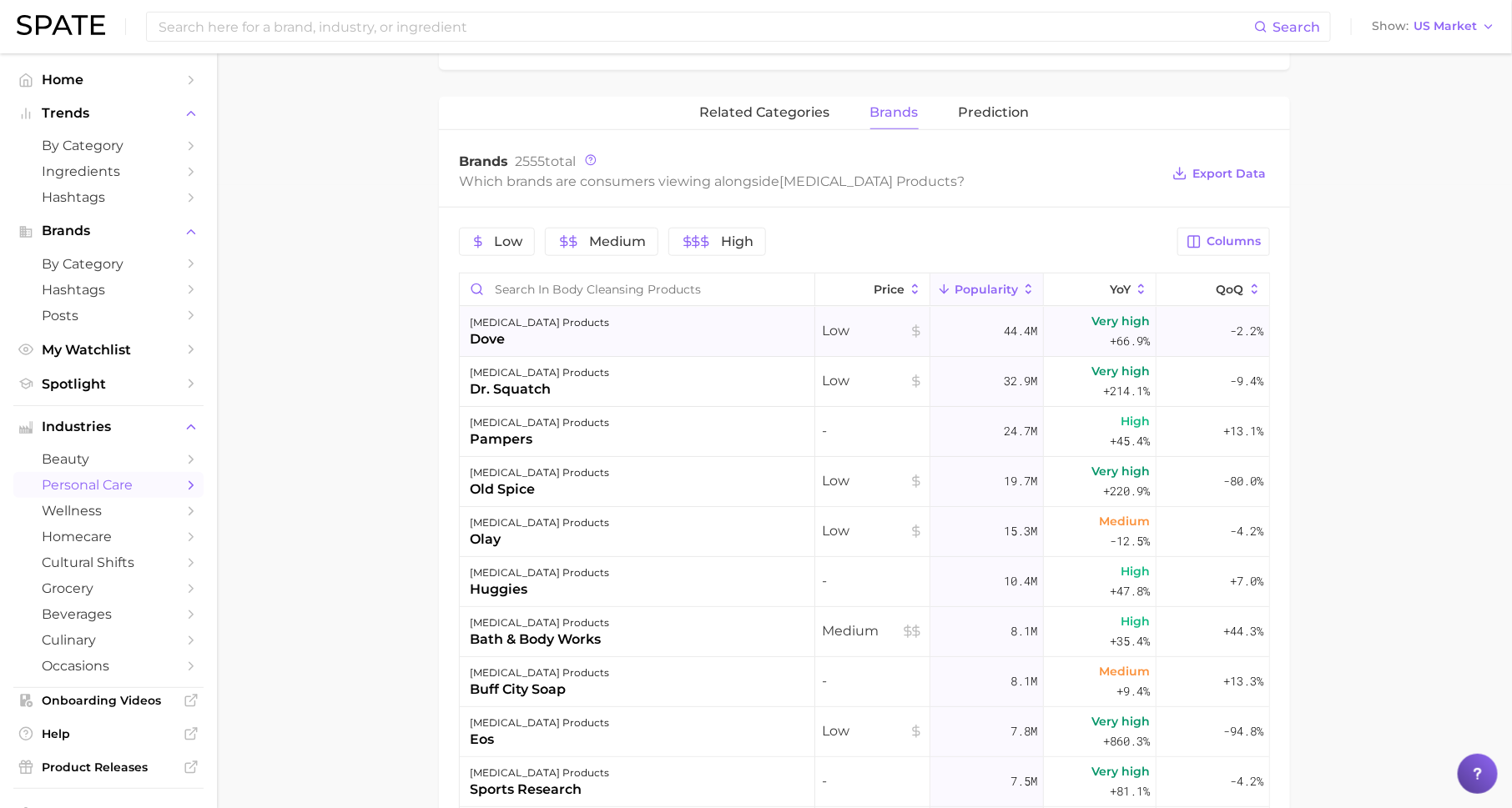
click at [512, 331] on div "dove" at bounding box center [539, 340] width 140 height 20
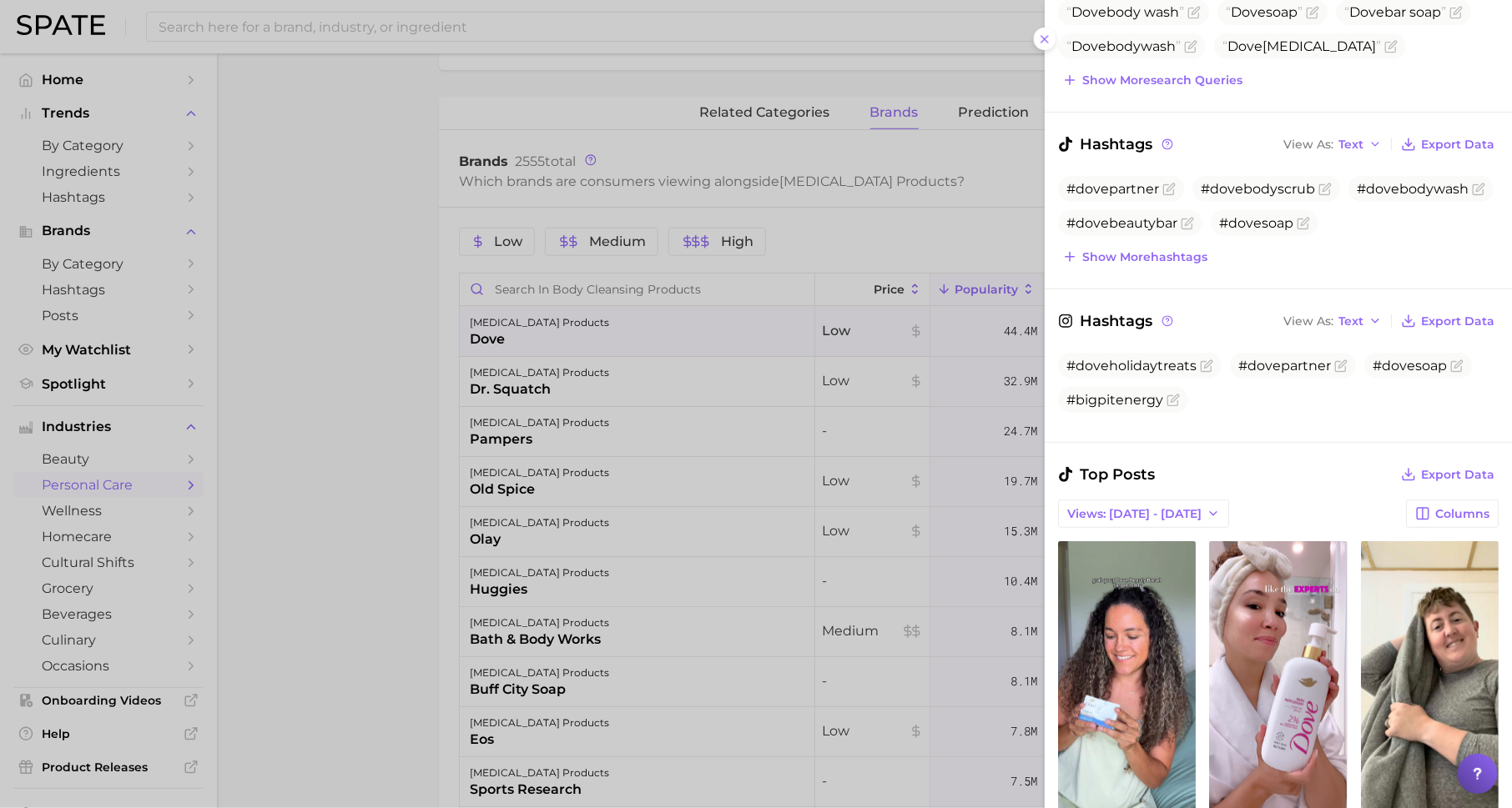
scroll to position [0, 0]
click at [375, 384] on div at bounding box center [756, 404] width 1512 height 808
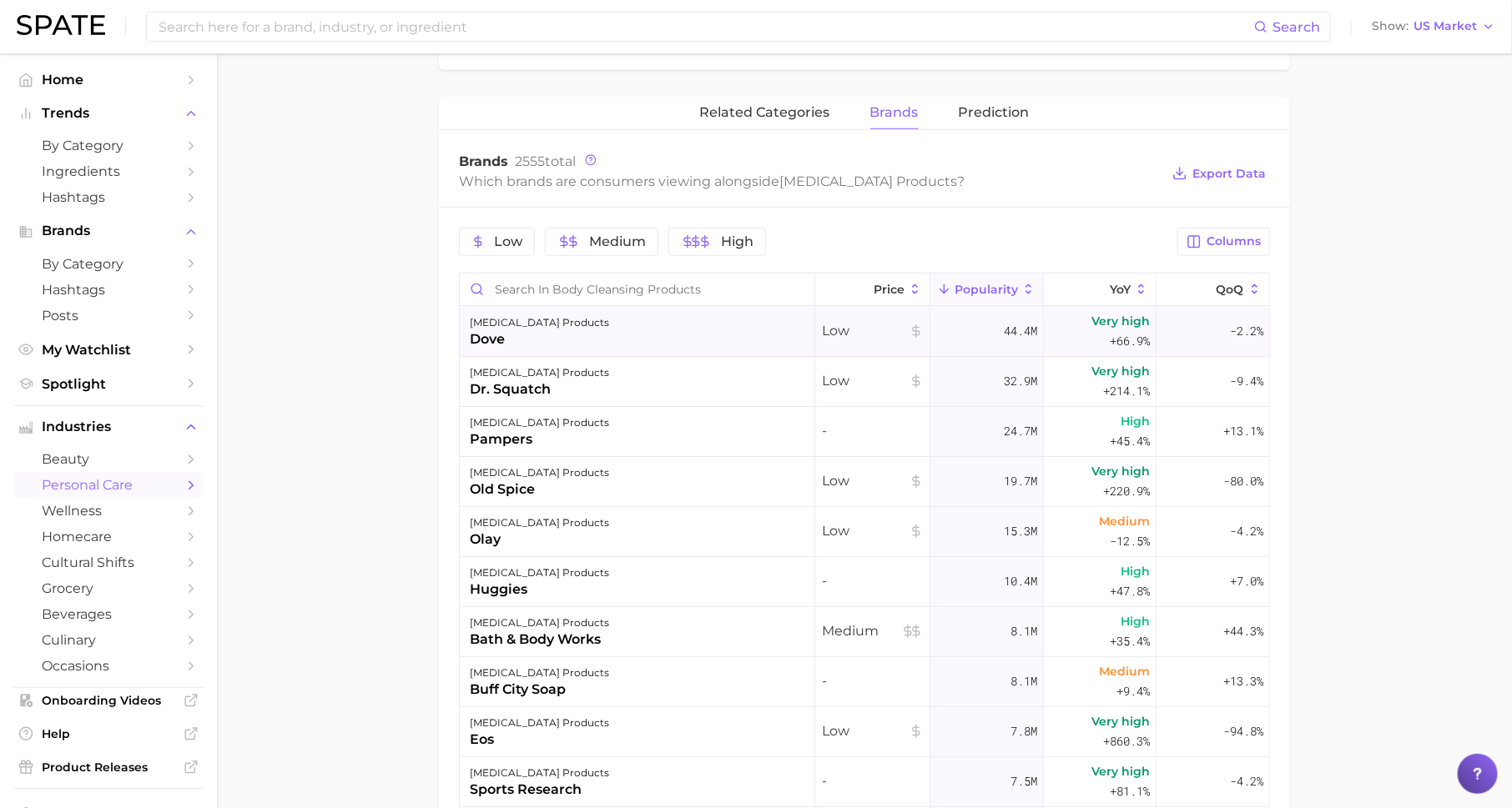
click at [552, 319] on div "[MEDICAL_DATA] products" at bounding box center [539, 323] width 140 height 20
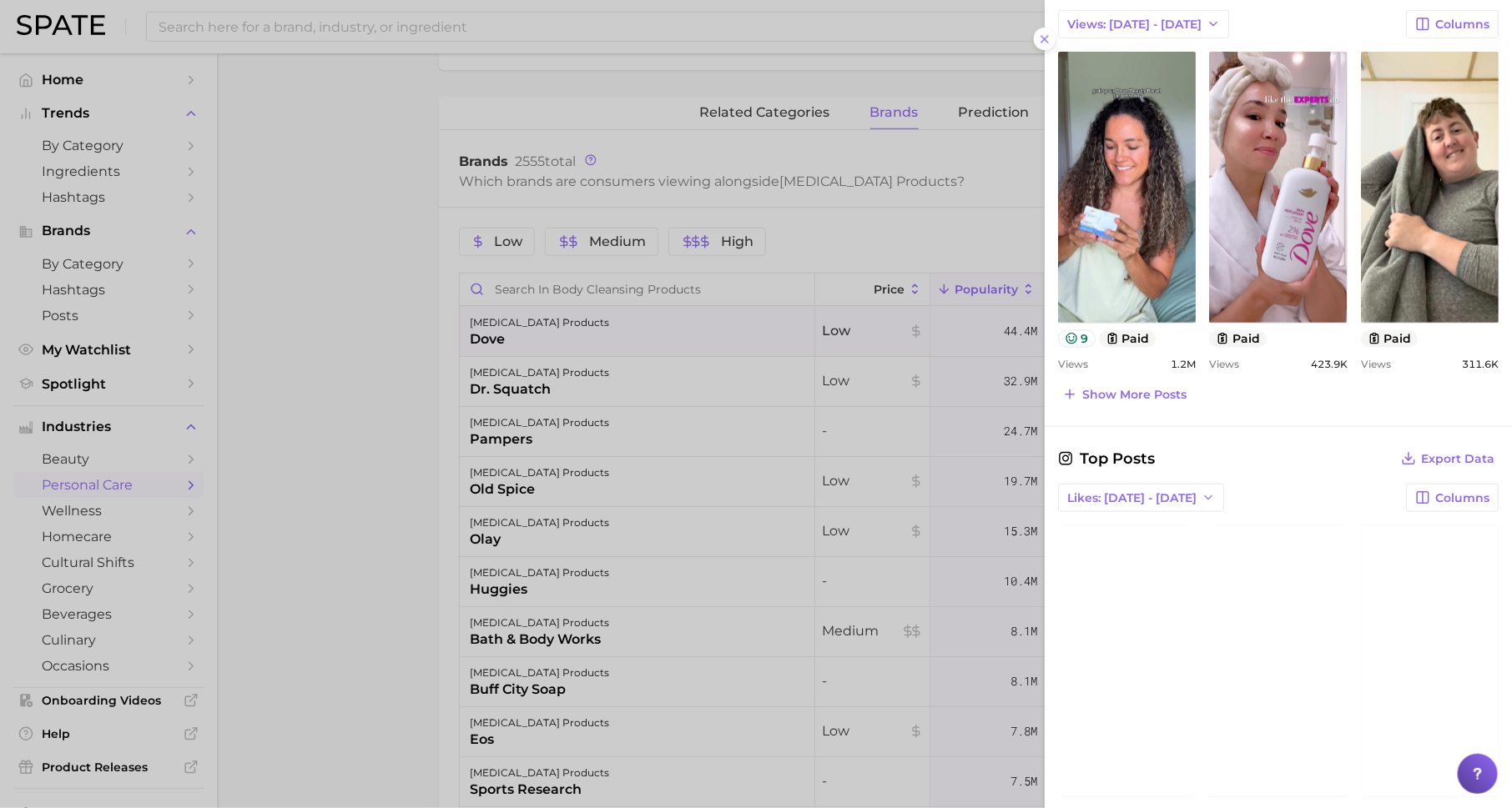
scroll to position [758, 0]
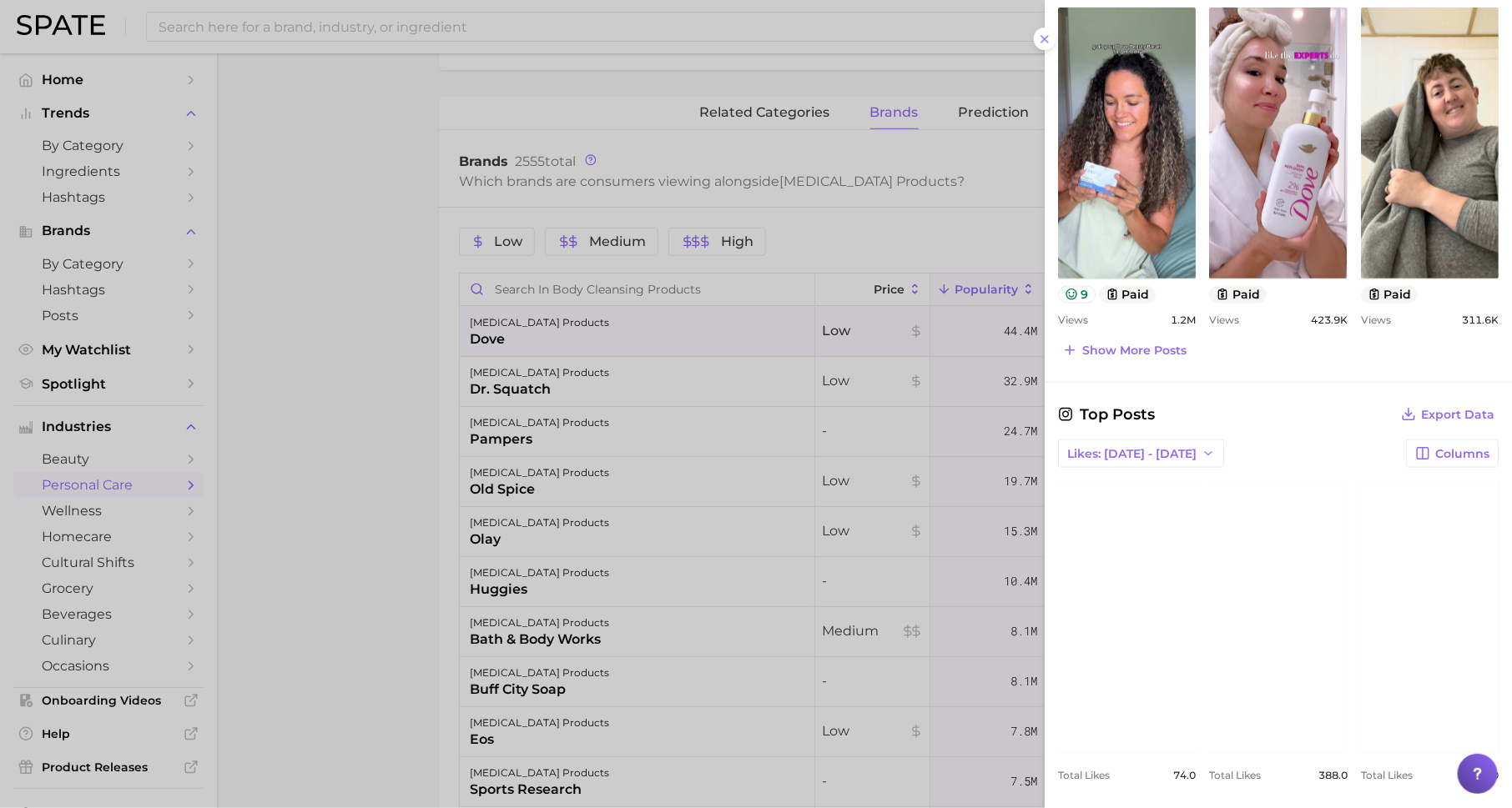
click at [694, 475] on div at bounding box center [756, 404] width 1512 height 808
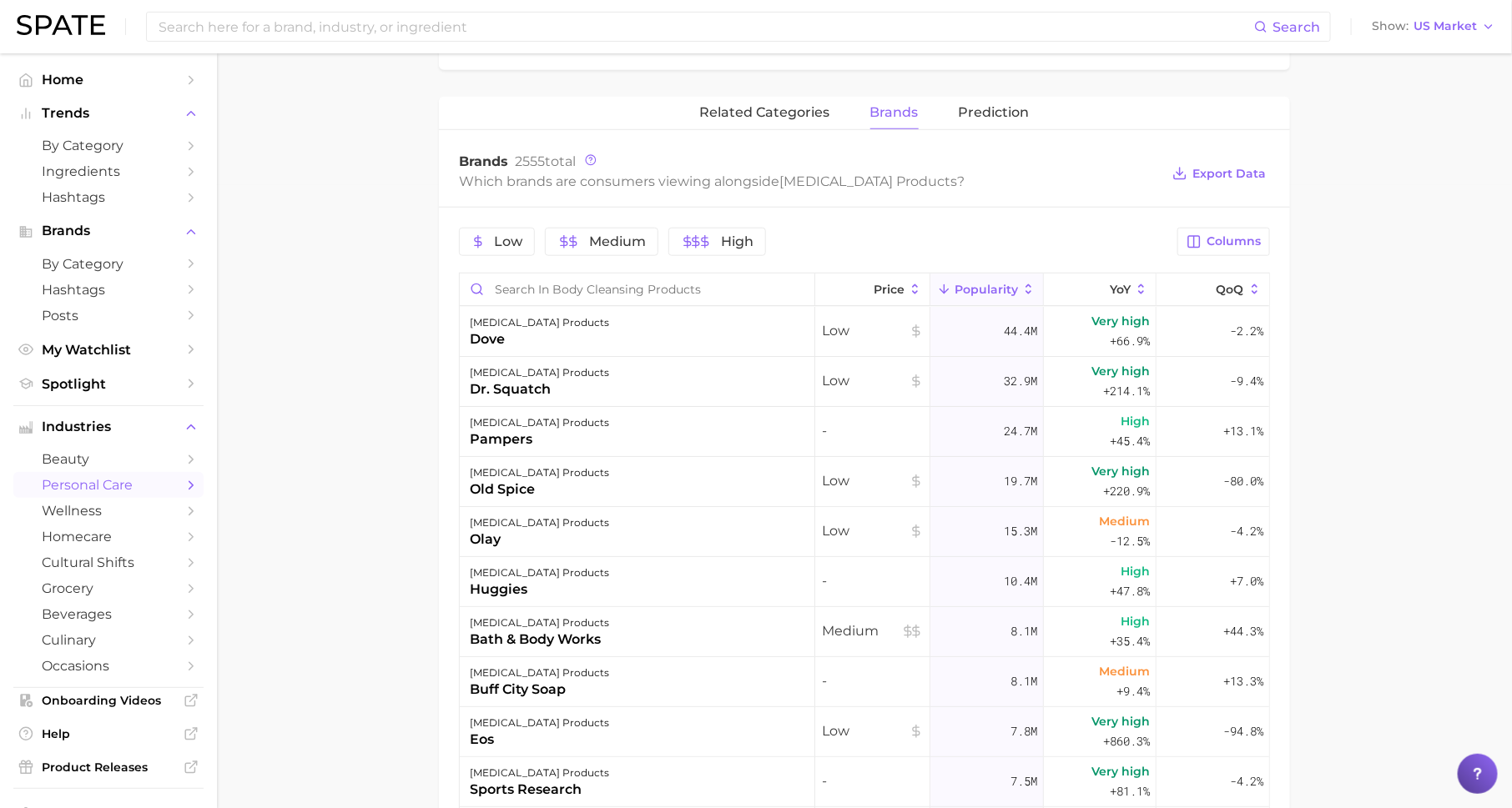
scroll to position [0, 0]
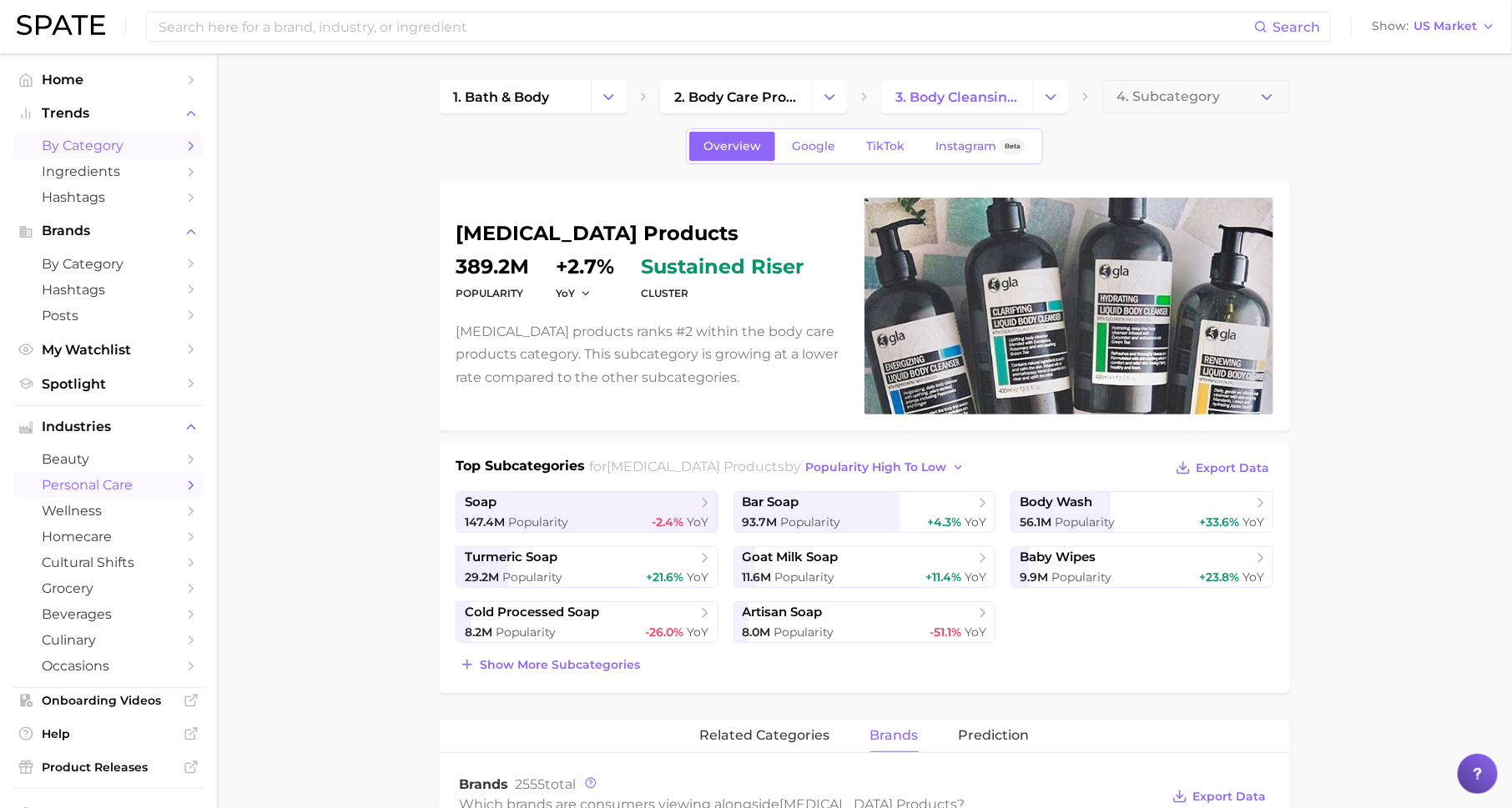
click at [119, 142] on span "by Category" at bounding box center [108, 146] width 134 height 16
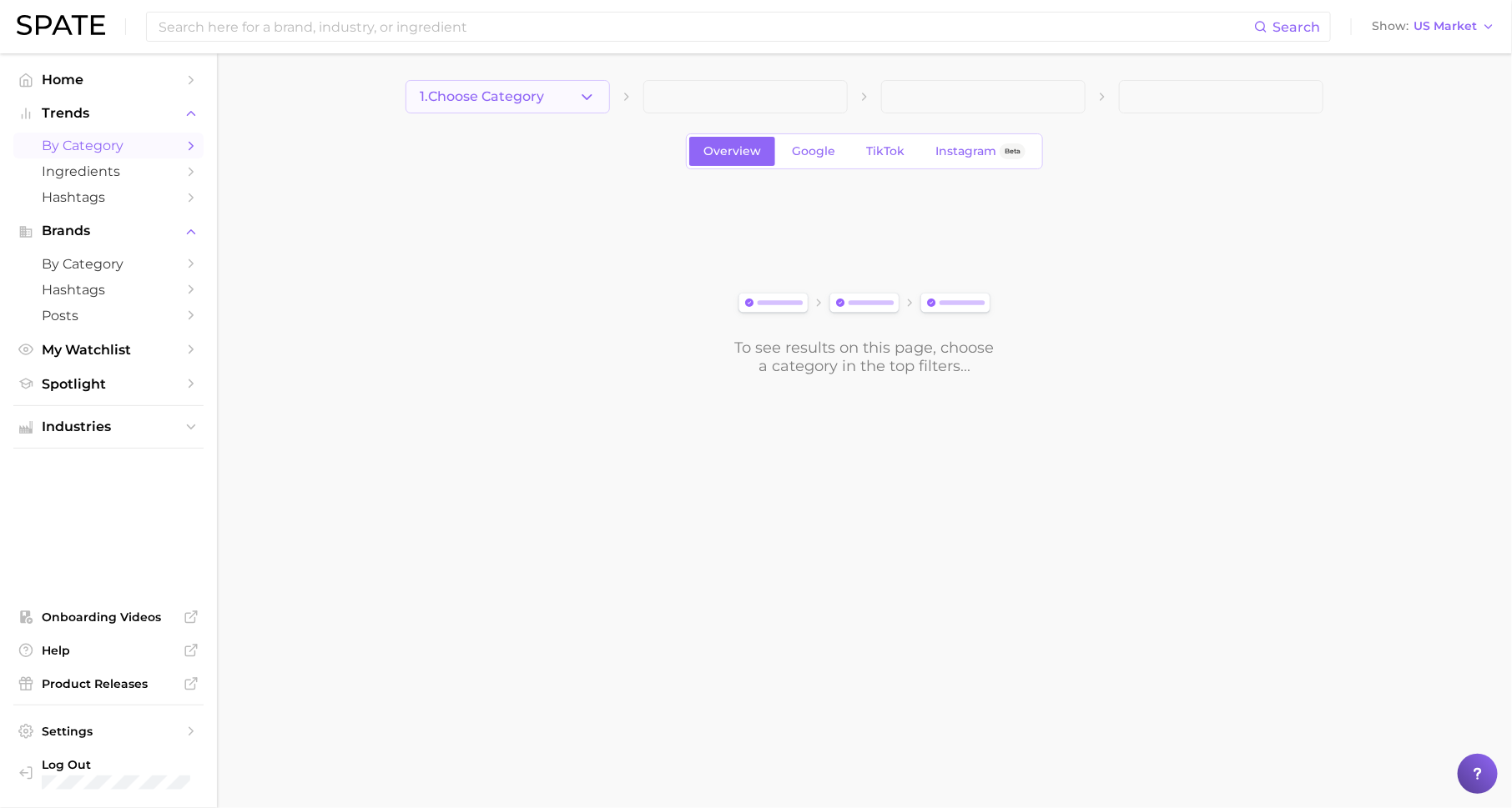
click at [501, 93] on span "1. Choose Category" at bounding box center [481, 96] width 124 height 15
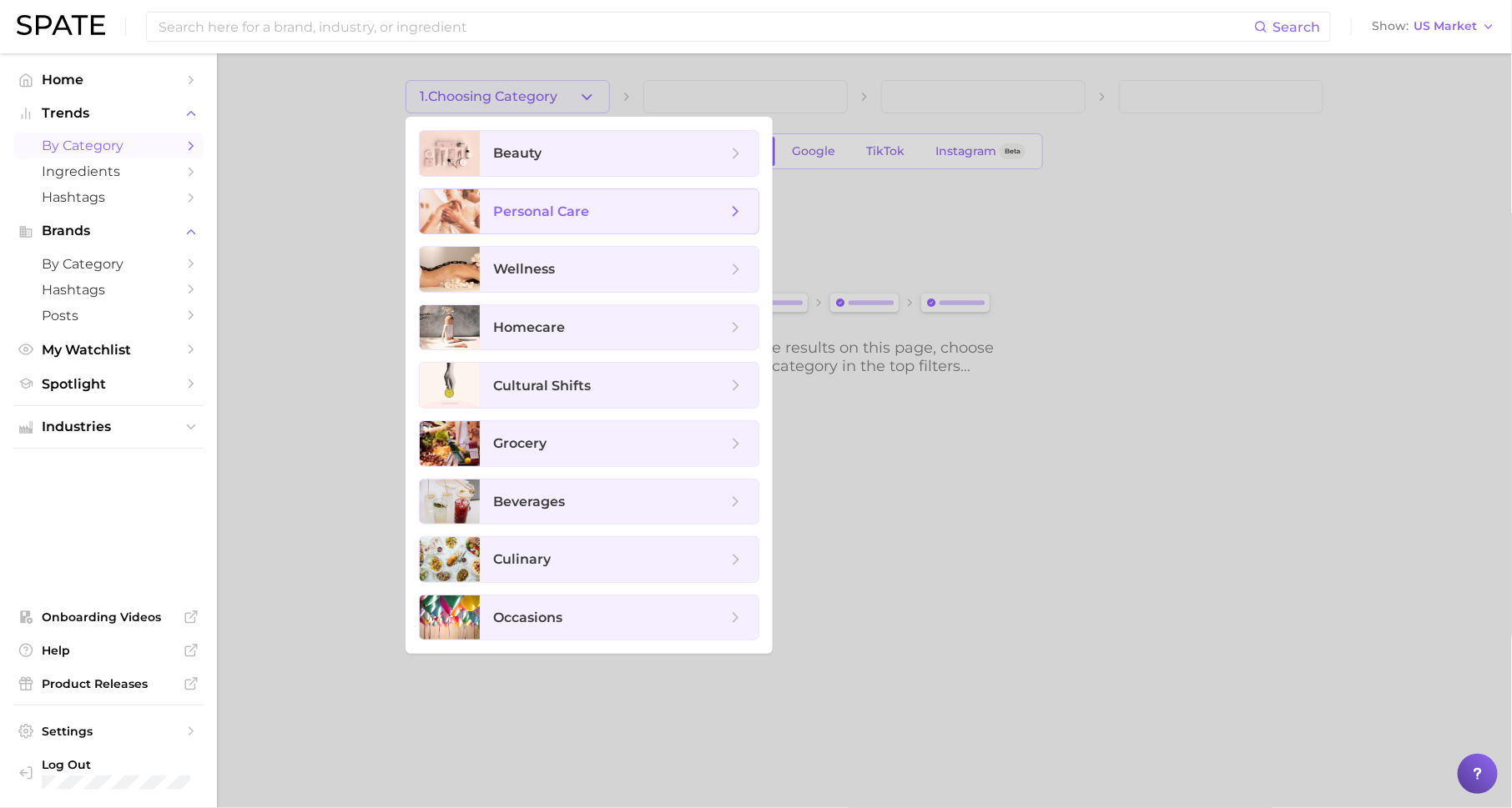
click at [564, 205] on span "personal care" at bounding box center [540, 212] width 95 height 16
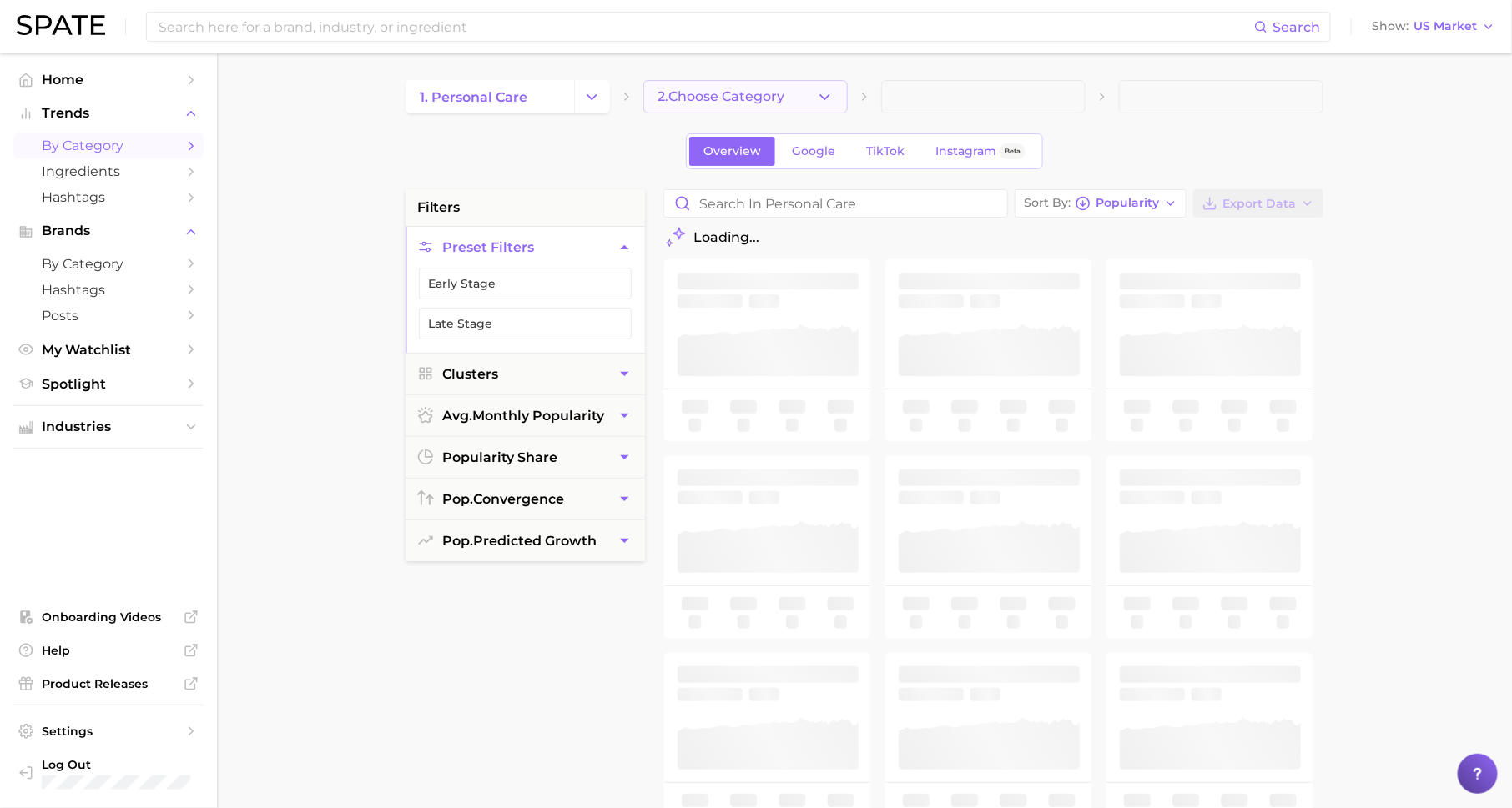
click at [803, 91] on button "2. Choose Category" at bounding box center [745, 96] width 205 height 33
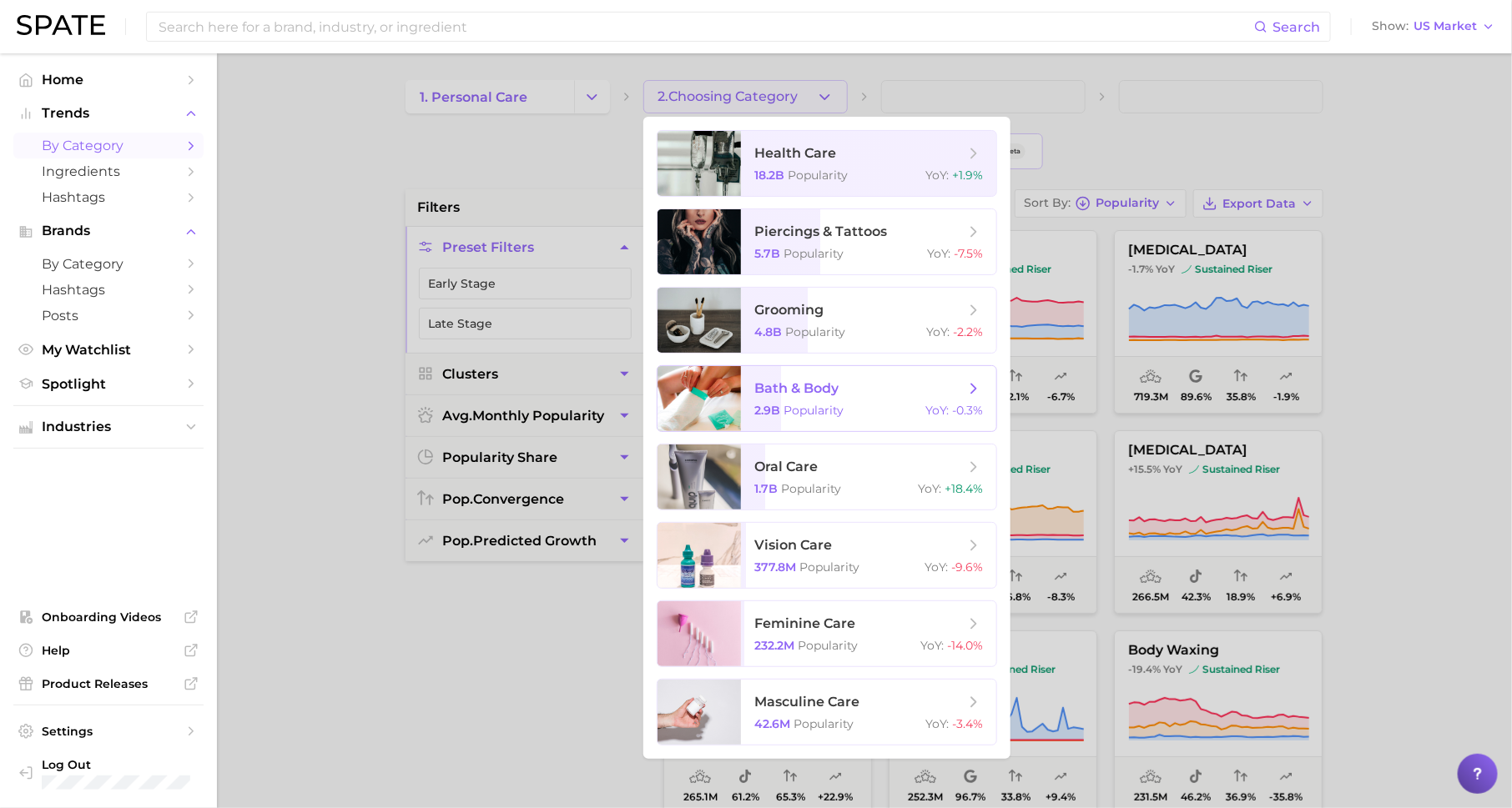
click at [846, 399] on span "bath & body 2.9b Popularity YoY : -0.3%" at bounding box center [868, 399] width 255 height 65
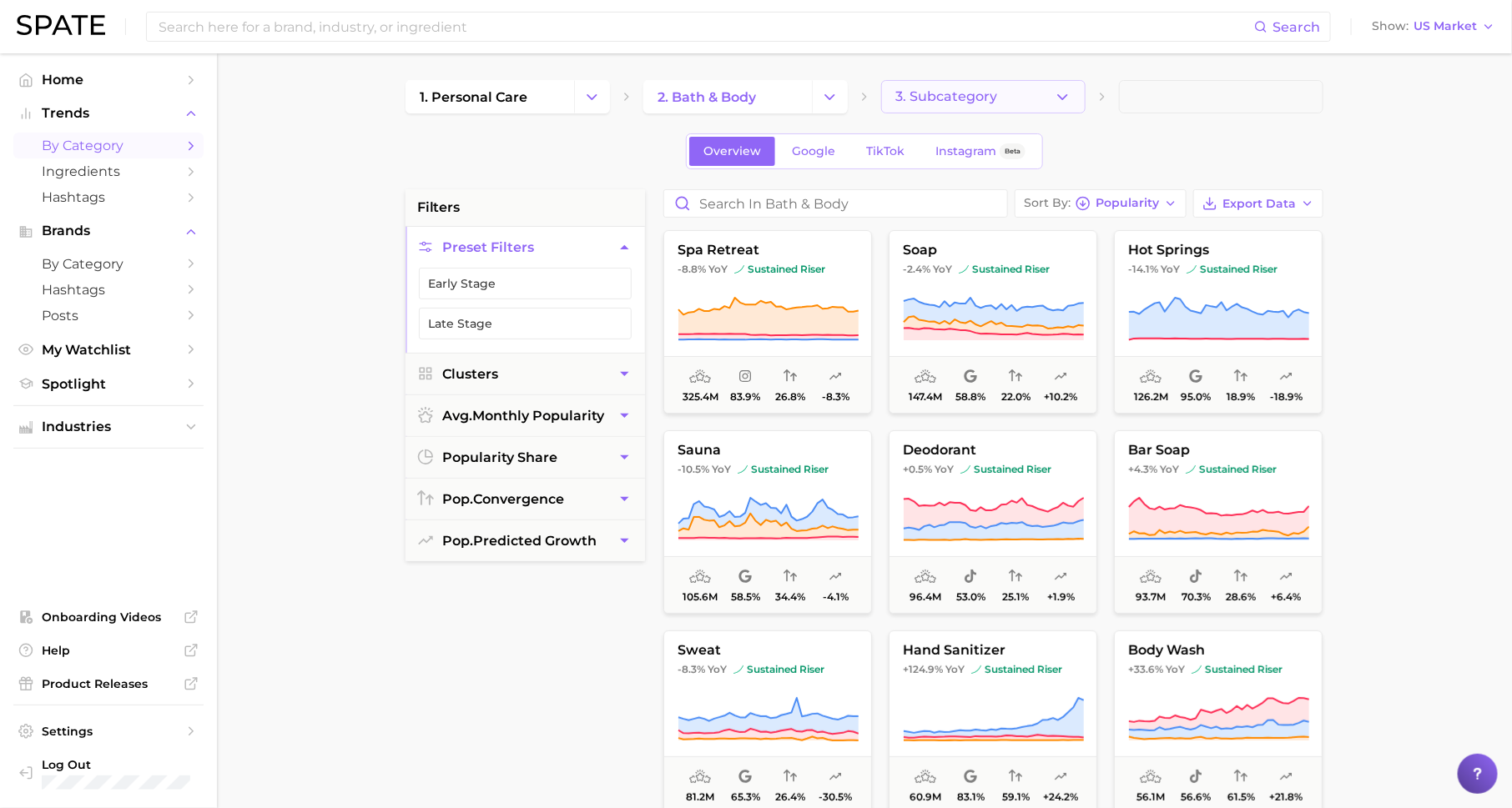
click at [1008, 97] on button "3. Subcategory" at bounding box center [983, 96] width 205 height 33
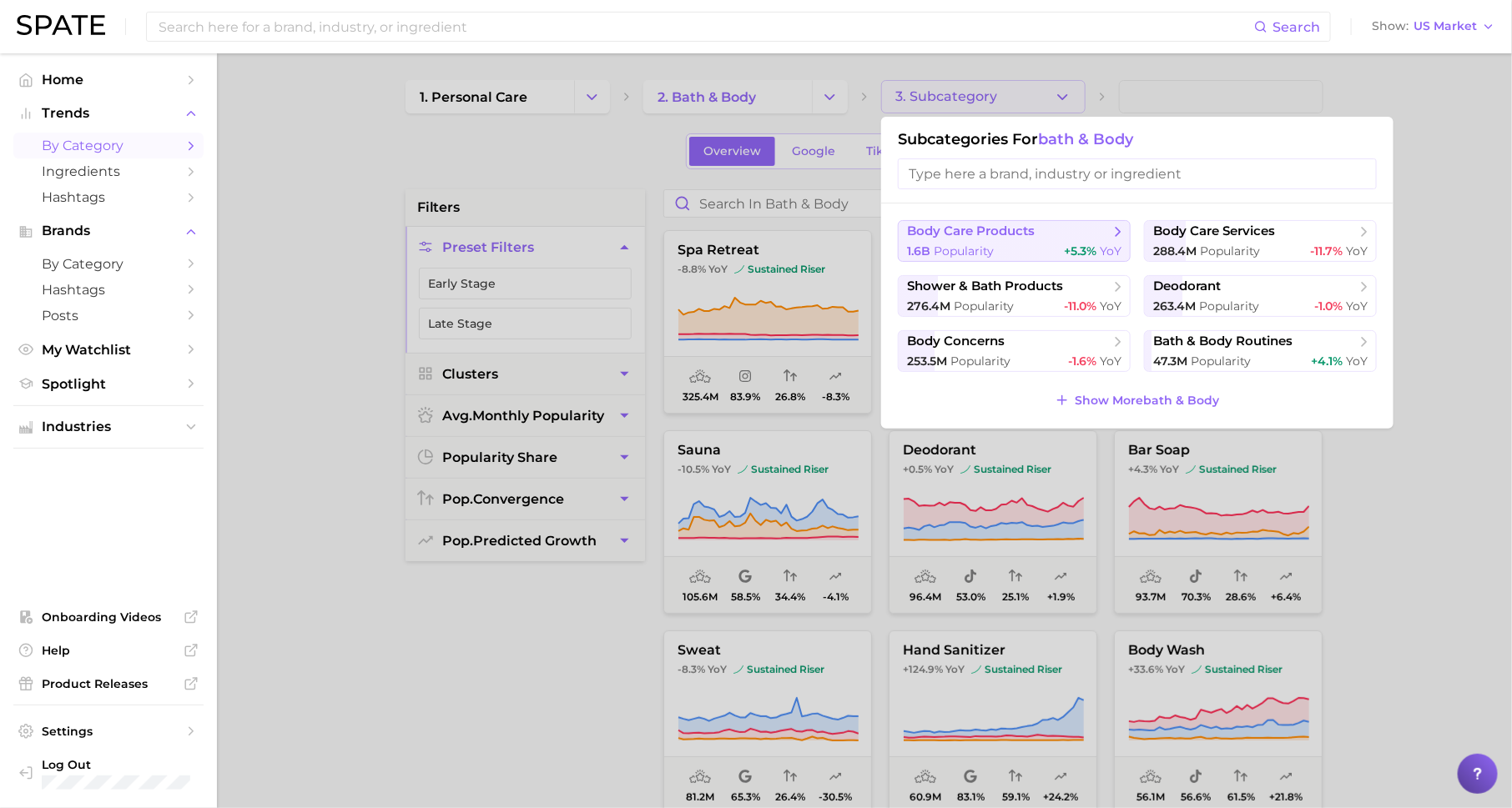
click at [1072, 246] on span "+5.3%" at bounding box center [1080, 250] width 32 height 15
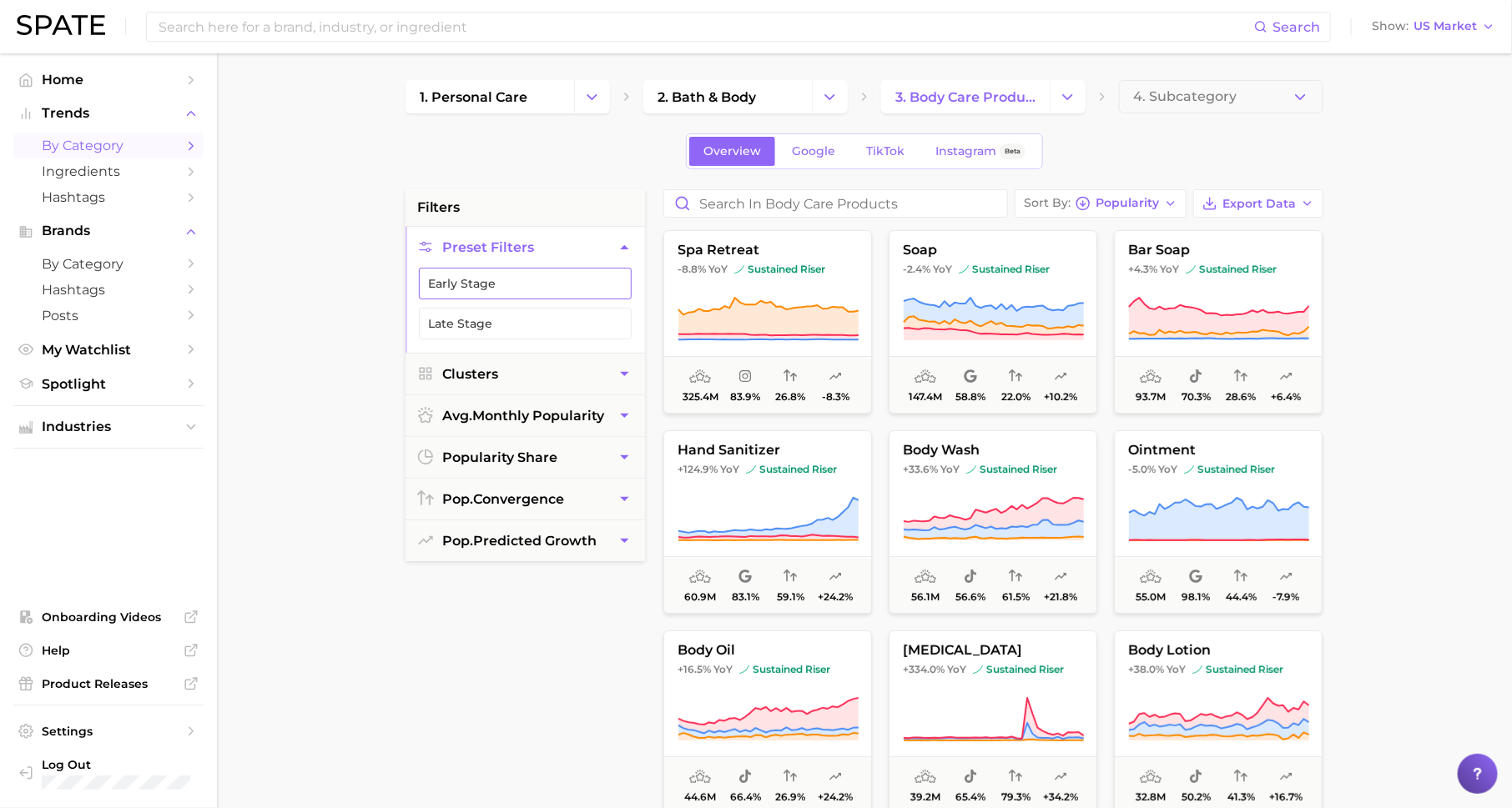
click at [561, 275] on button "Early Stage" at bounding box center [525, 283] width 213 height 31
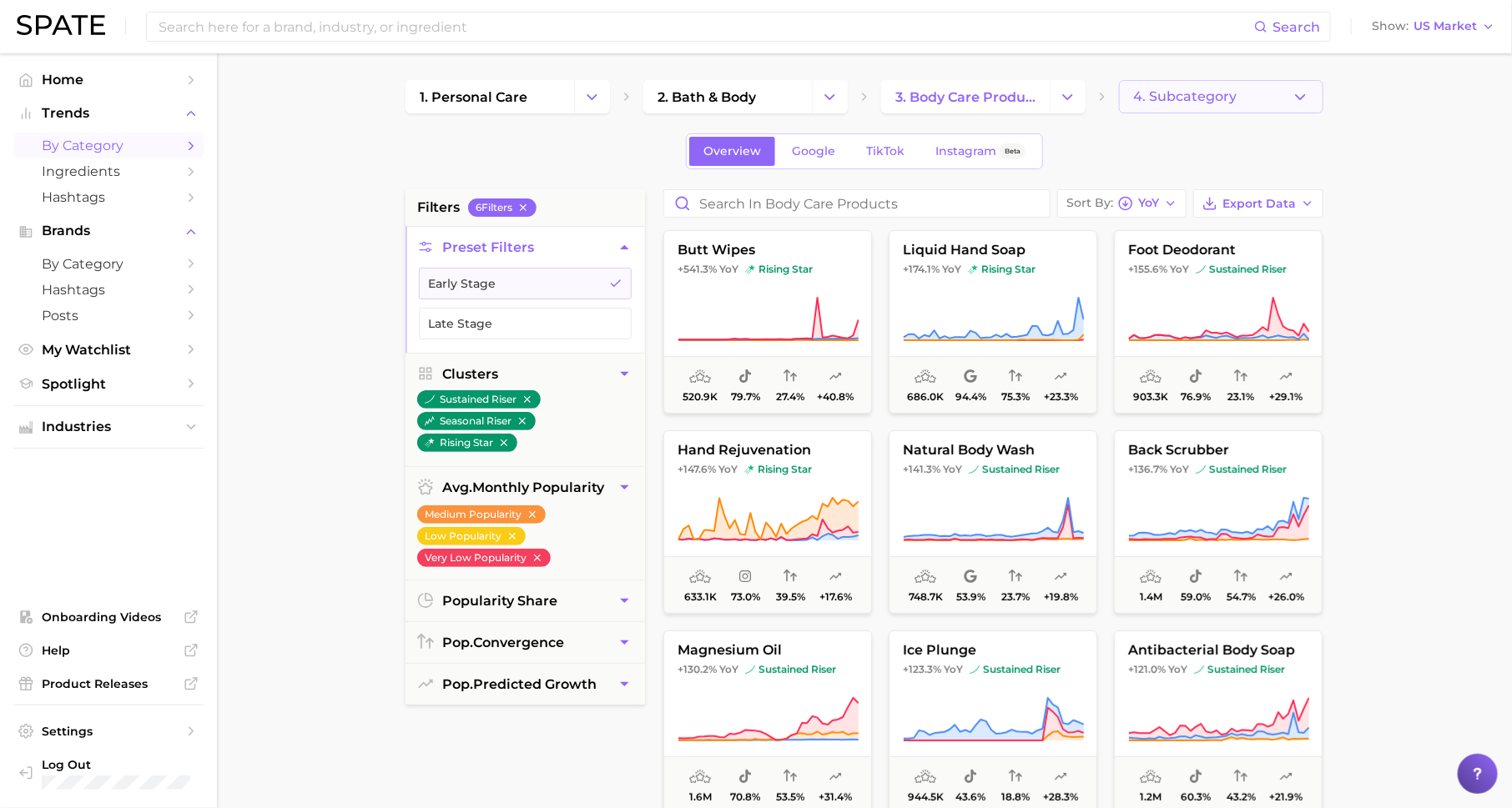
click at [1254, 100] on button "4. Subcategory" at bounding box center [1222, 96] width 205 height 33
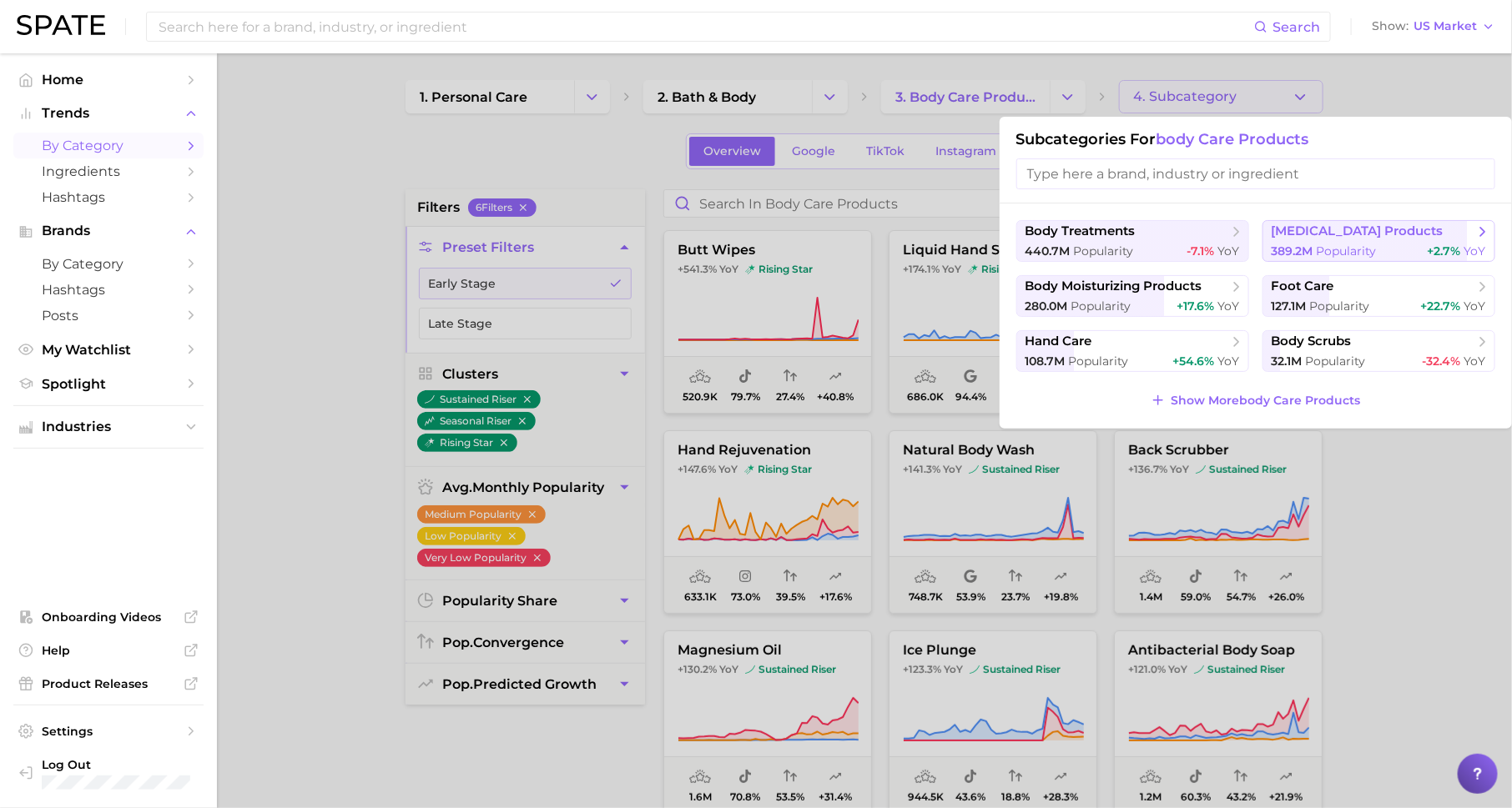
click at [1319, 235] on span "[MEDICAL_DATA] products" at bounding box center [1357, 231] width 172 height 16
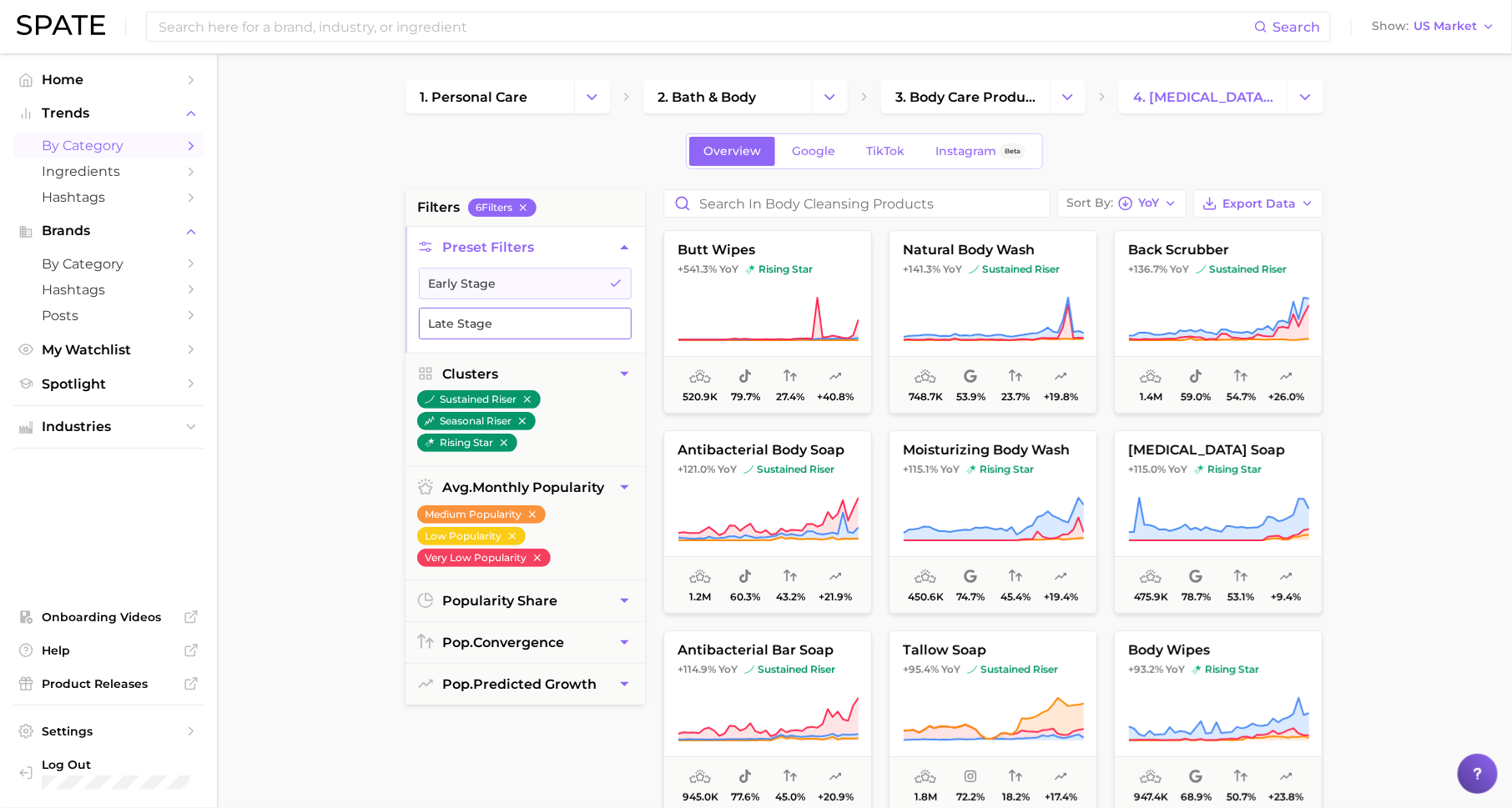
click at [566, 316] on button "Late Stage" at bounding box center [525, 324] width 213 height 31
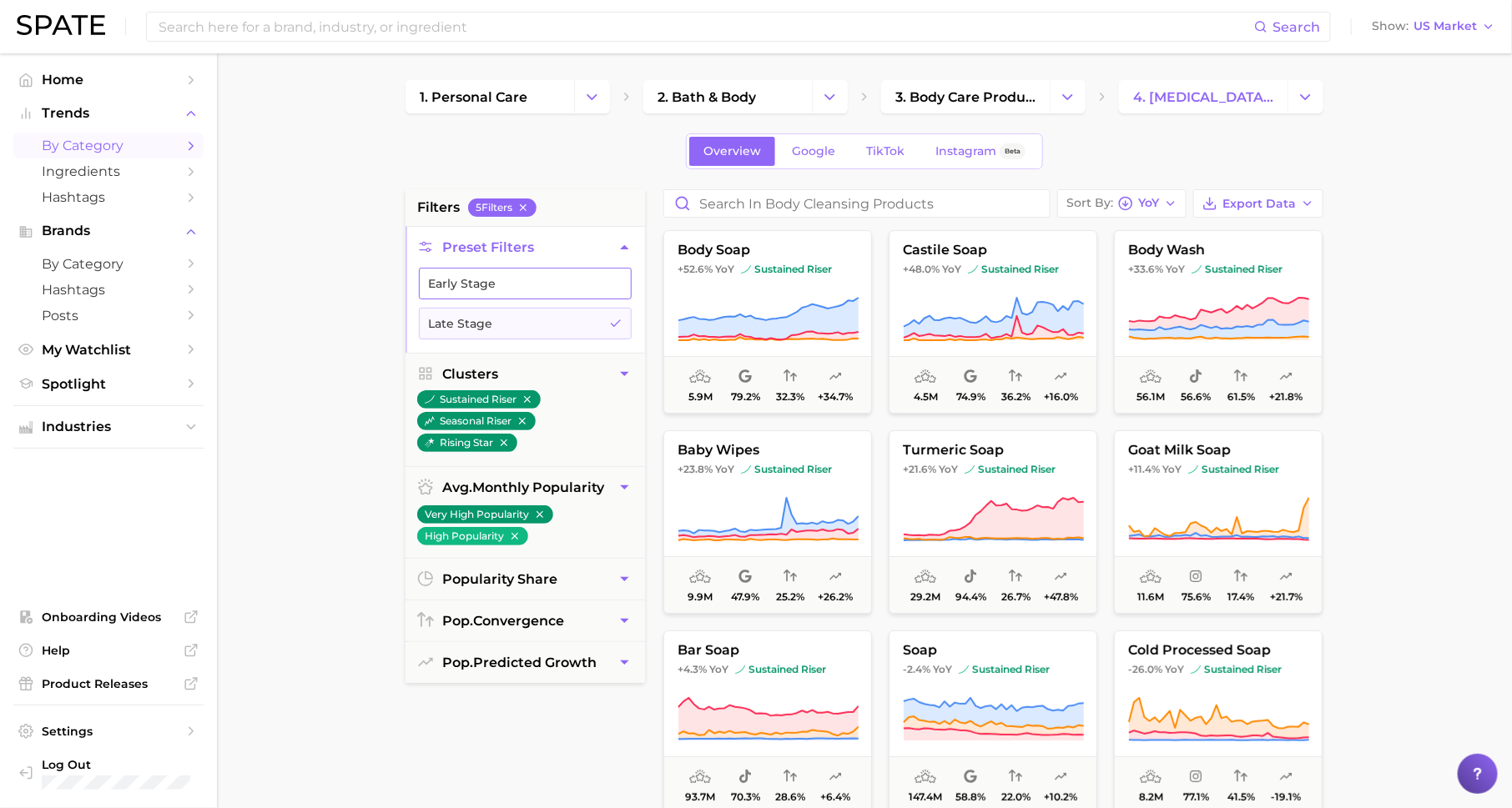
click at [599, 275] on button "Early Stage" at bounding box center [525, 283] width 213 height 31
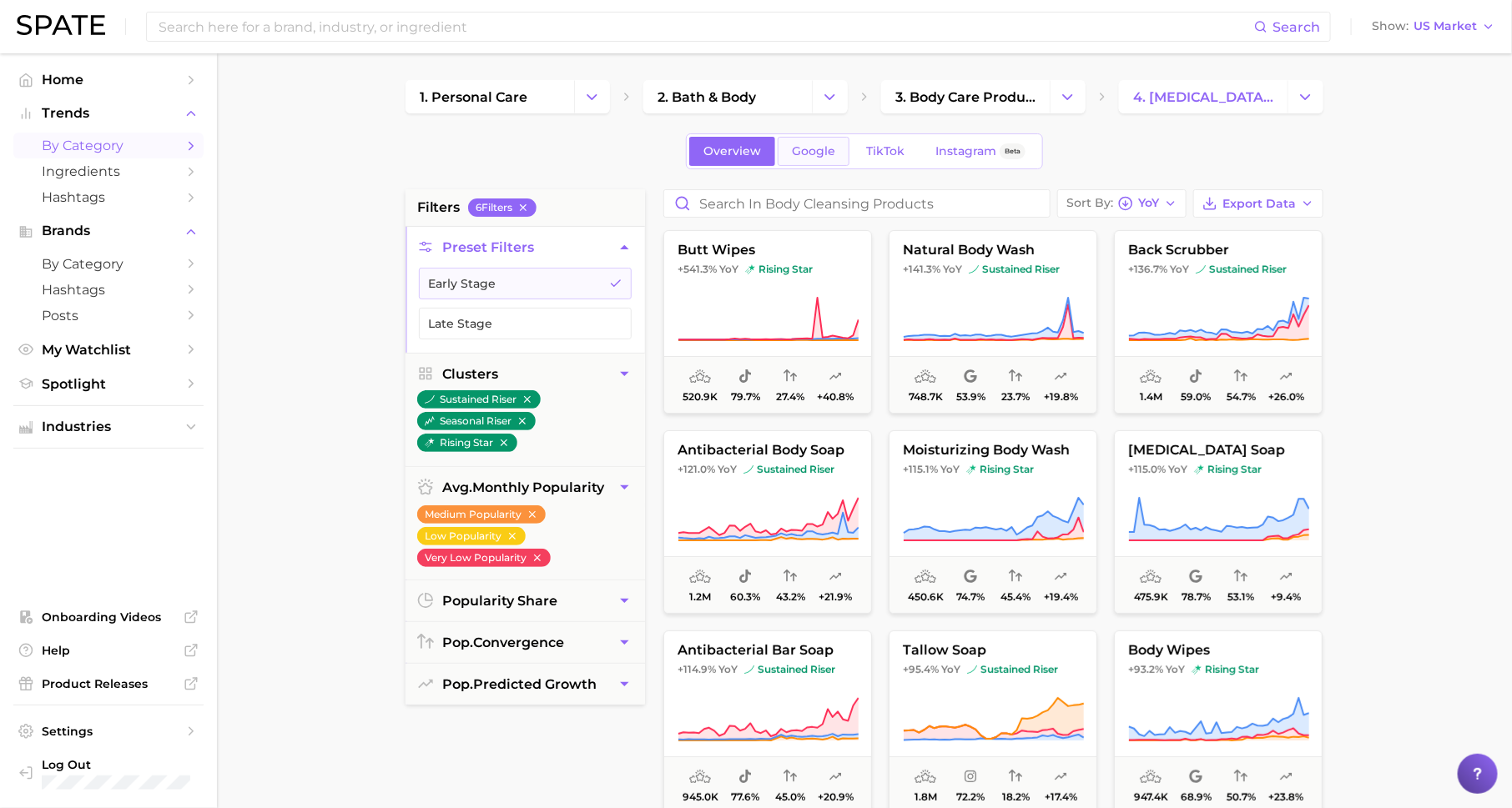
click at [818, 147] on span "Google" at bounding box center [813, 152] width 43 height 14
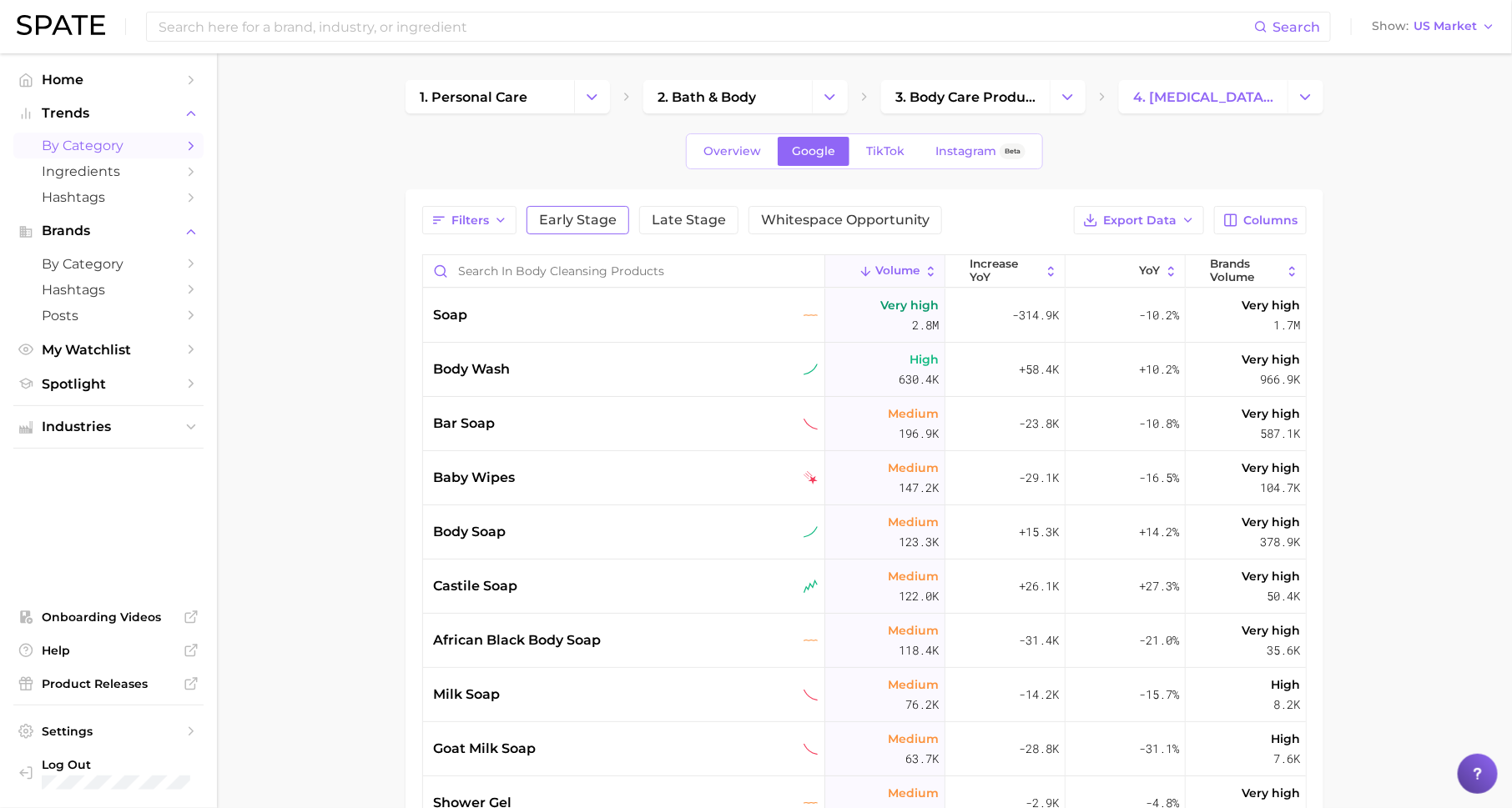
click at [586, 209] on button "Early Stage" at bounding box center [578, 219] width 102 height 29
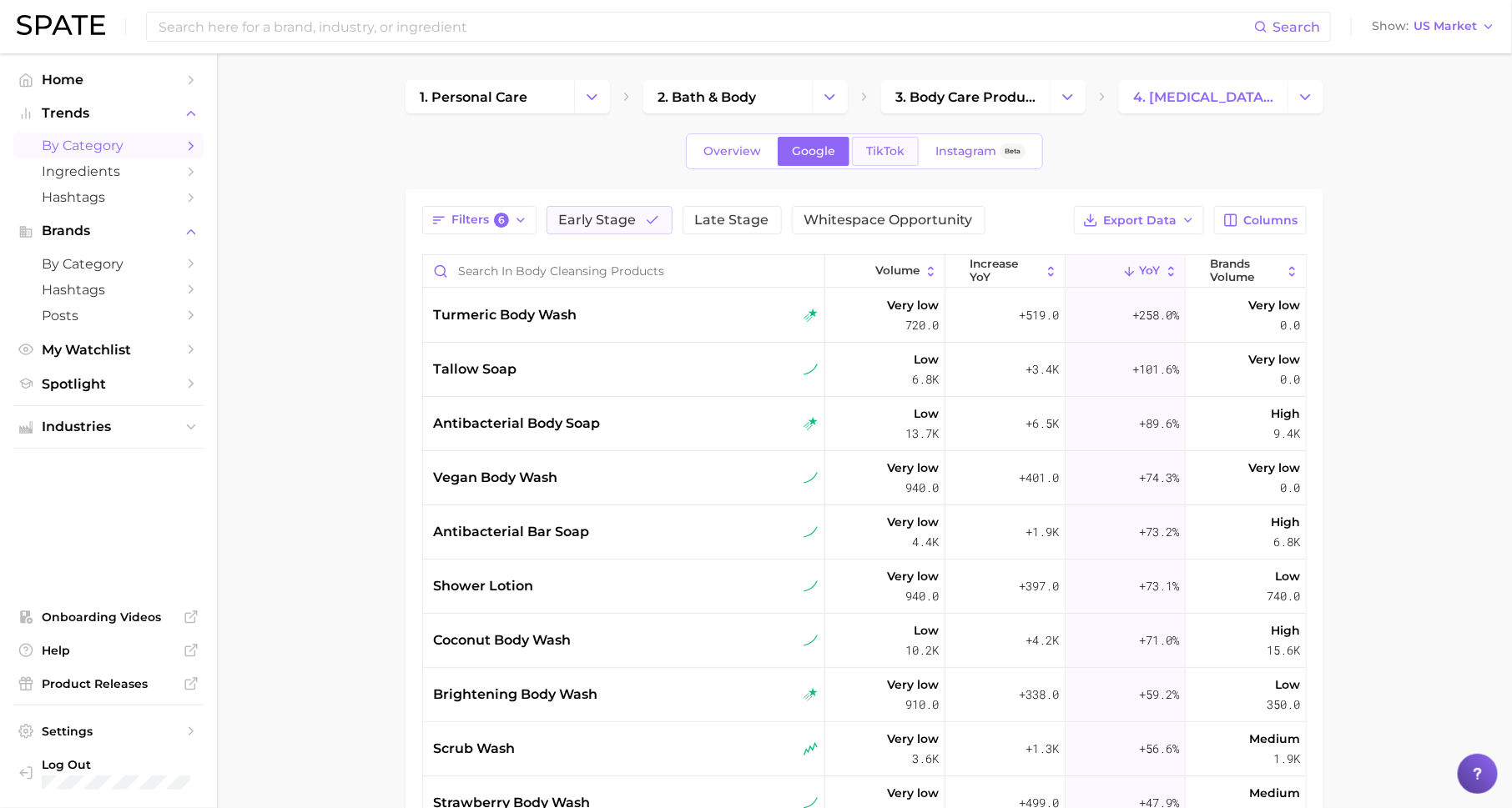
click at [874, 155] on span "TikTok" at bounding box center [885, 152] width 38 height 14
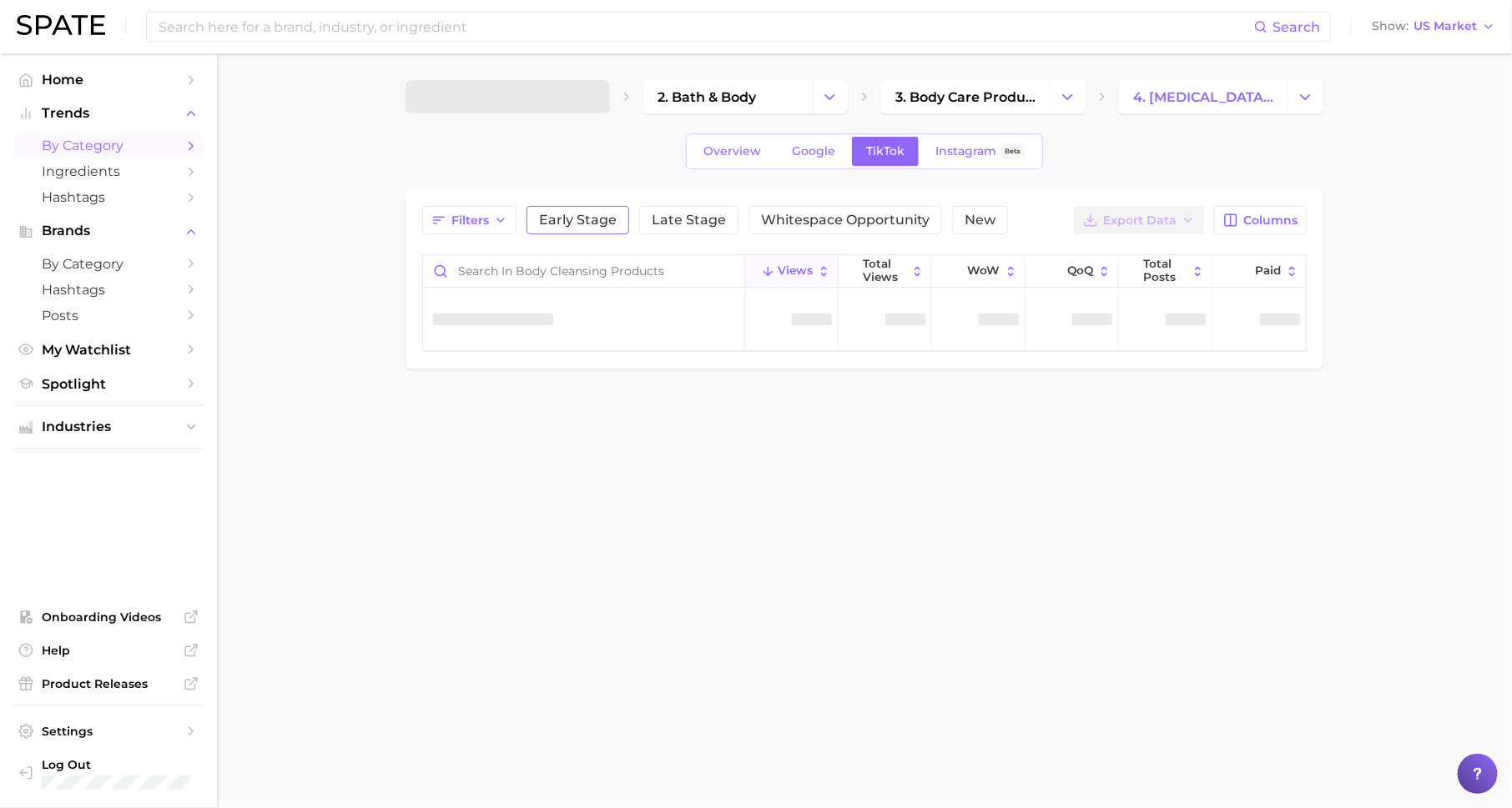
click at [582, 216] on span "Early Stage" at bounding box center [578, 220] width 78 height 14
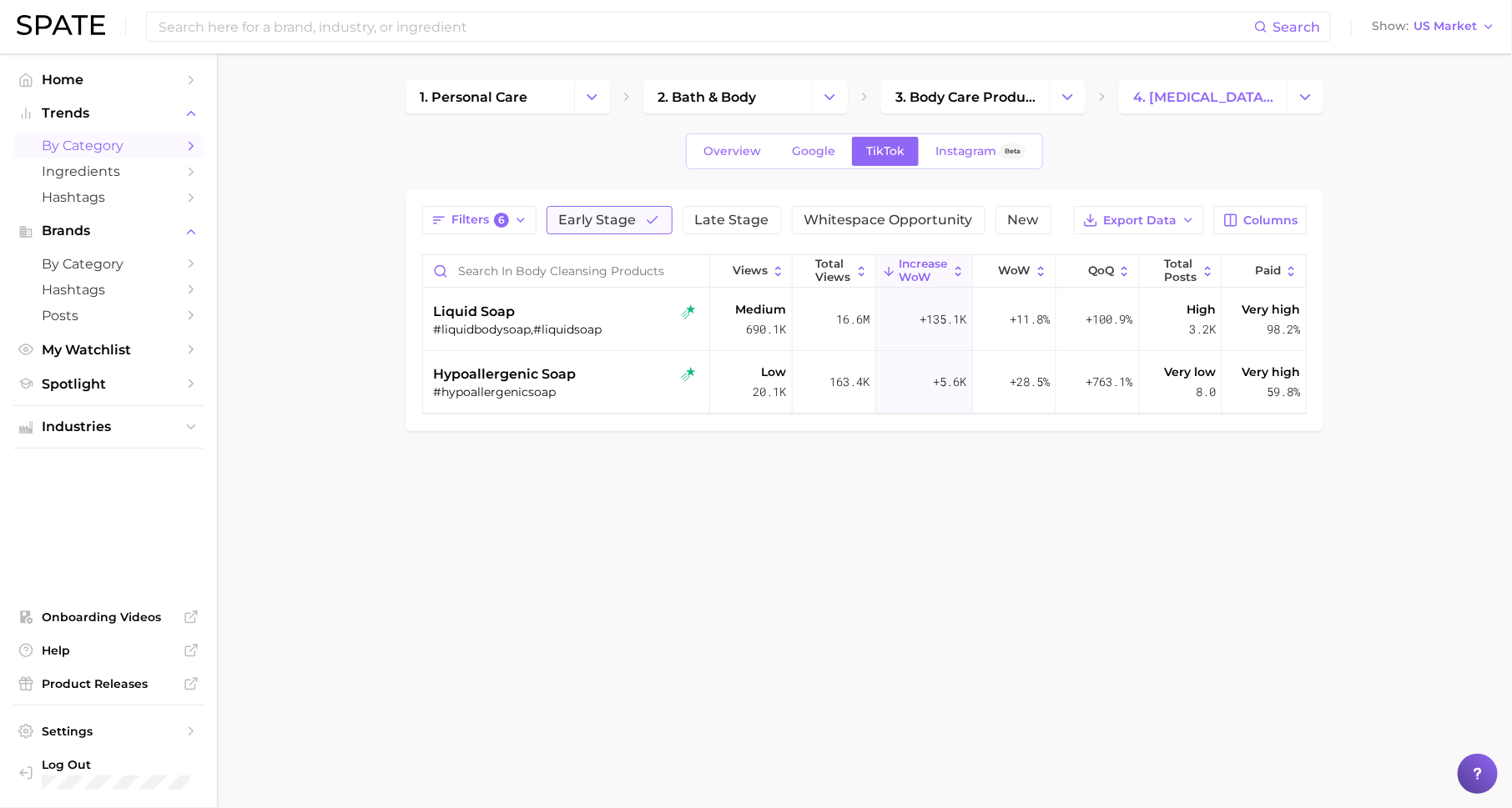
click at [608, 227] on button "Early Stage" at bounding box center [609, 219] width 126 height 29
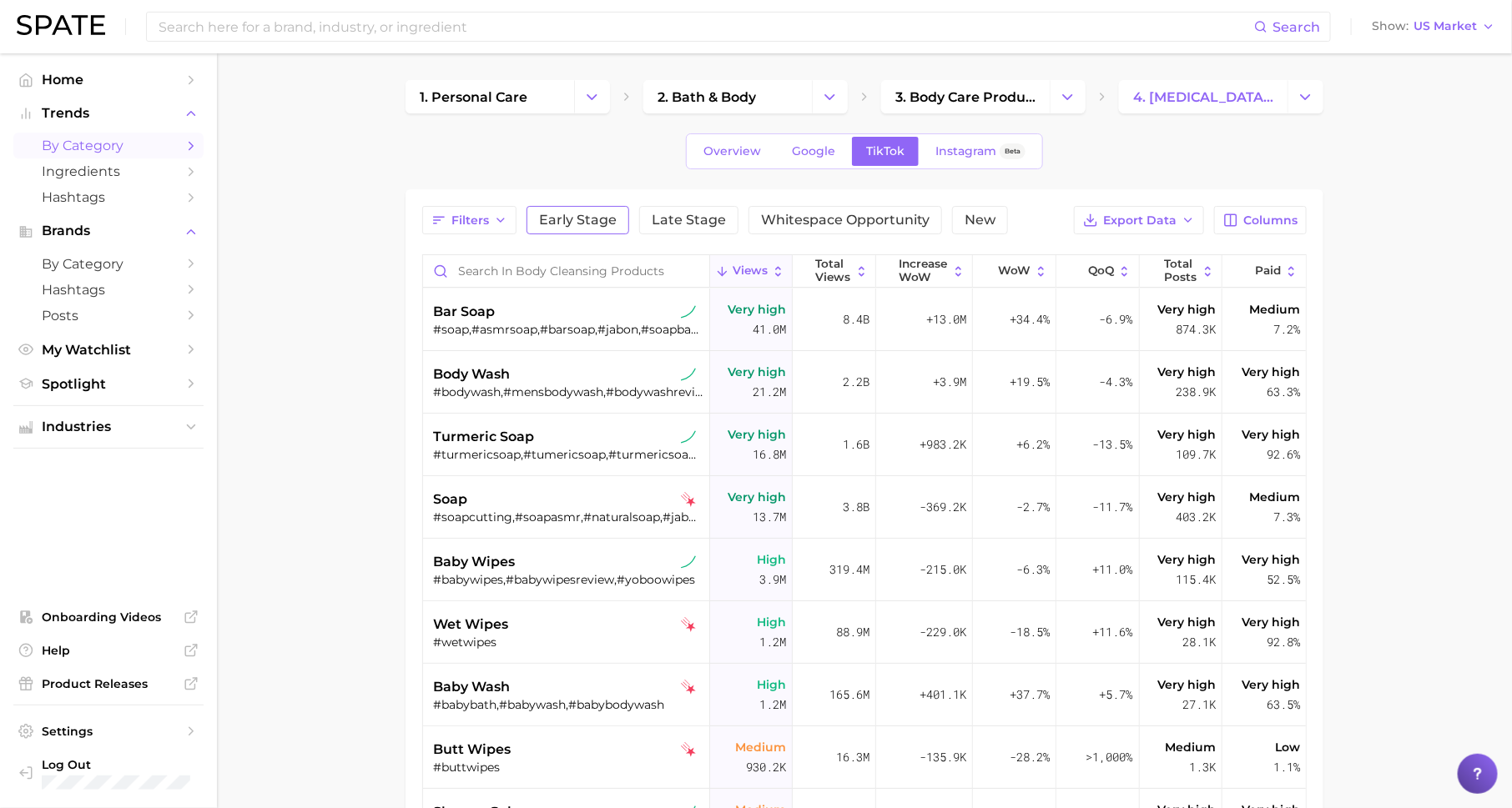
click at [608, 224] on span "Early Stage" at bounding box center [578, 220] width 78 height 14
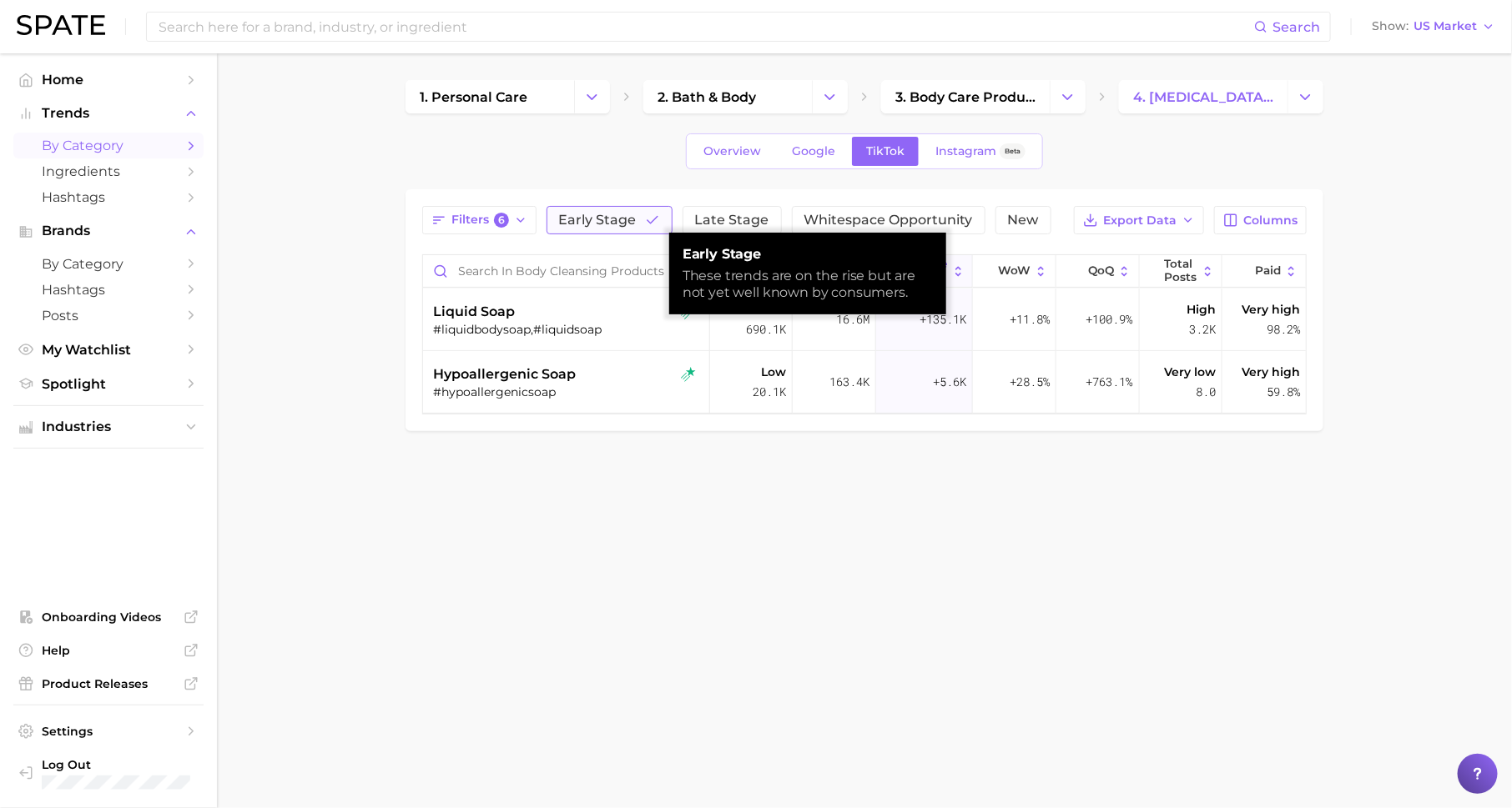
click at [608, 224] on span "Early Stage" at bounding box center [598, 220] width 78 height 14
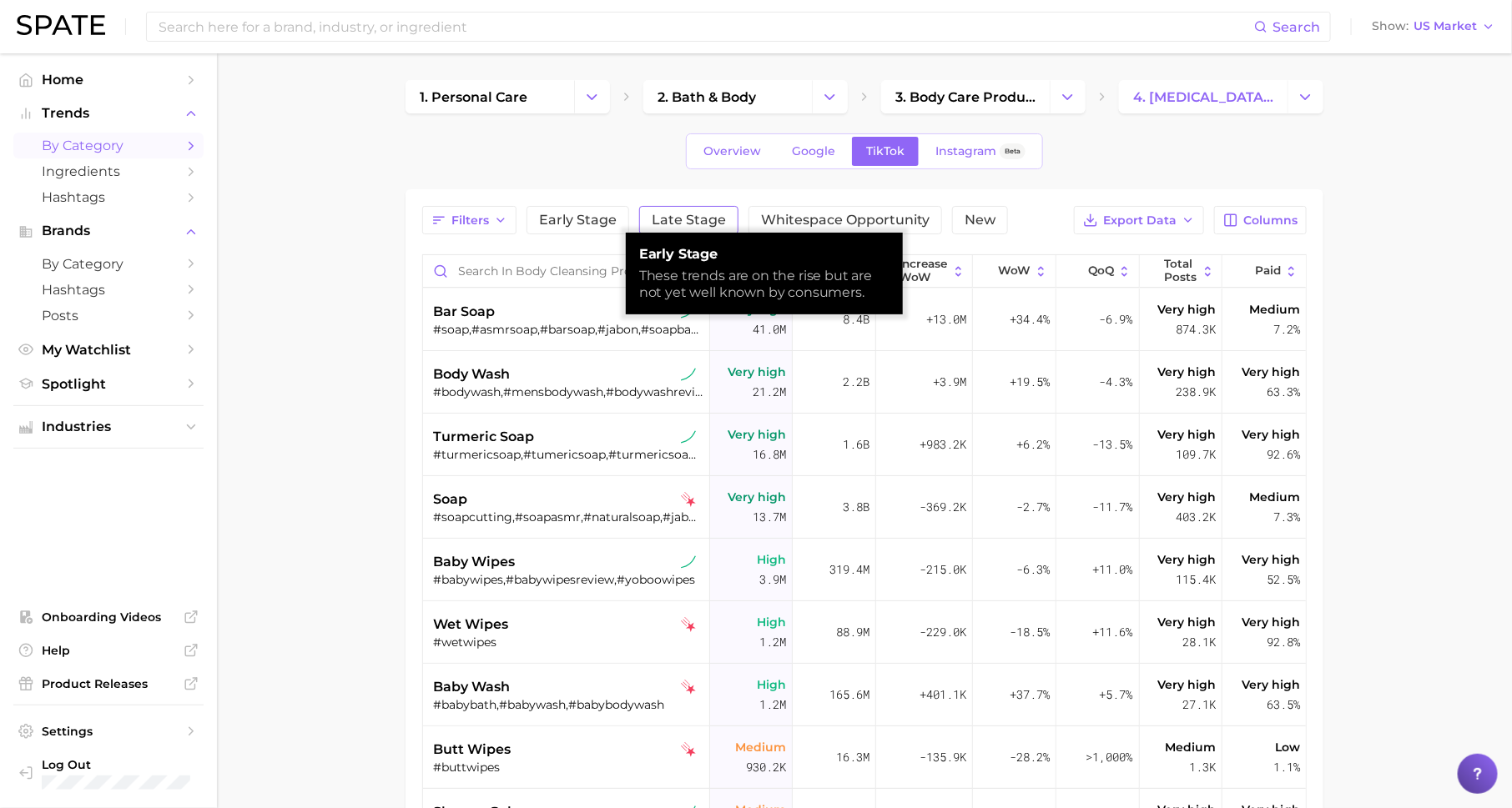
click at [698, 217] on span "Late Stage" at bounding box center [688, 220] width 74 height 14
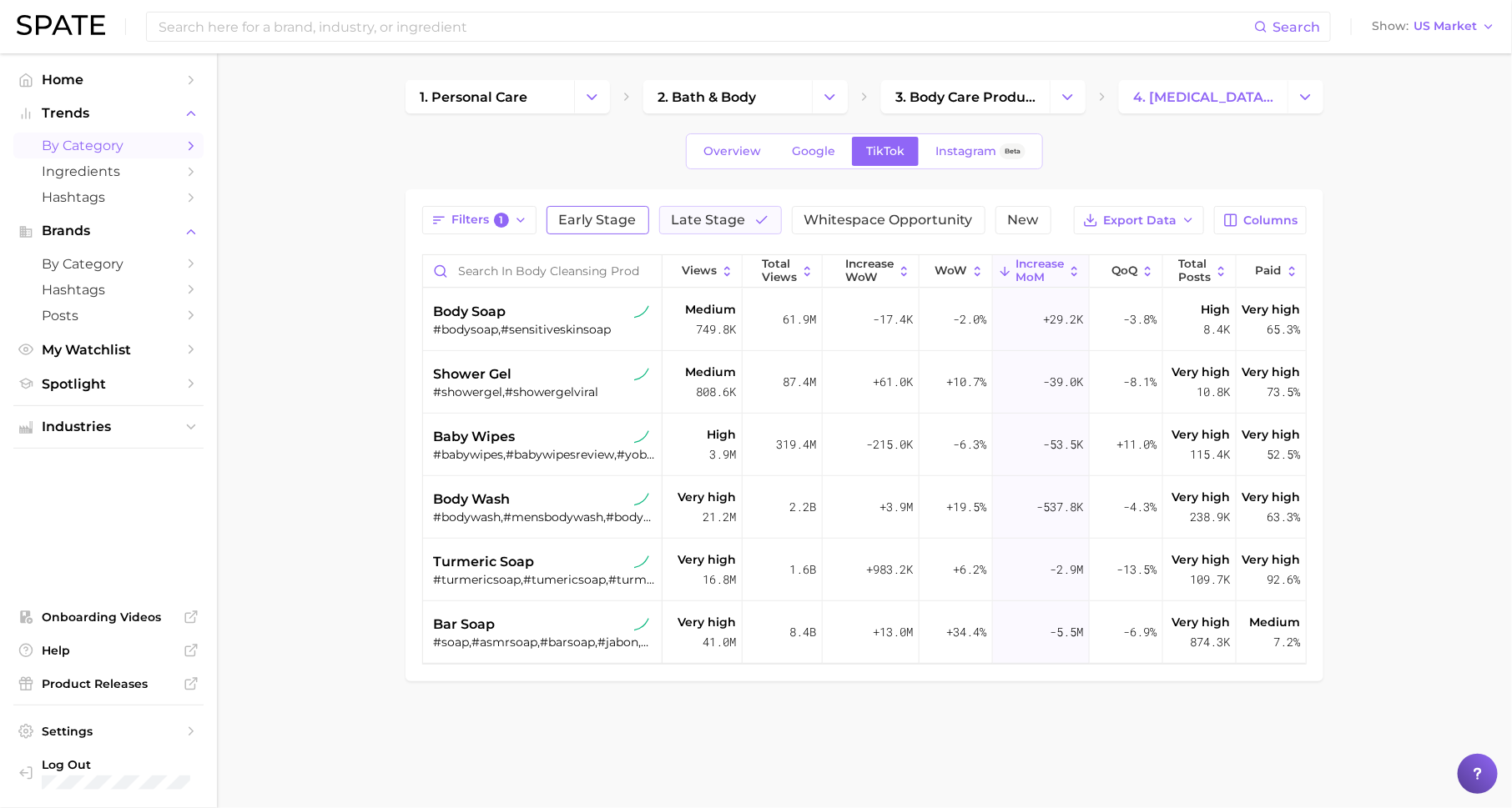
click at [564, 221] on span "Early Stage" at bounding box center [598, 220] width 78 height 14
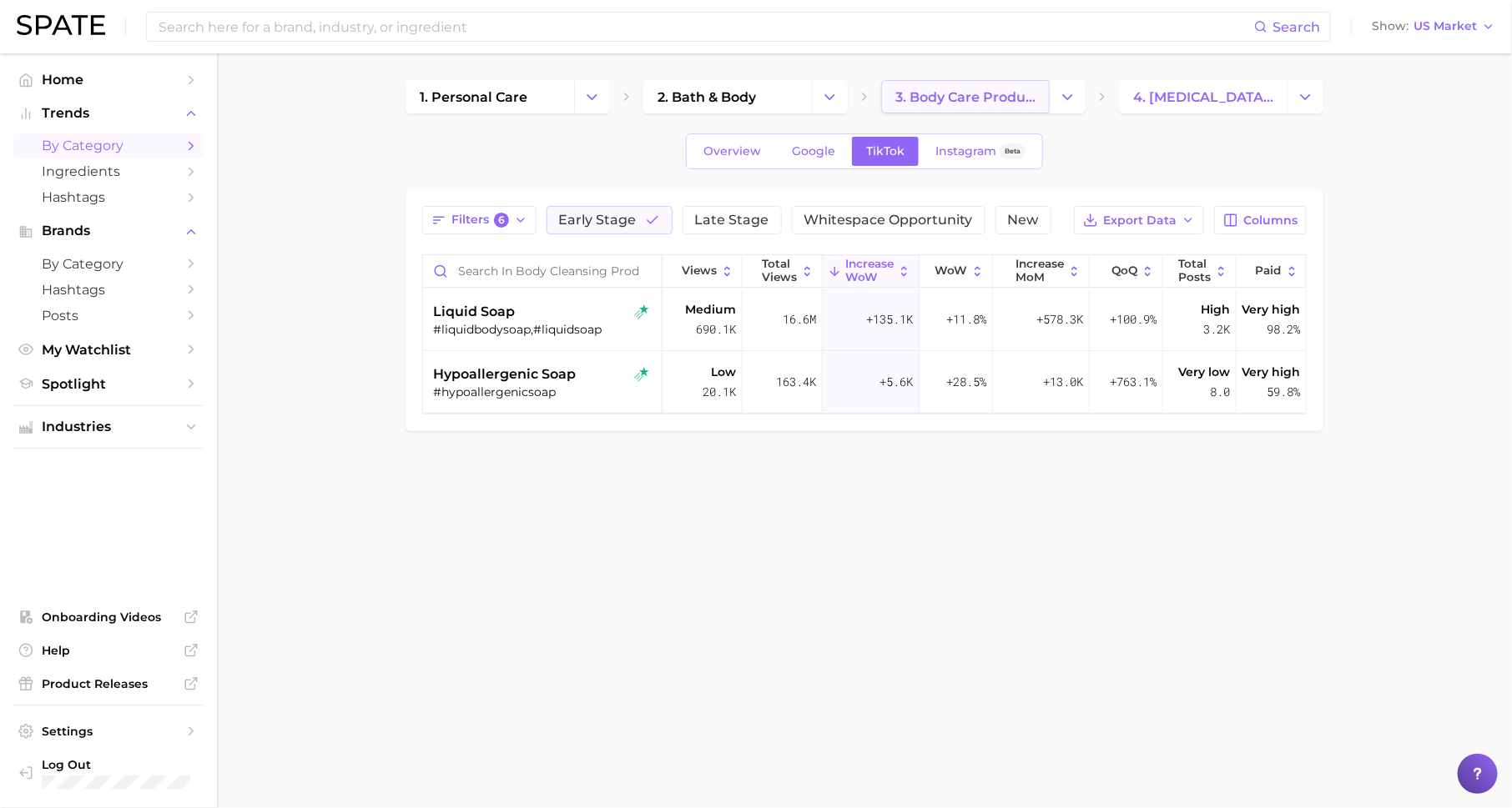
click at [969, 94] on span "3. body care products" at bounding box center [965, 97] width 140 height 16
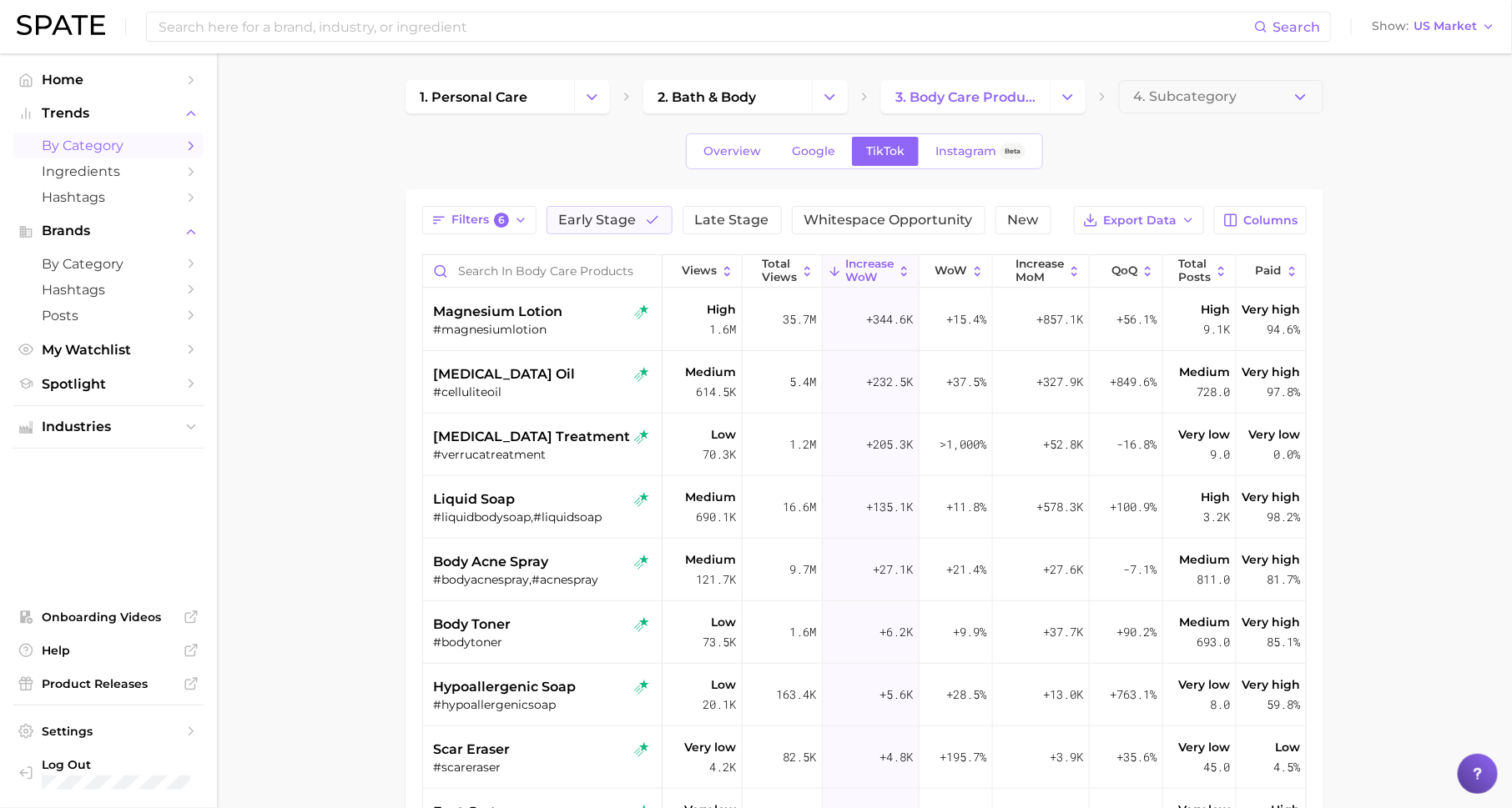
click at [167, 153] on span "by Category" at bounding box center [108, 146] width 134 height 16
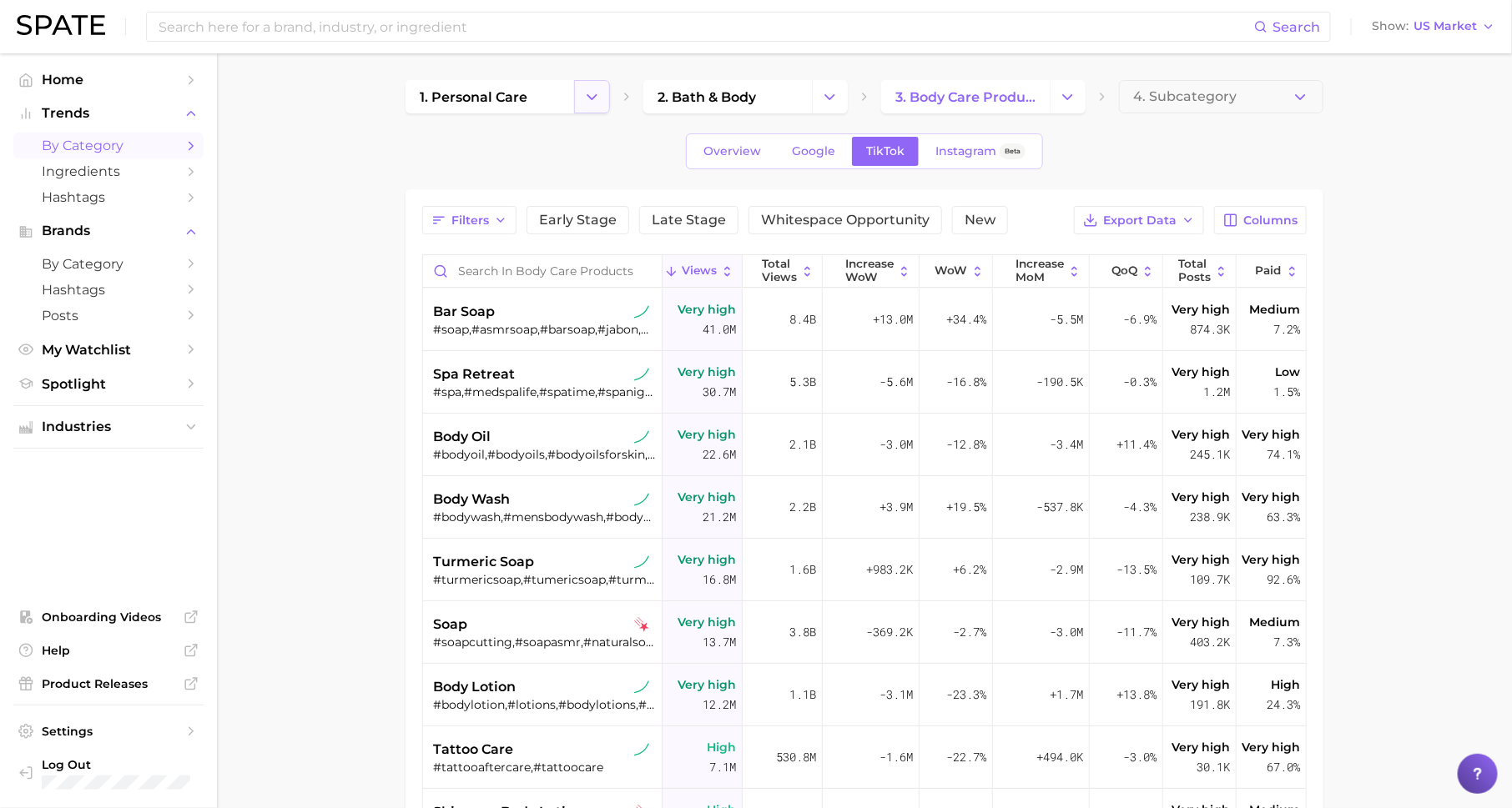
click at [598, 99] on icon "Change Category" at bounding box center [592, 97] width 18 height 18
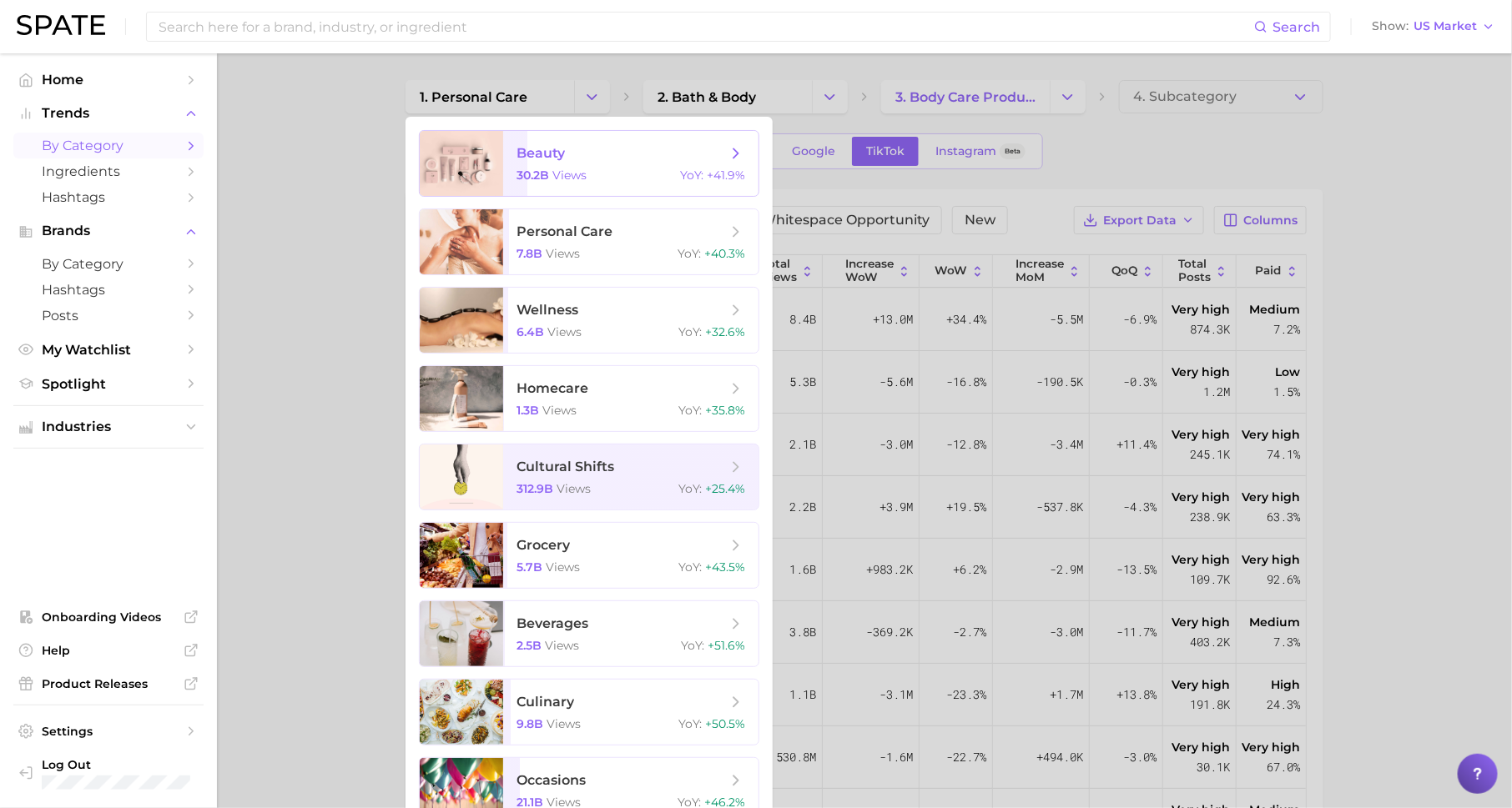
click at [616, 168] on div "30.2b views YoY : +41.9%" at bounding box center [631, 174] width 228 height 15
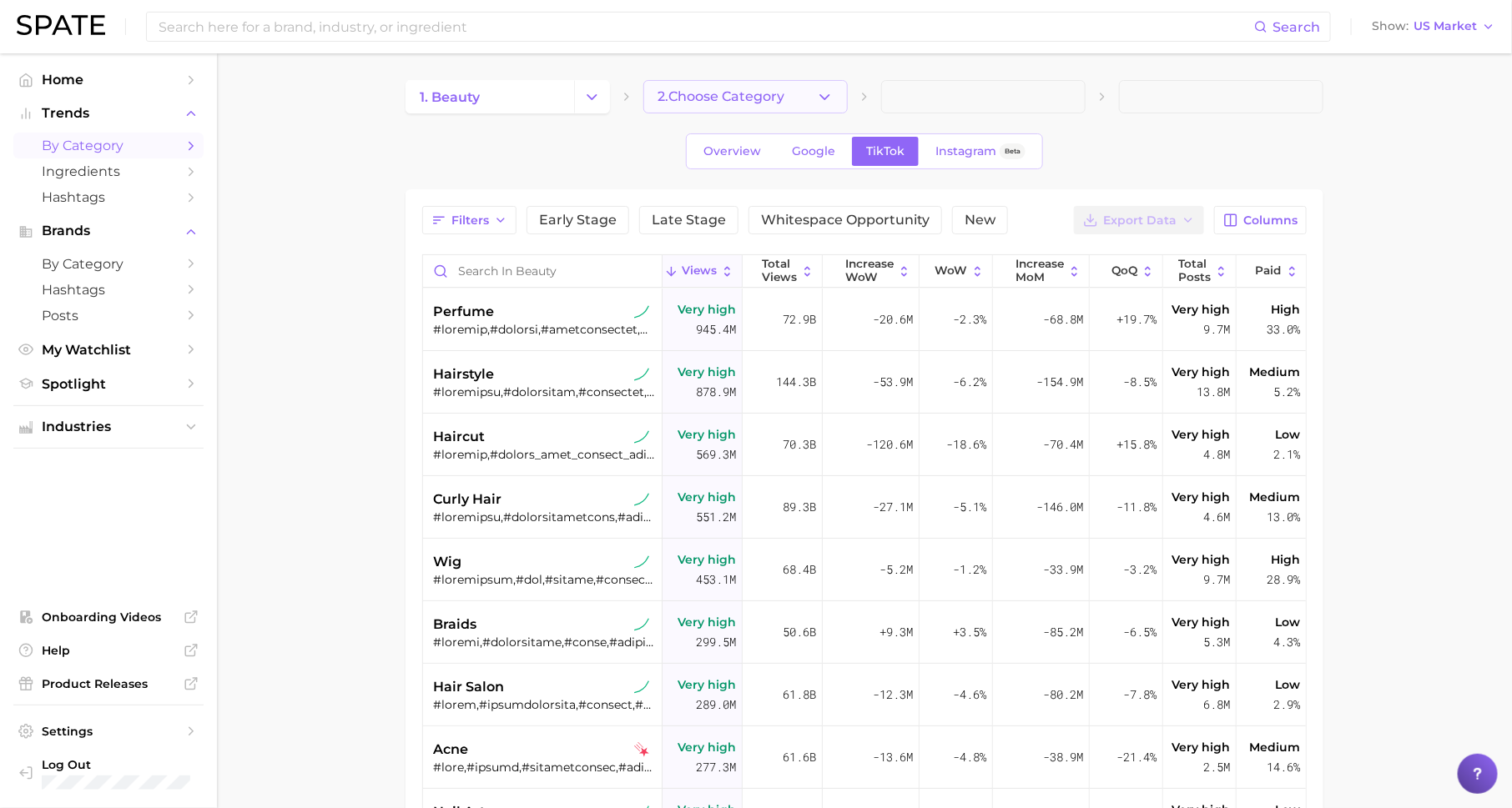
click at [792, 103] on button "2. Choose Category" at bounding box center [745, 96] width 205 height 33
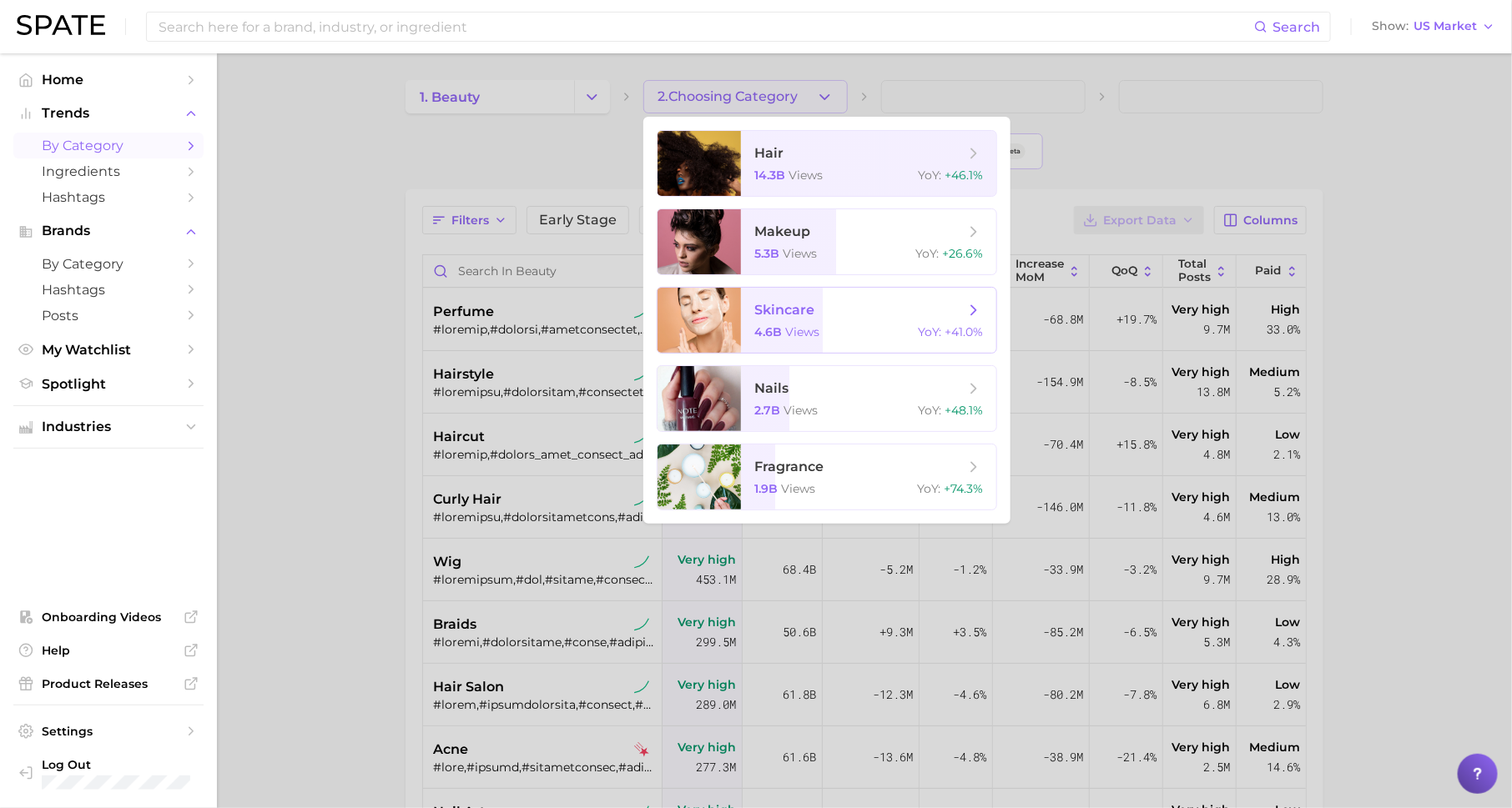
click at [816, 346] on span "skincare 4.6b views YoY : +41.0%" at bounding box center [868, 320] width 255 height 65
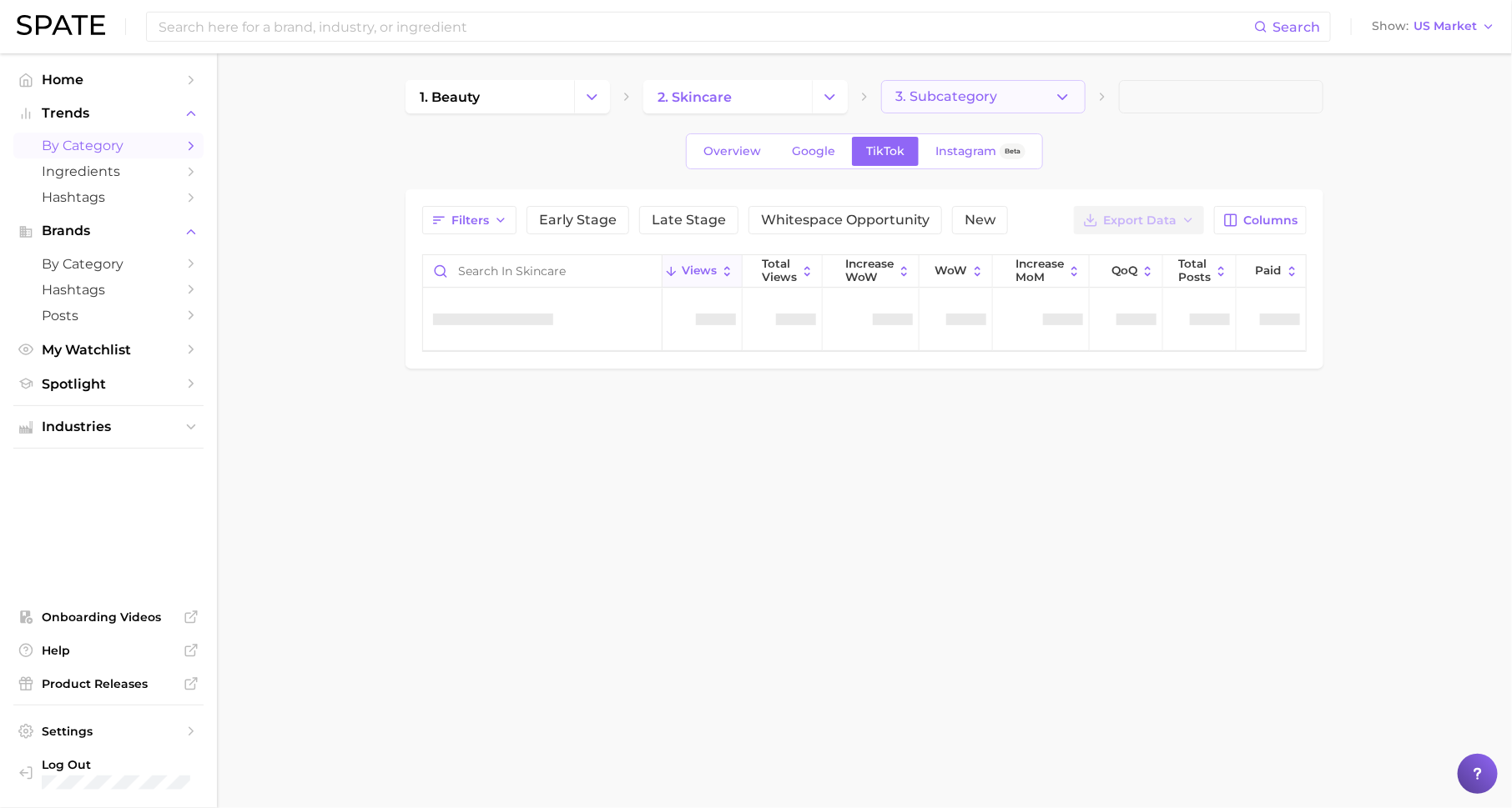
click at [1040, 93] on button "3. Subcategory" at bounding box center [983, 96] width 205 height 33
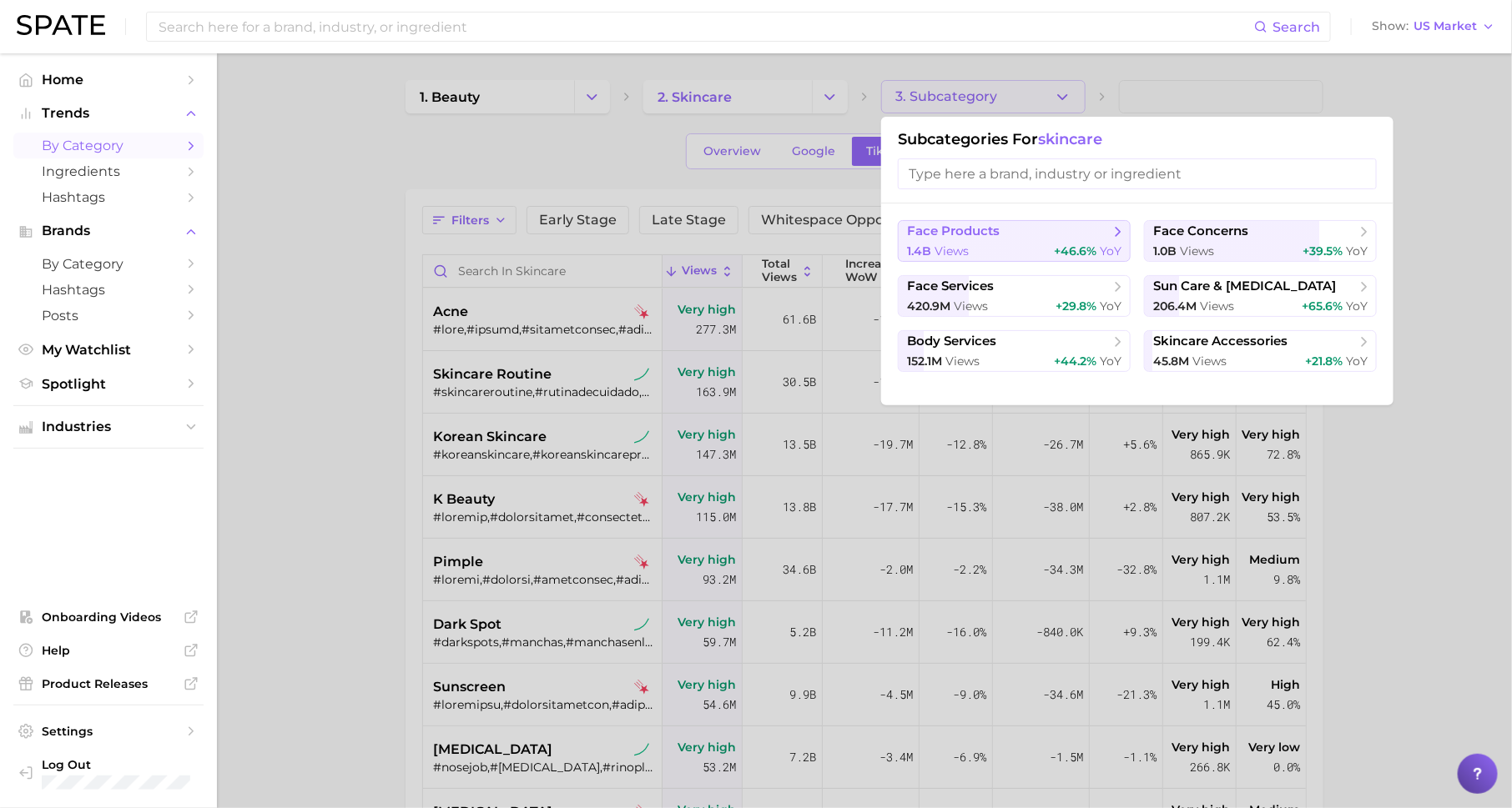
click at [1036, 237] on span "face products" at bounding box center [1008, 231] width 203 height 17
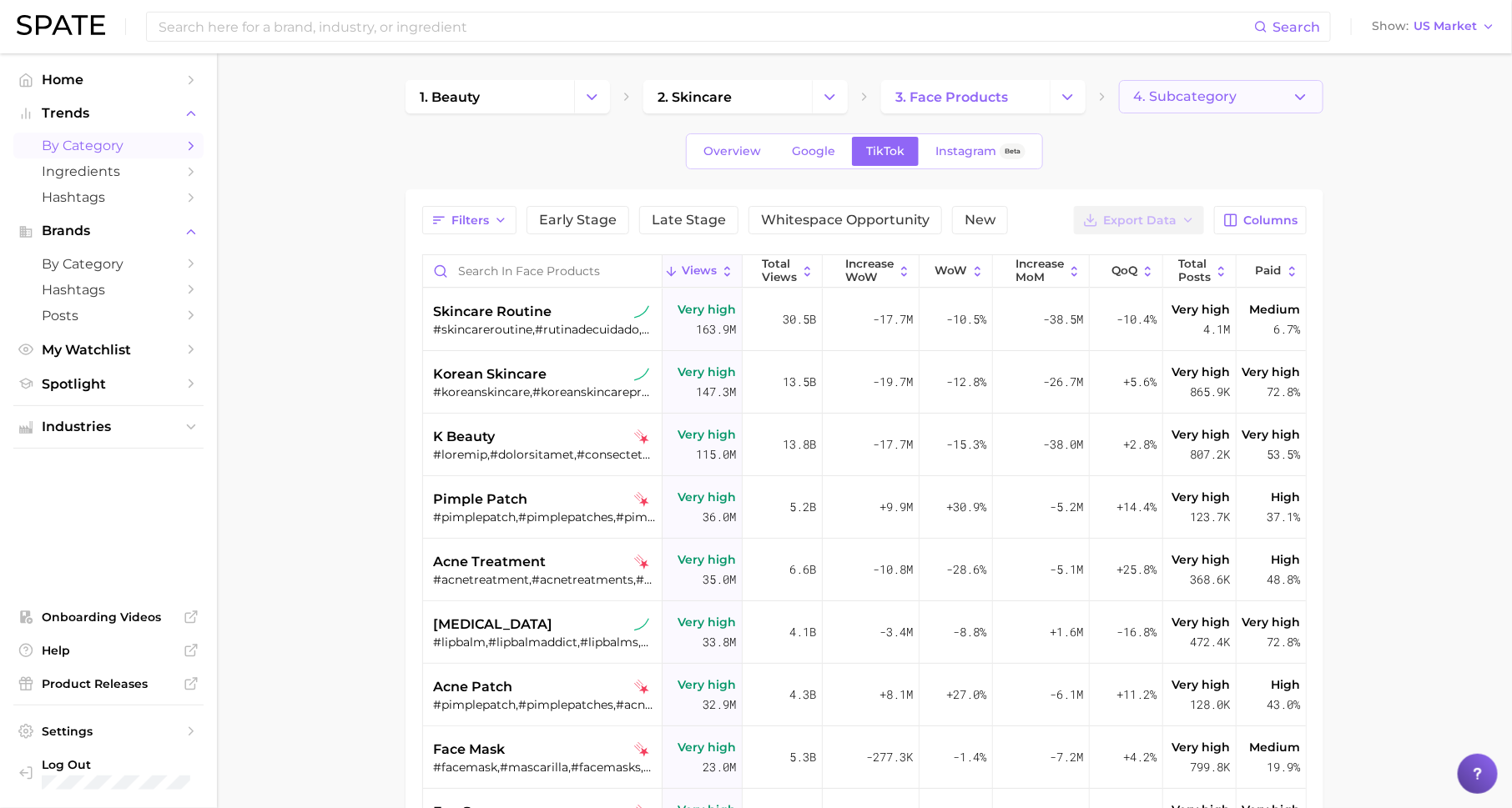
click at [1169, 93] on span "4. Subcategory" at bounding box center [1184, 96] width 103 height 15
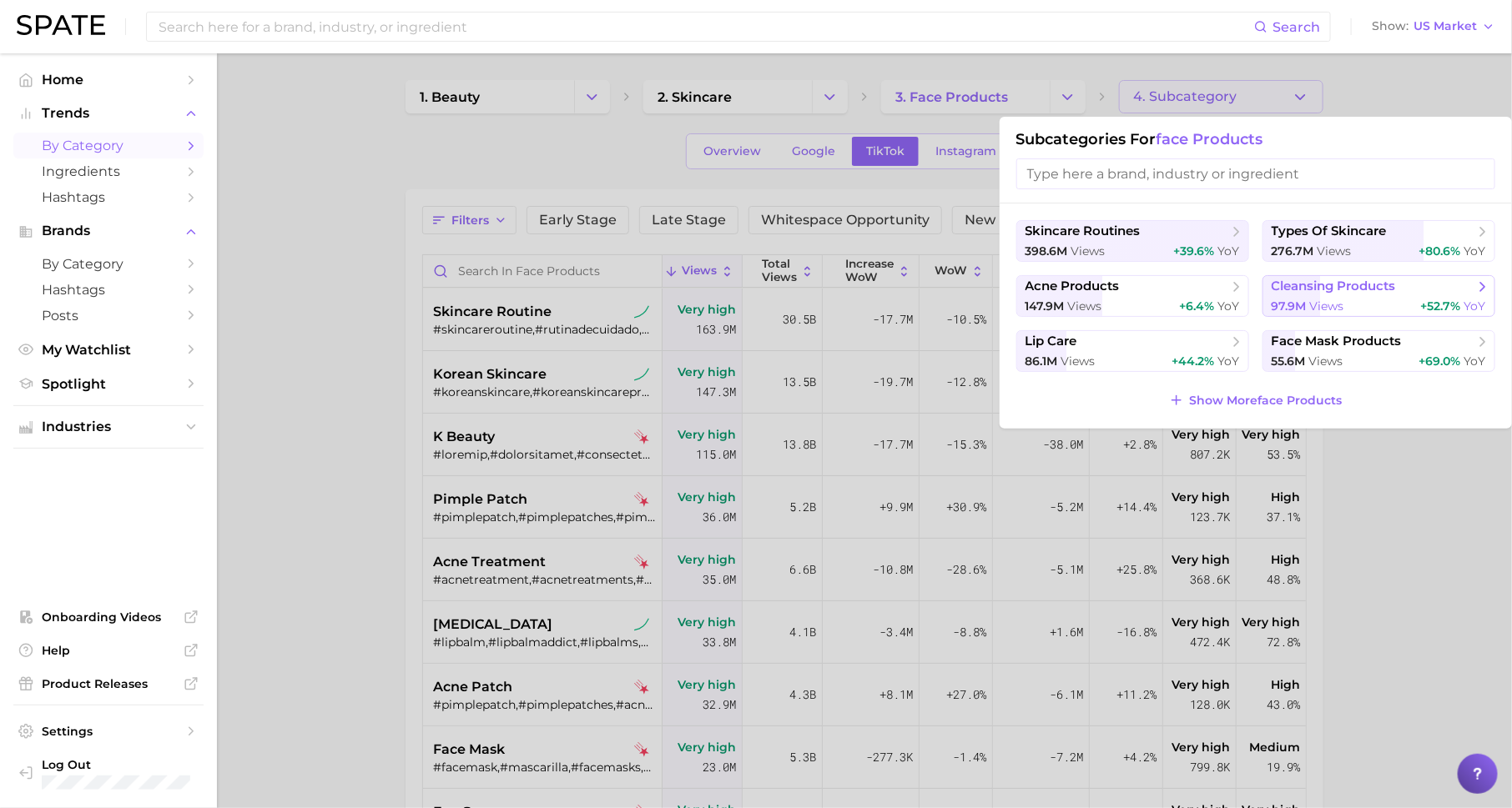
click at [1289, 302] on span "97.9m" at bounding box center [1290, 305] width 35 height 15
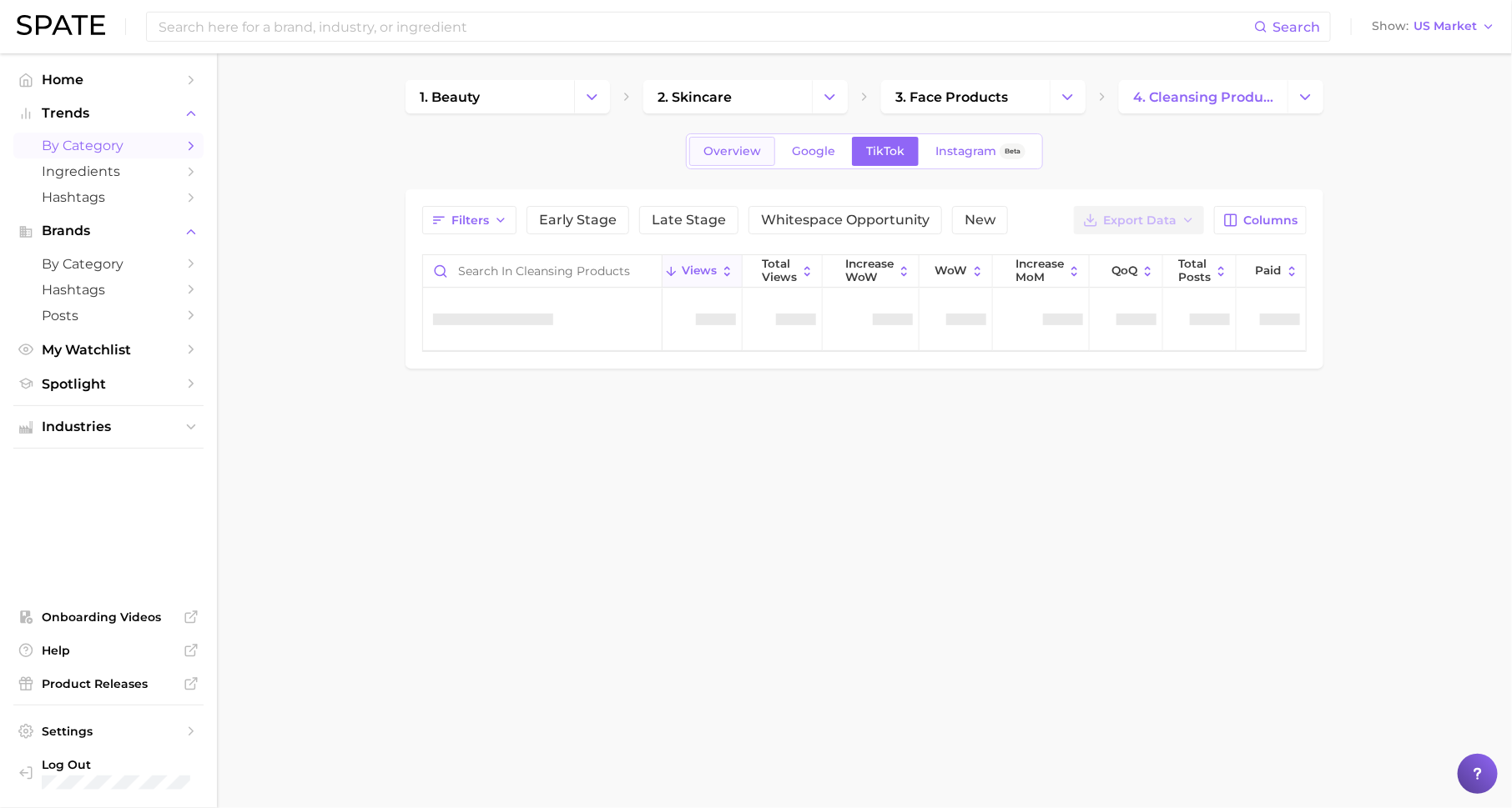
click at [718, 151] on span "Overview" at bounding box center [731, 152] width 57 height 14
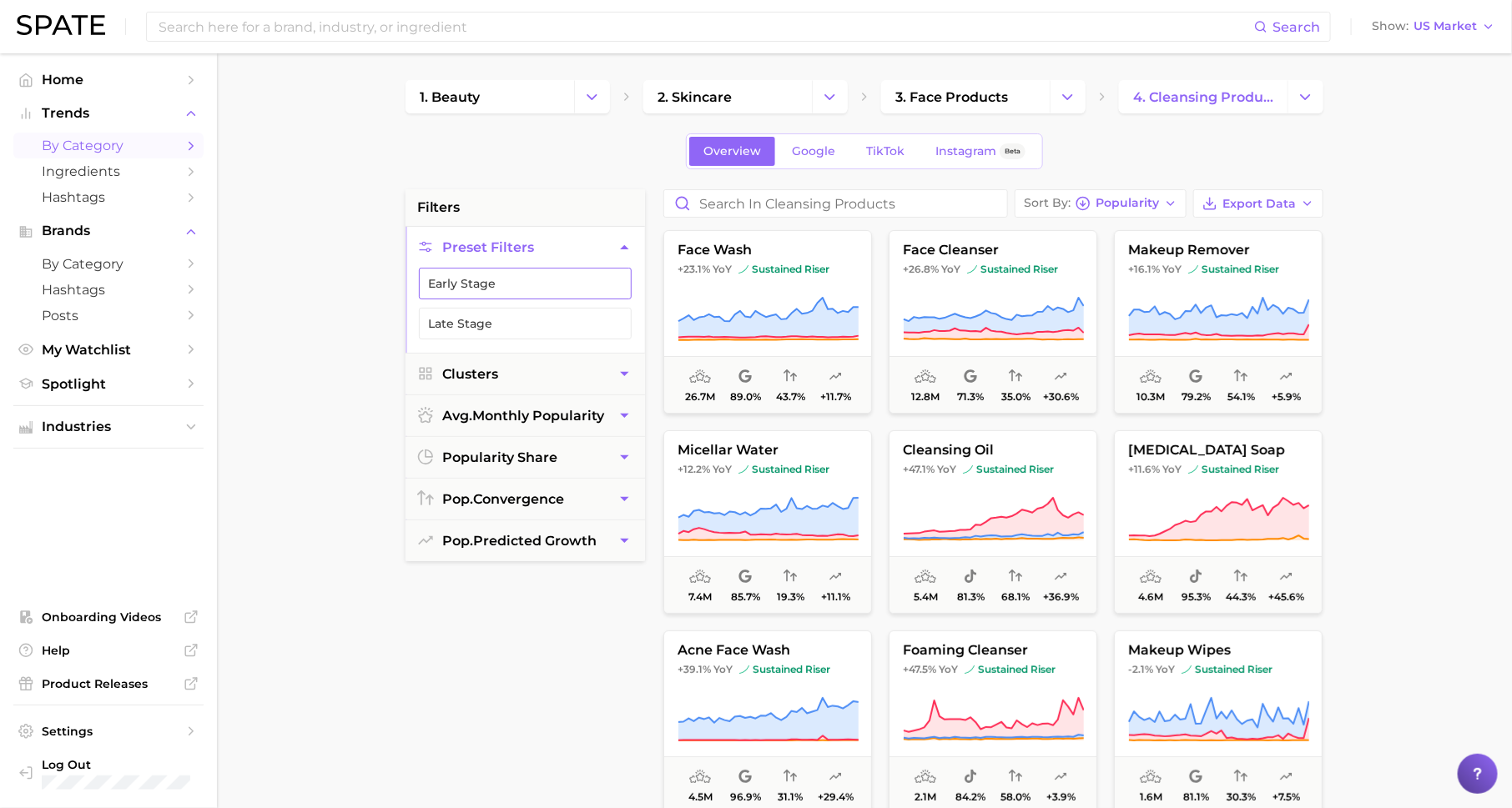
click at [570, 271] on button "Early Stage" at bounding box center [525, 283] width 213 height 31
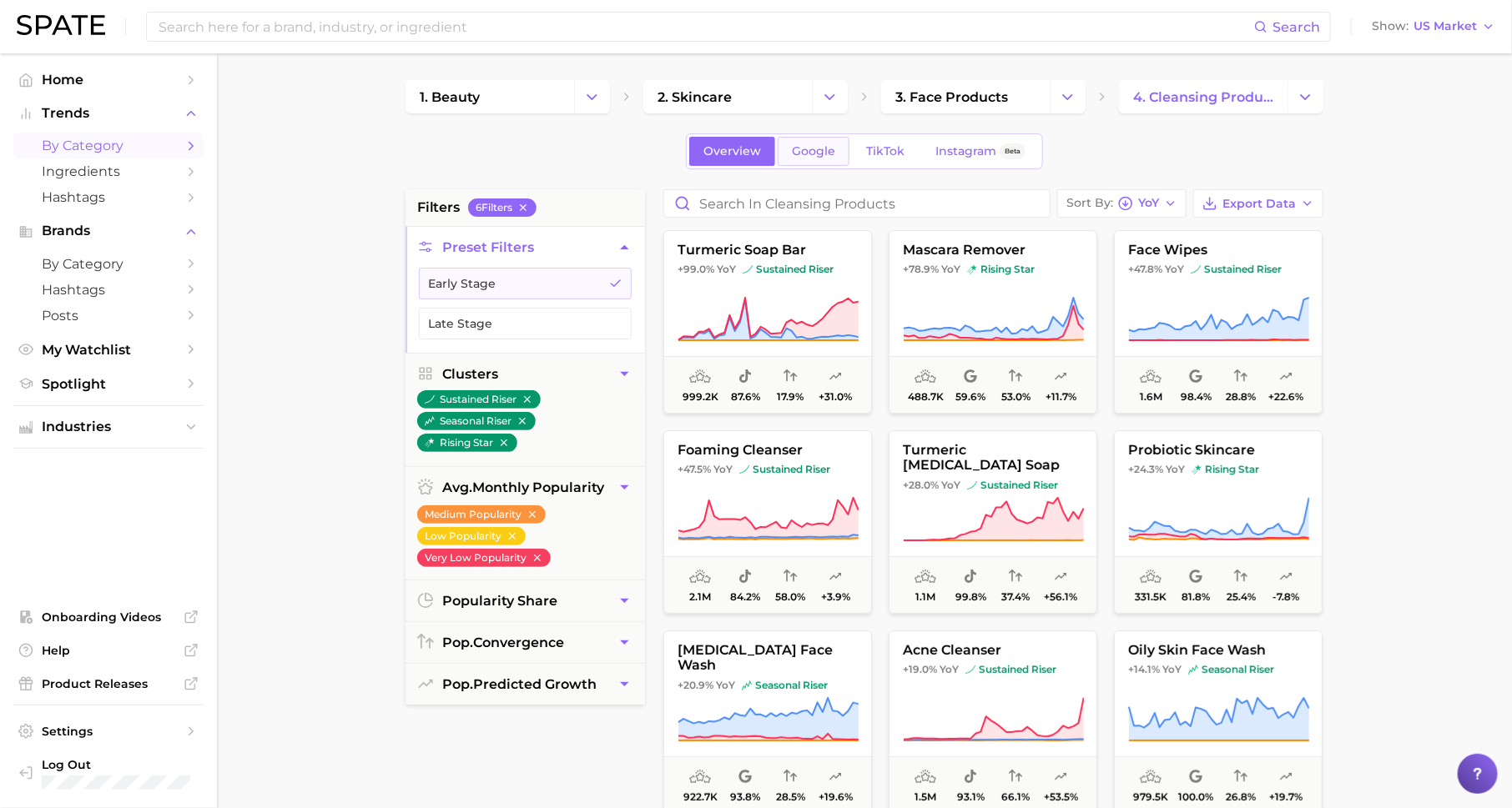
click at [834, 148] on link "Google" at bounding box center [813, 152] width 72 height 30
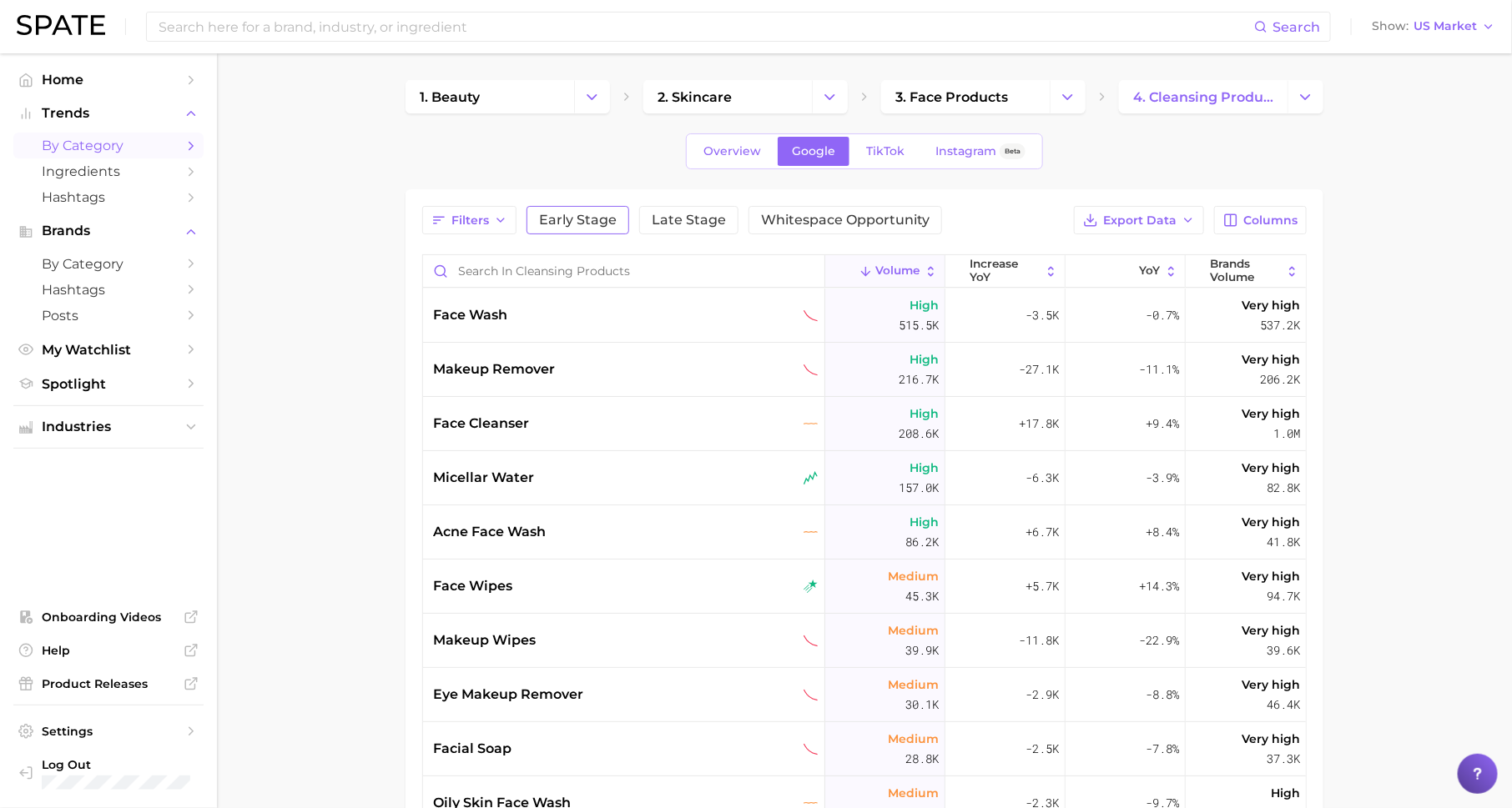
click at [584, 214] on span "Early Stage" at bounding box center [578, 220] width 78 height 14
